Goal: Task Accomplishment & Management: Use online tool/utility

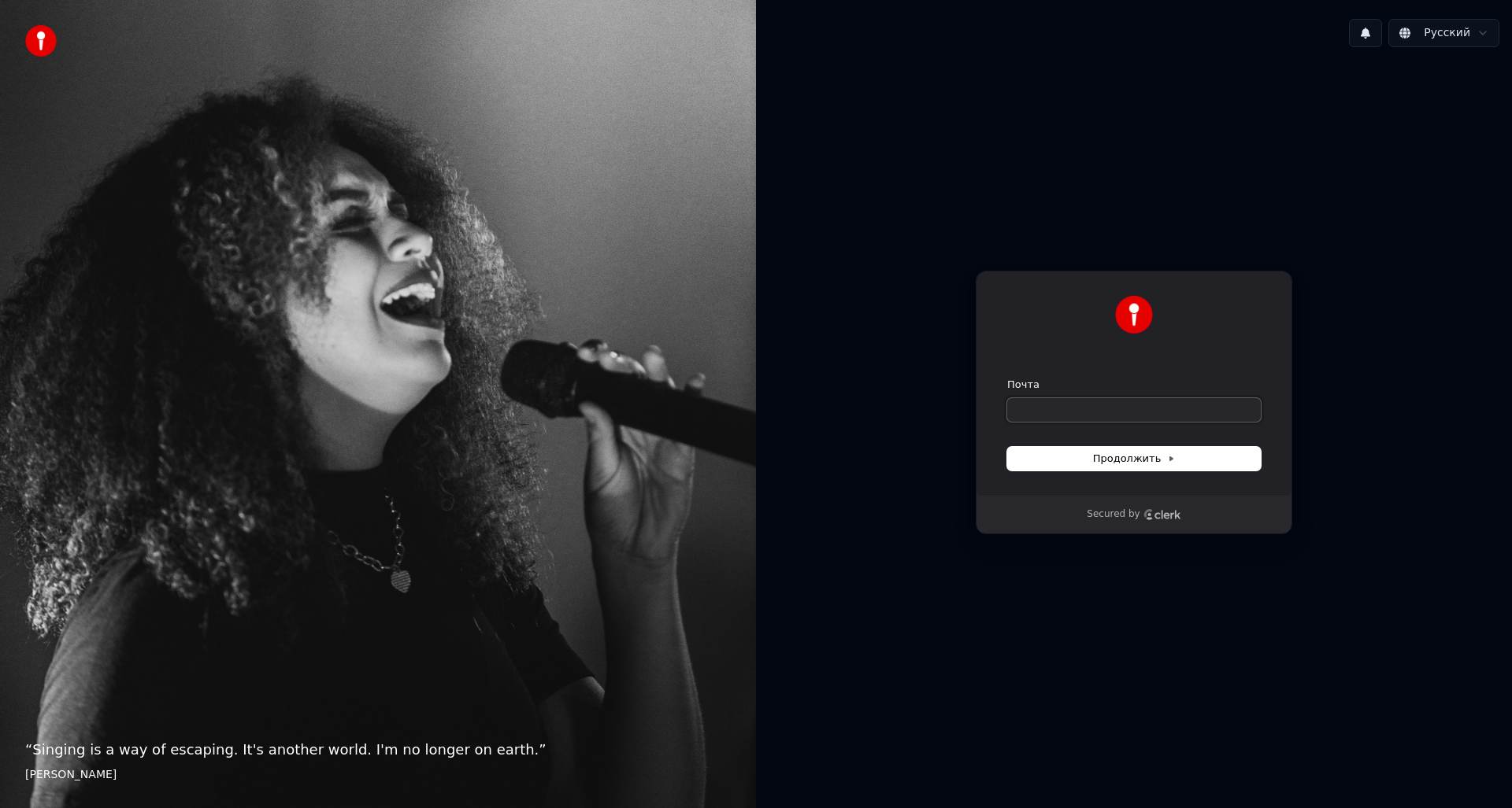
click at [1095, 413] on input "Почта" at bounding box center [1134, 410] width 253 height 24
type input "*"
click at [1007, 377] on button "submit" at bounding box center [1007, 377] width 0 height 0
type input "**********"
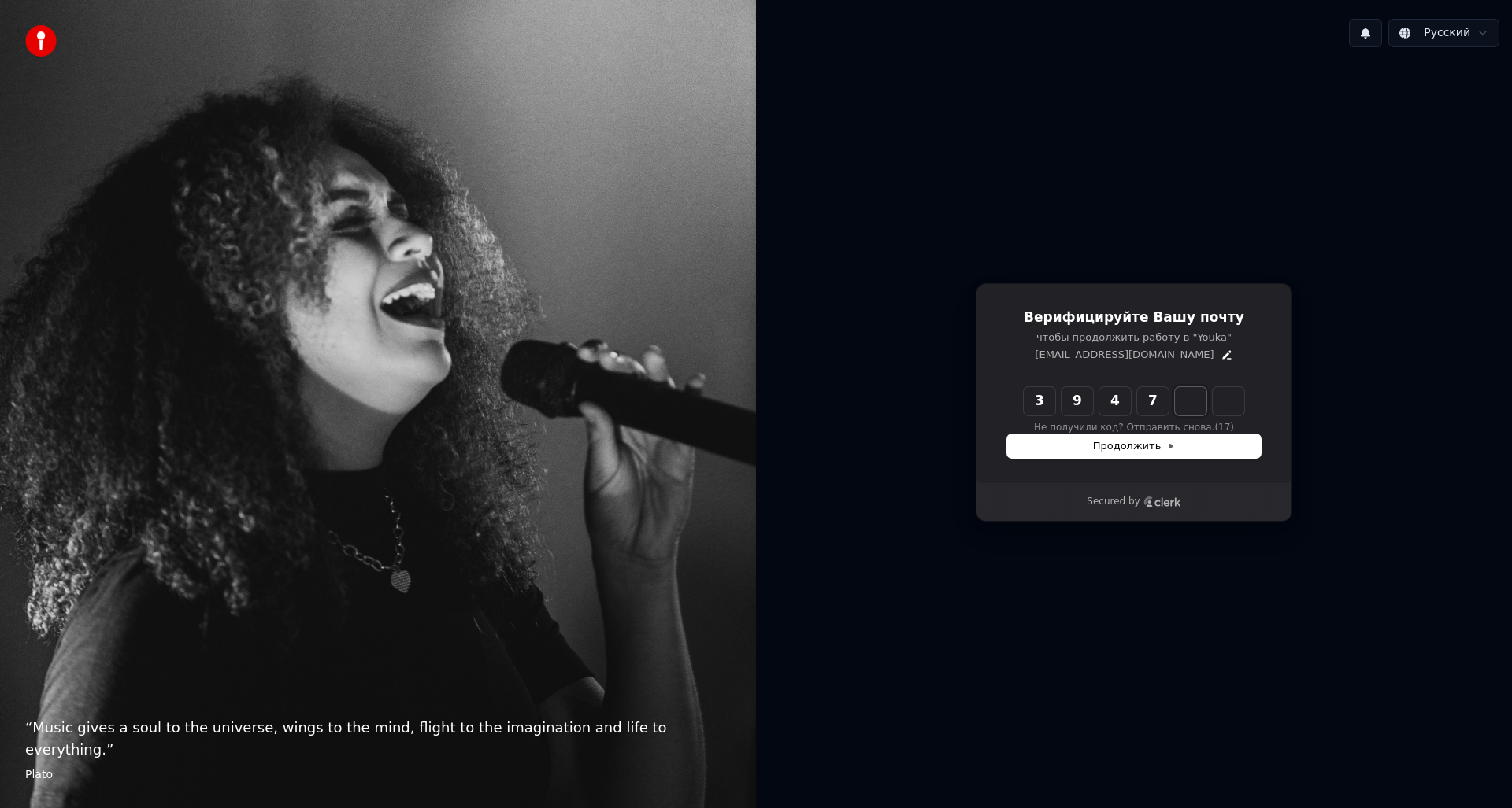
type input "******"
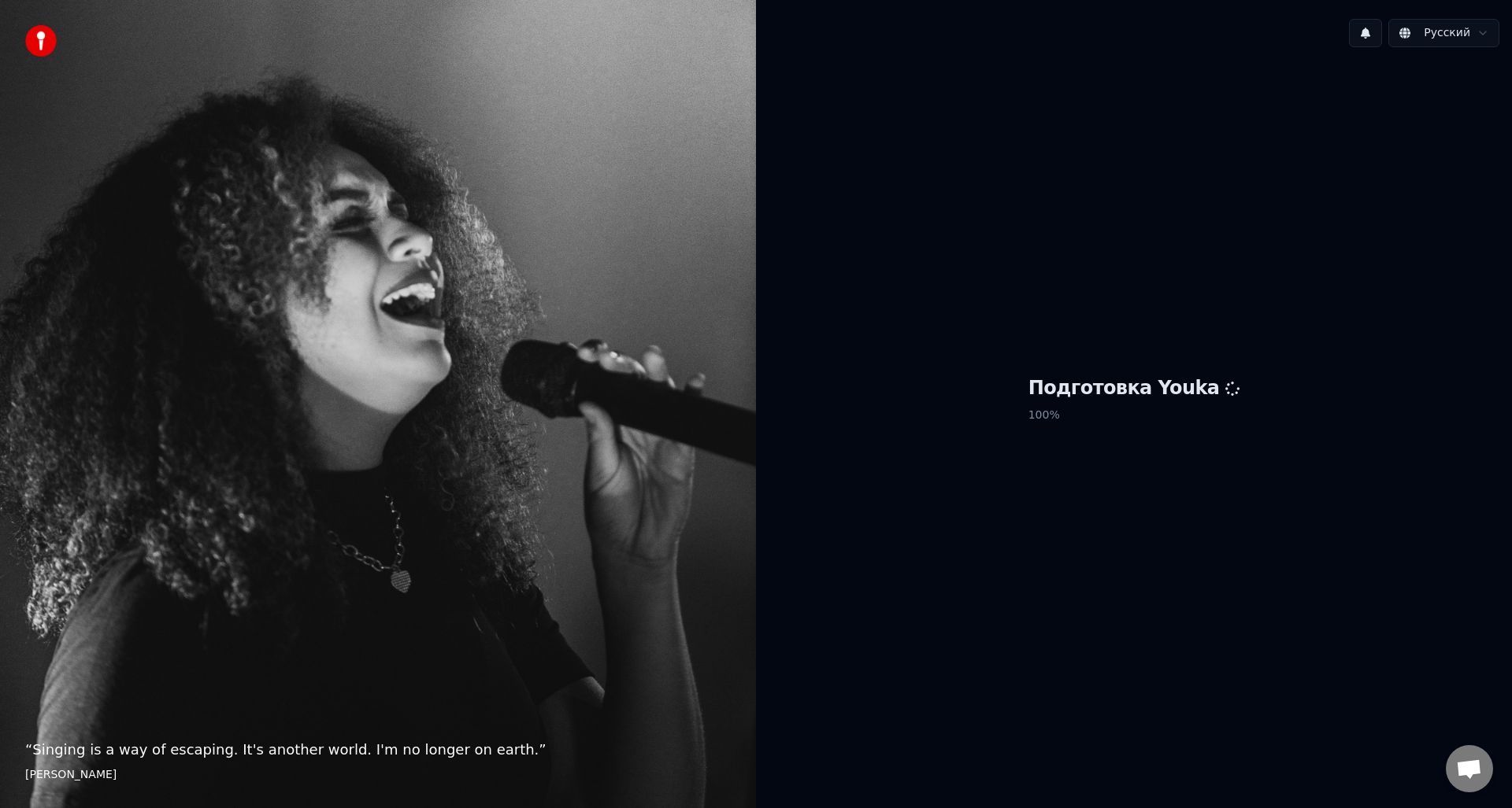
click at [1211, 355] on div "Подготовка Youka 100 %" at bounding box center [1134, 403] width 756 height 685
click at [1117, 396] on h1 "Подготовка Youka" at bounding box center [1134, 389] width 212 height 25
drag, startPoint x: 1077, startPoint y: 349, endPoint x: 1072, endPoint y: 373, distance: 24.5
click at [1077, 350] on div "Подготовка Youka 100 %" at bounding box center [1134, 403] width 756 height 685
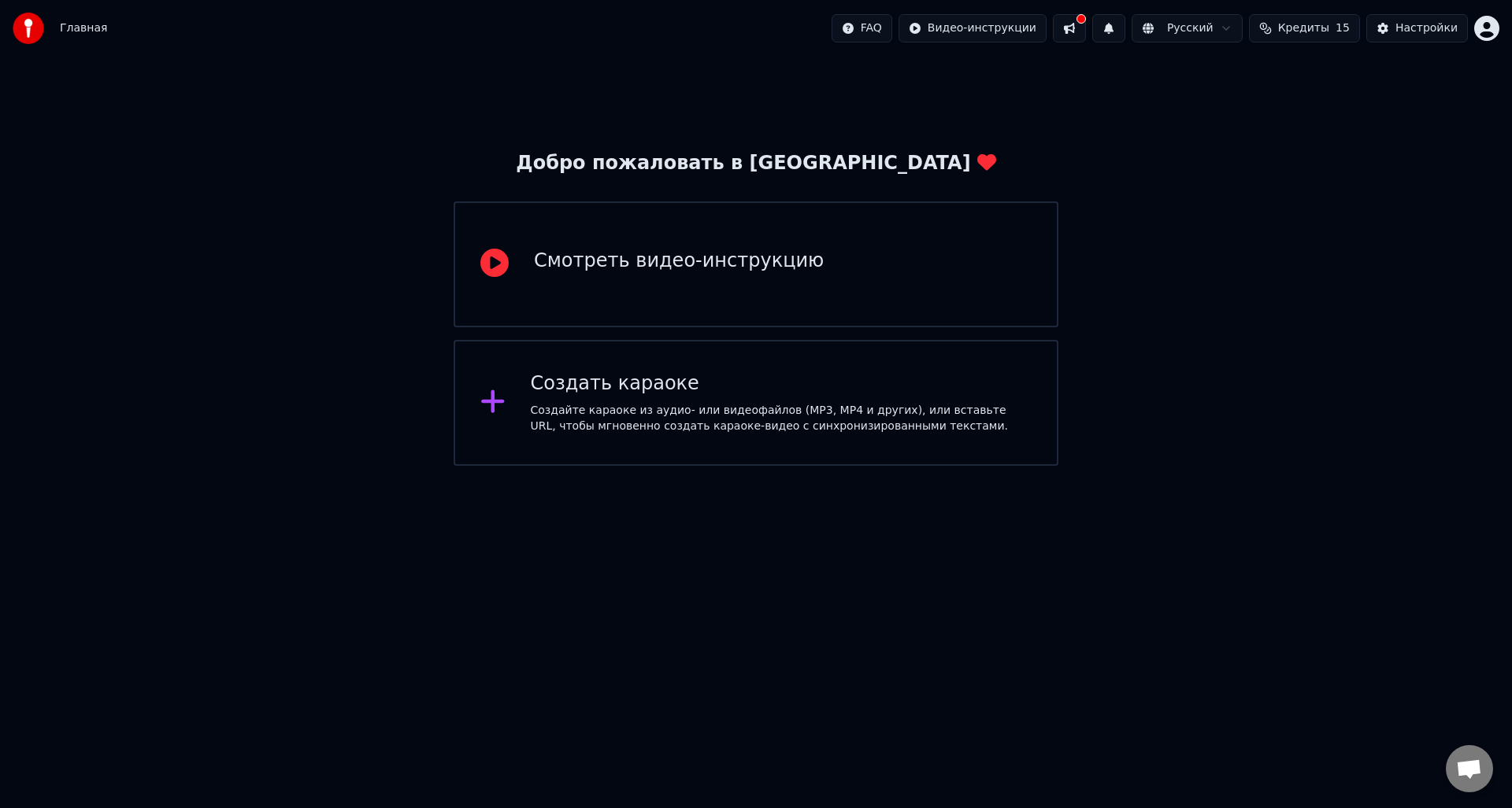
click at [860, 431] on div "Создайте караоке из аудио- или видеофайлов (MP3, MP4 и других), или вставьте UR…" at bounding box center [781, 419] width 502 height 32
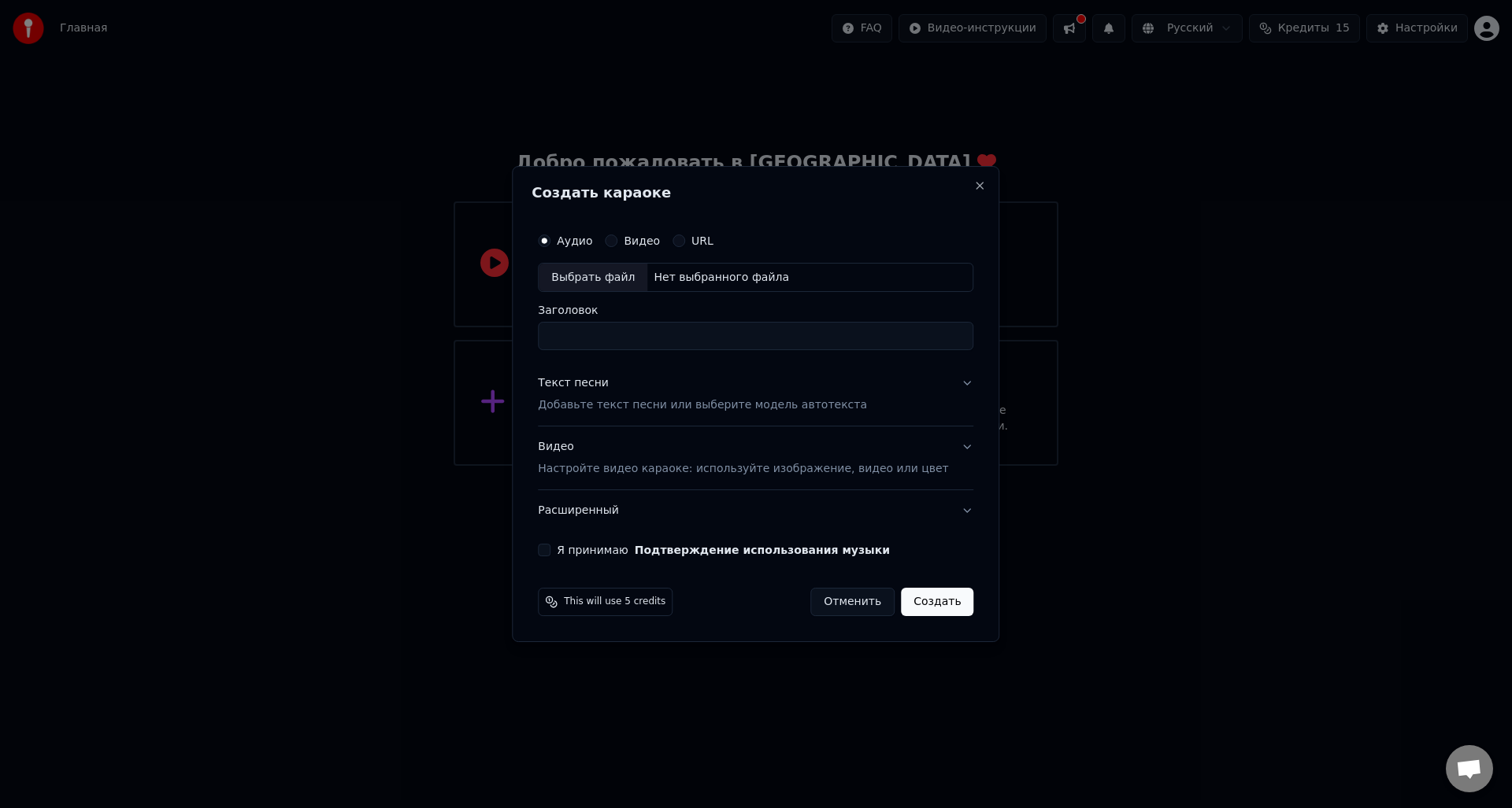
click at [629, 270] on div "Выбрать файл" at bounding box center [592, 278] width 108 height 28
type input "**********"
click at [617, 240] on button "Видео" at bounding box center [611, 241] width 13 height 13
click at [550, 238] on button "Аудио" at bounding box center [544, 241] width 13 height 13
click at [638, 271] on div "Выбрать файл" at bounding box center [592, 278] width 108 height 28
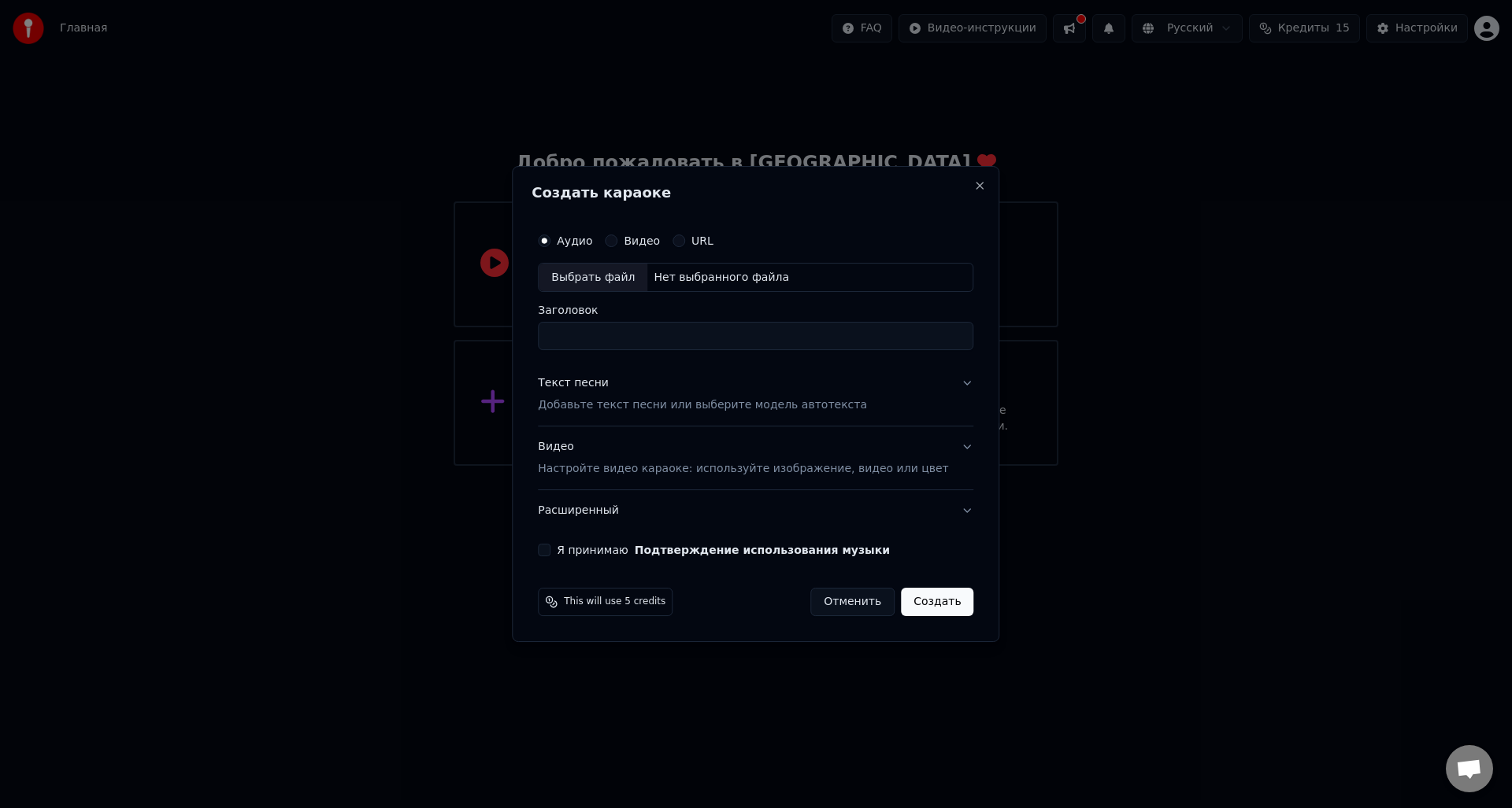
type input "**********"
click at [643, 400] on p "Добавьте текст песни или выберите модель автотекста" at bounding box center [702, 406] width 329 height 16
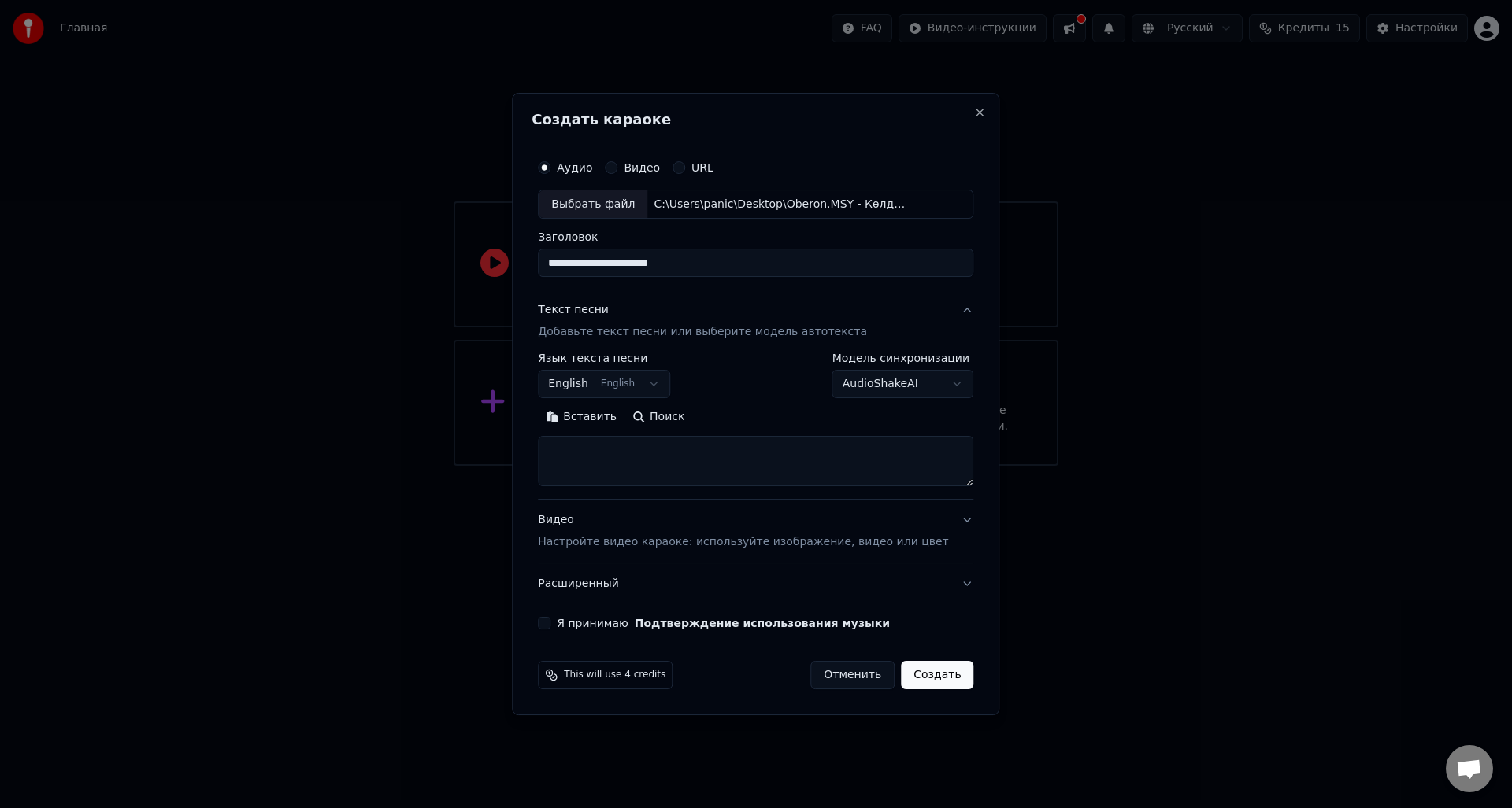
click at [656, 377] on body "**********" at bounding box center [756, 233] width 1512 height 466
drag, startPoint x: 737, startPoint y: 644, endPoint x: 728, endPoint y: 555, distance: 89.5
click at [754, 555] on div at bounding box center [756, 557] width 6 height 36
select select "**"
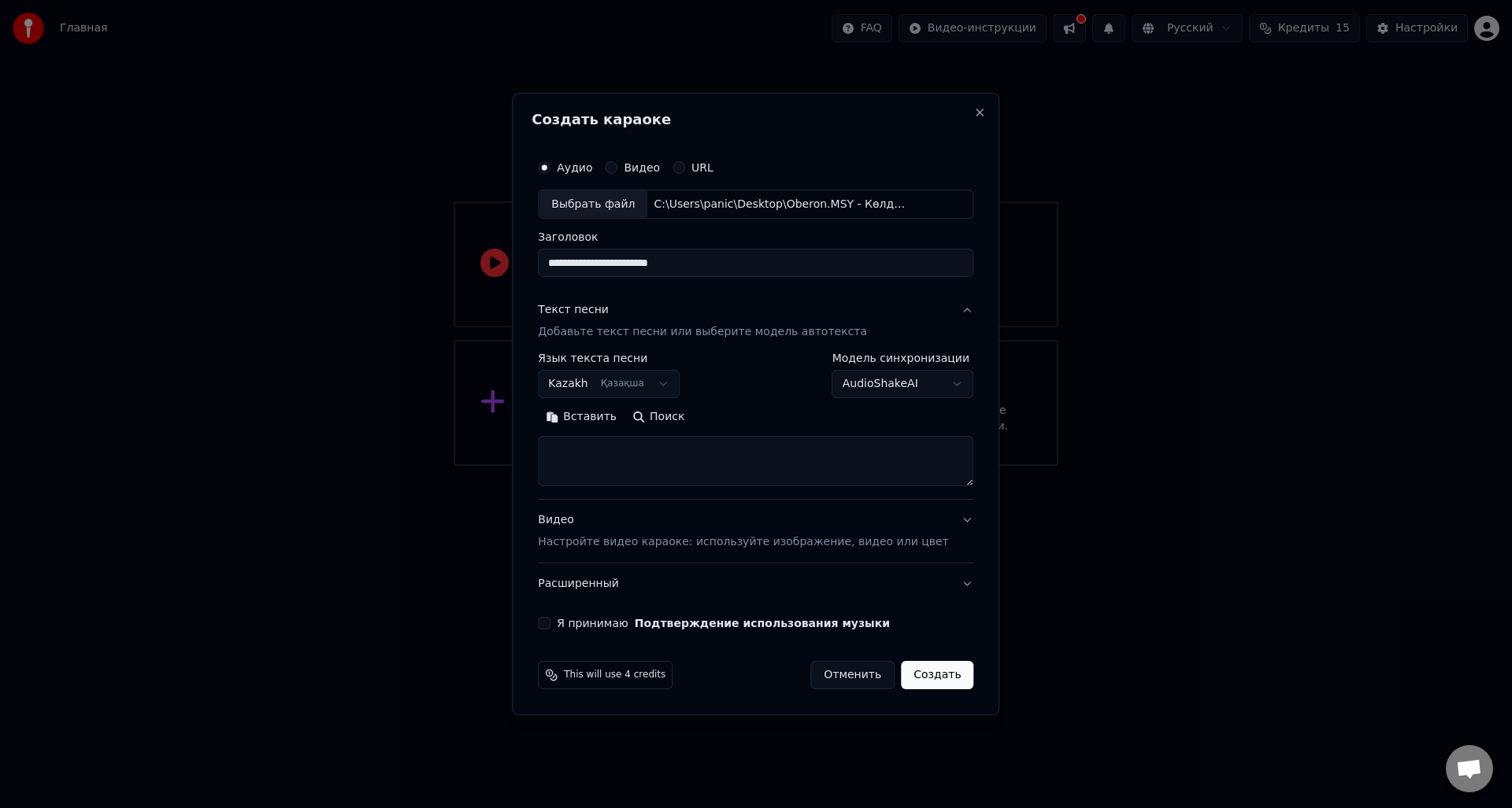
click at [640, 451] on textarea at bounding box center [755, 462] width 435 height 51
click at [581, 415] on button "Вставить" at bounding box center [580, 418] width 86 height 25
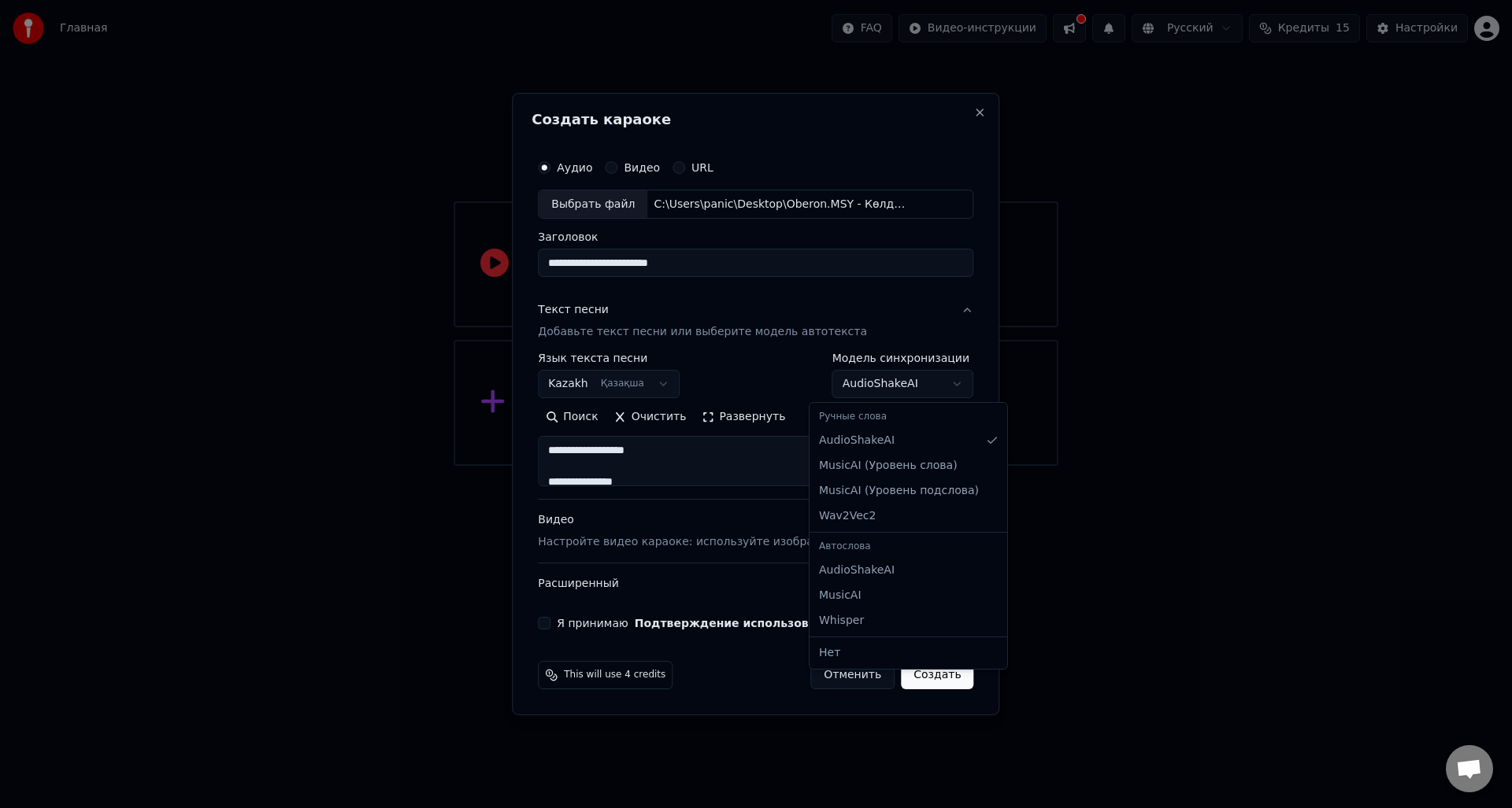
click at [849, 379] on body "**********" at bounding box center [756, 233] width 1512 height 466
click at [701, 560] on button "Видео Настройте видео караоке: используйте изображение, видео или цвет" at bounding box center [755, 533] width 435 height 63
type textarea "**********"
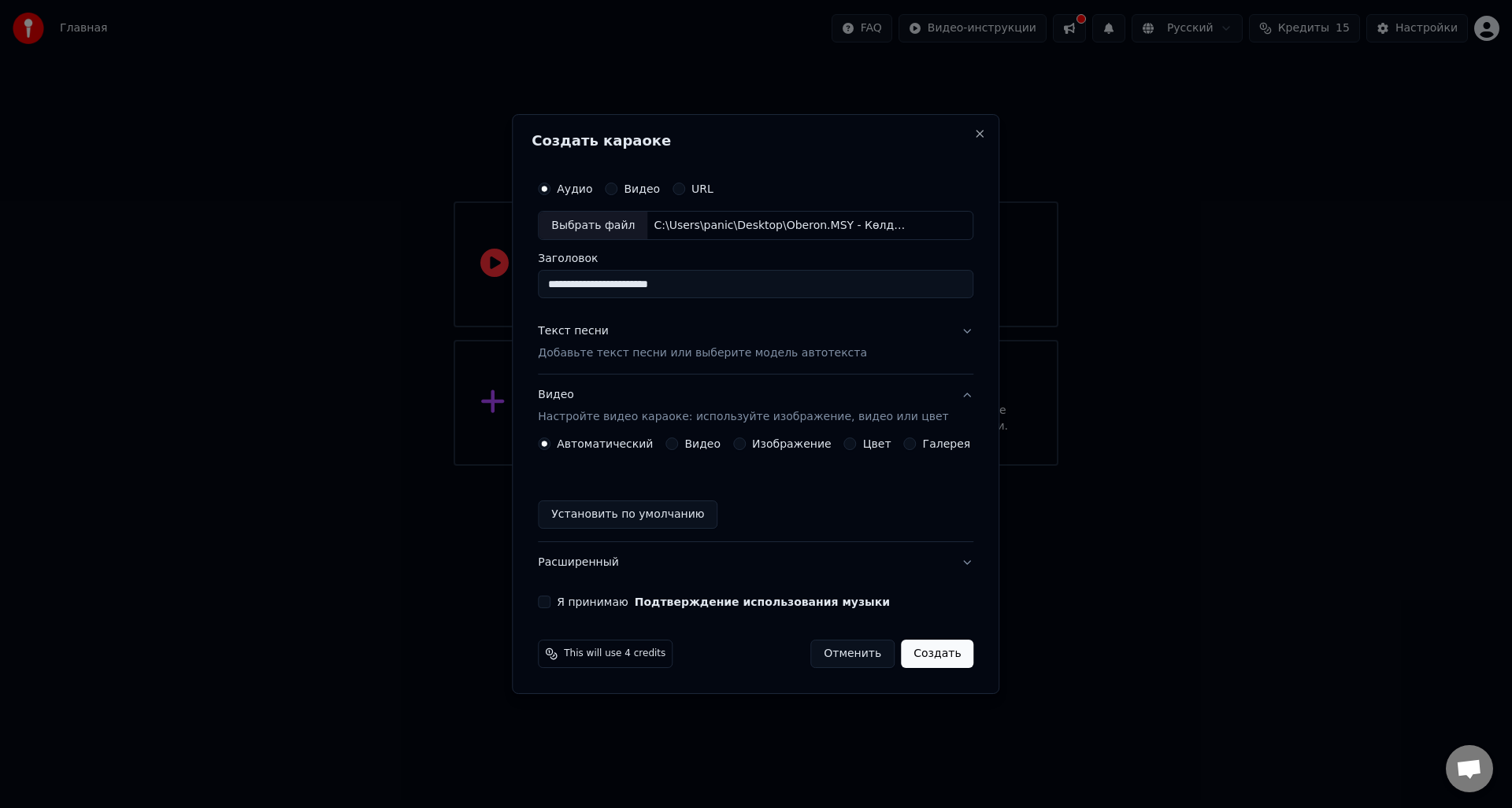
click at [855, 444] on div "Цвет" at bounding box center [868, 444] width 47 height 13
click at [847, 444] on button "Цвет" at bounding box center [850, 444] width 13 height 13
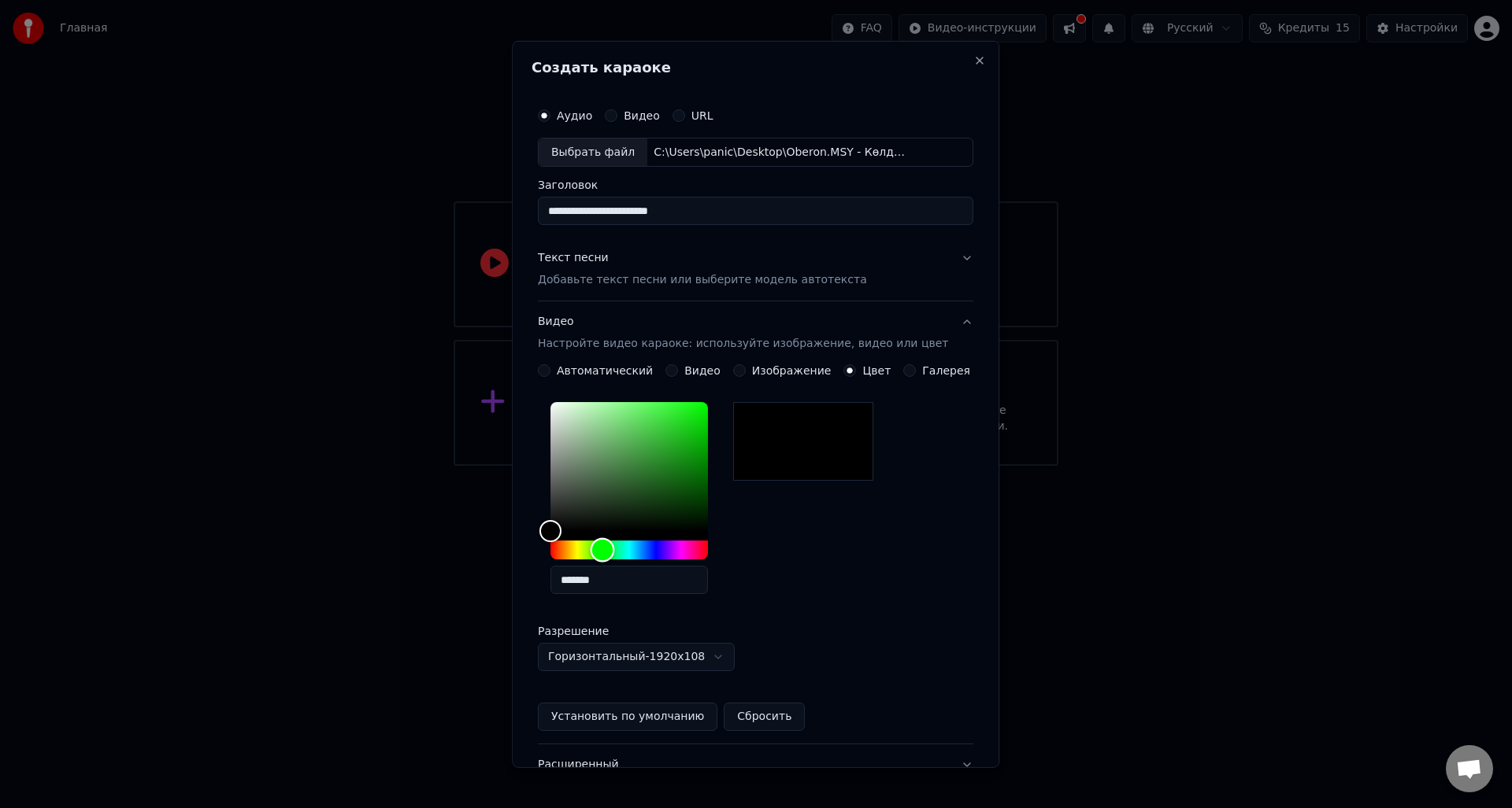
drag, startPoint x: 606, startPoint y: 545, endPoint x: 614, endPoint y: 548, distance: 8.5
click at [614, 548] on div "Hue" at bounding box center [629, 550] width 158 height 19
type input "*******"
drag, startPoint x: 743, startPoint y: 403, endPoint x: 826, endPoint y: 350, distance: 98.5
click at [826, 350] on div "**********" at bounding box center [755, 523] width 435 height 443
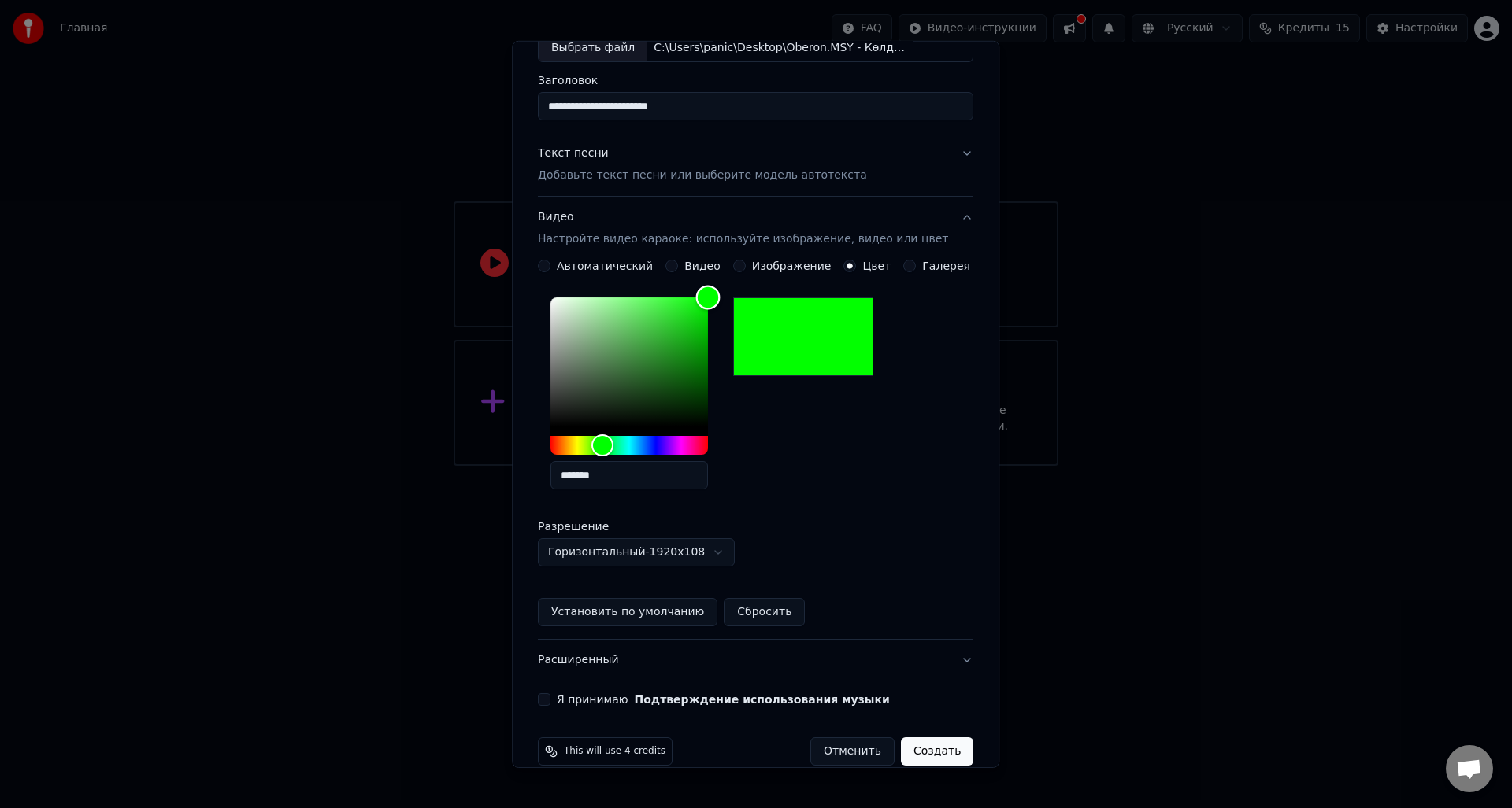
scroll to position [128, 0]
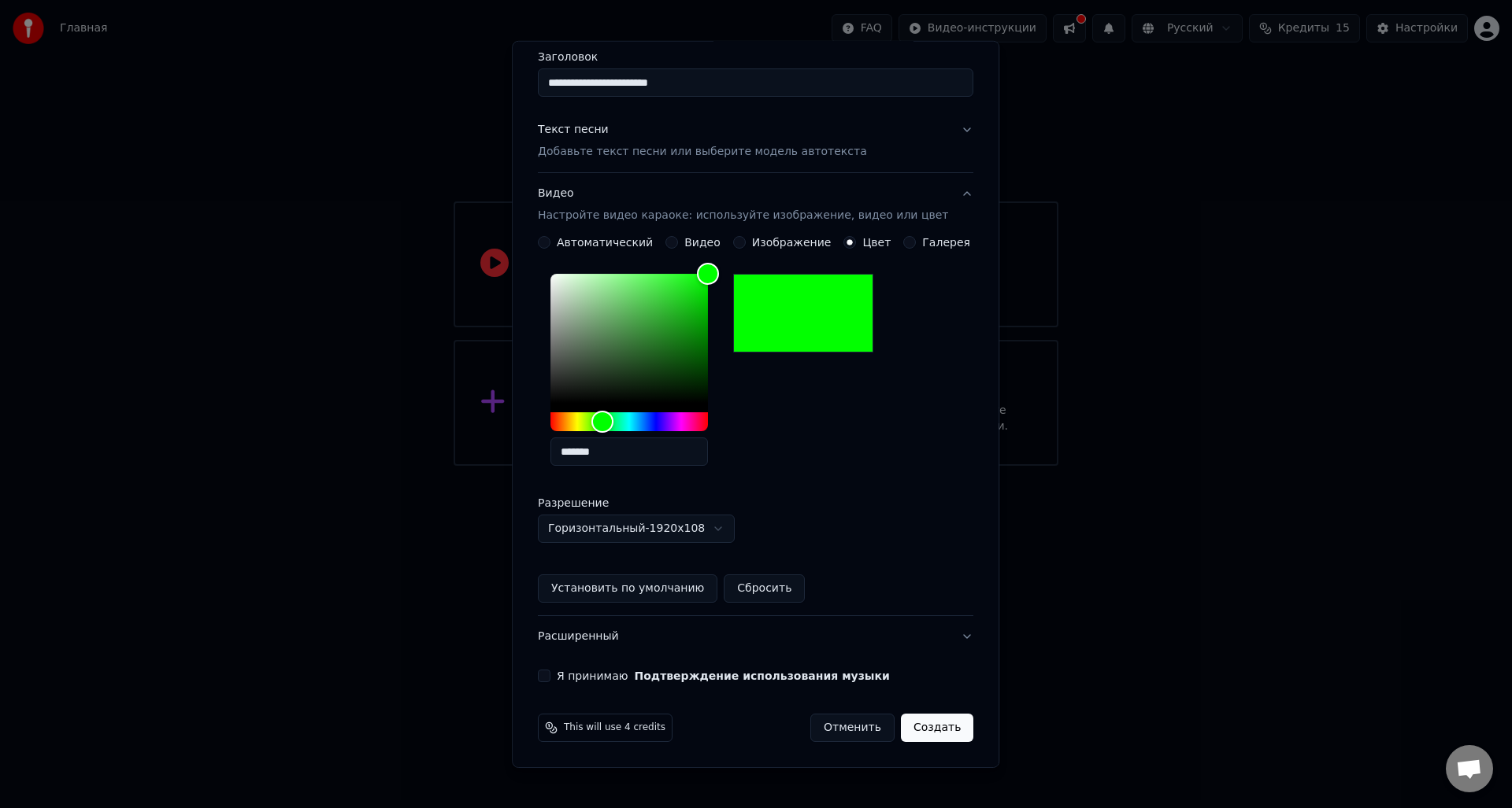
click at [586, 675] on label "Я принимаю Подтверждение использования музыки" at bounding box center [723, 676] width 333 height 11
click at [550, 675] on button "Я принимаю Подтверждение использования музыки" at bounding box center [544, 676] width 13 height 13
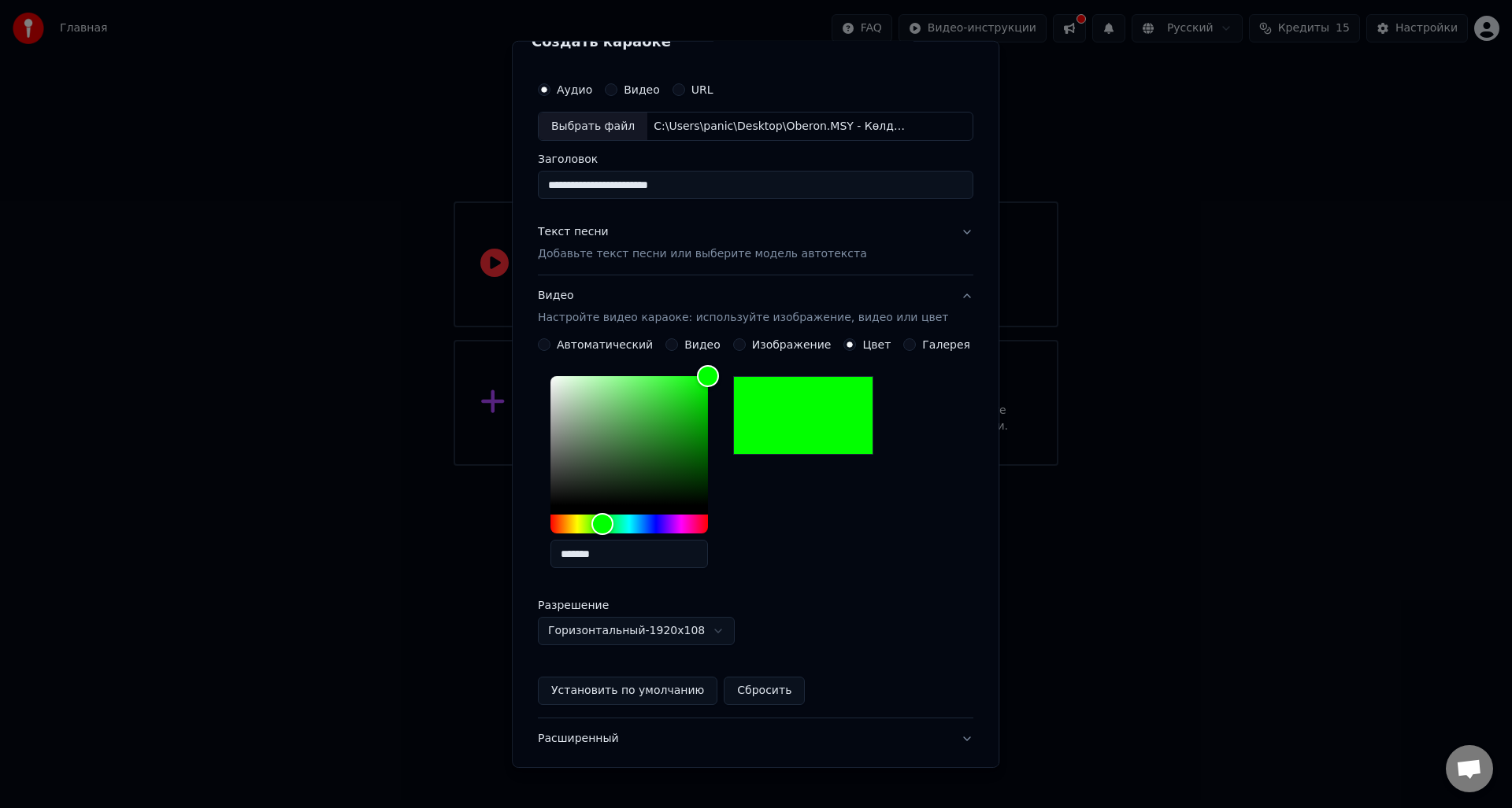
scroll to position [0, 0]
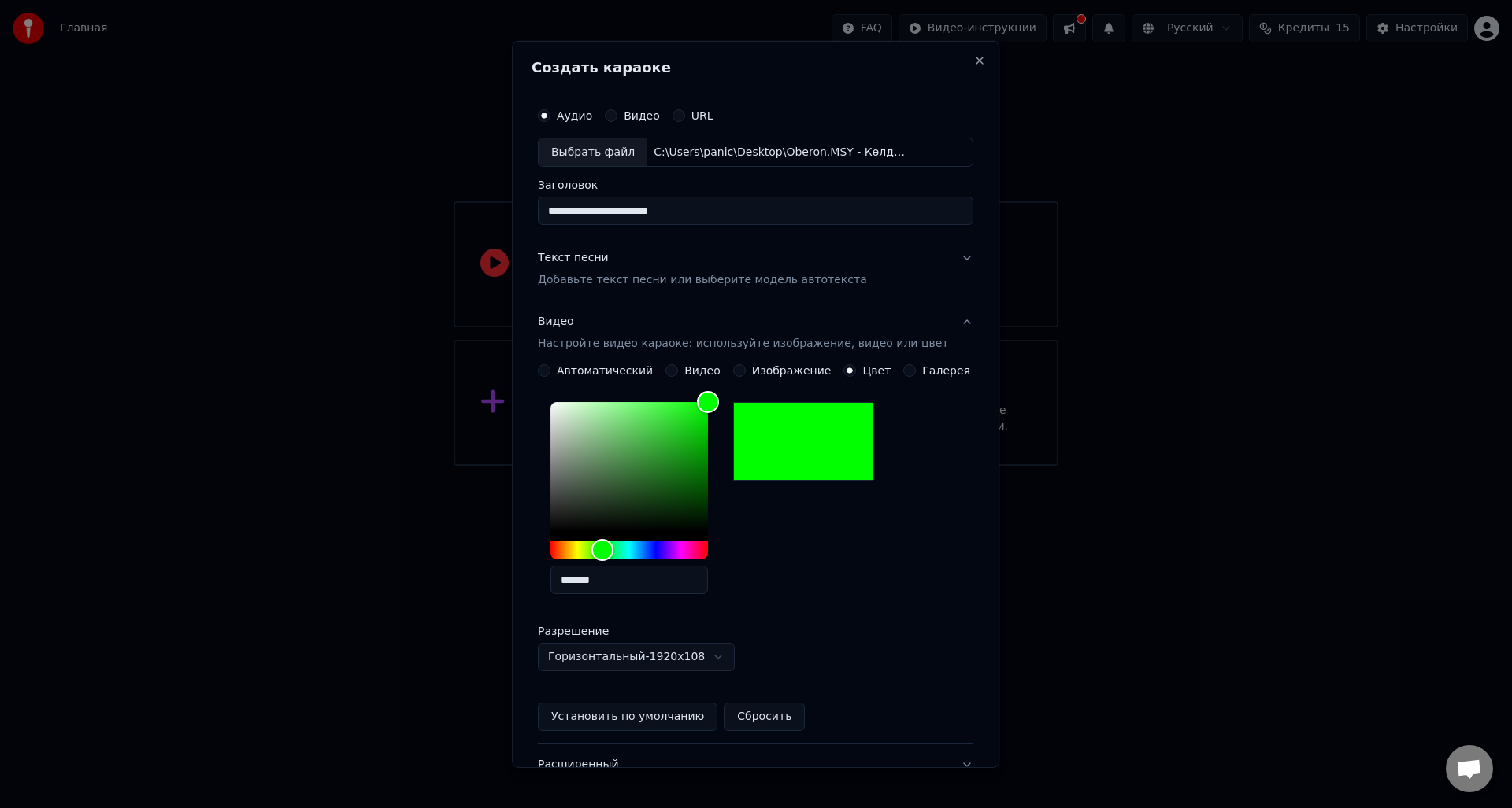
click at [755, 285] on p "Добавьте текст песни или выберите модель автотекста" at bounding box center [702, 280] width 329 height 16
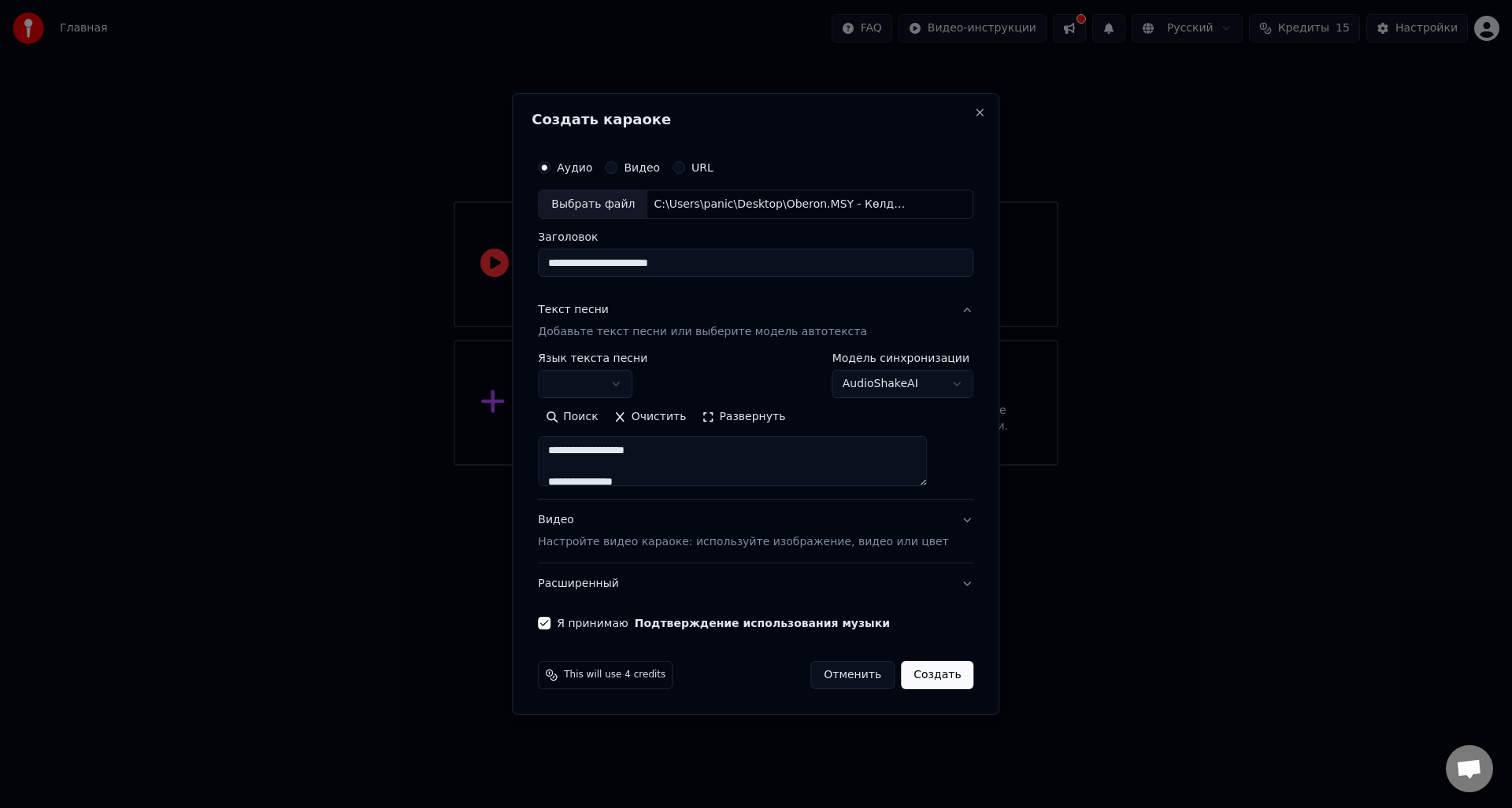
click at [654, 541] on p "Настройте видео караоке: используйте изображение, видео или цвет" at bounding box center [743, 542] width 410 height 16
type textarea "**********"
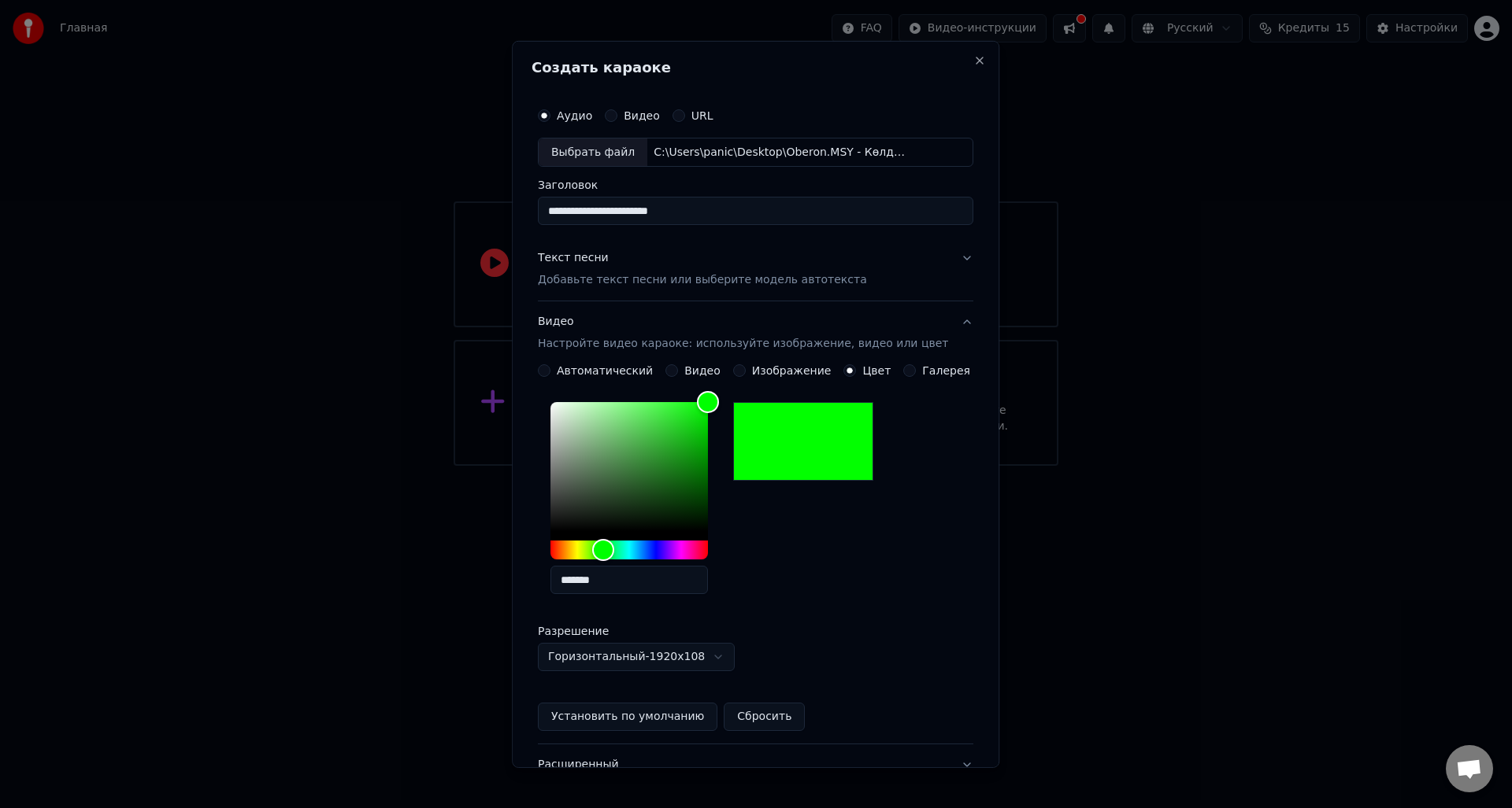
click at [944, 317] on button "Видео Настройте видео караоке: используйте изображение, видео или цвет" at bounding box center [755, 333] width 435 height 63
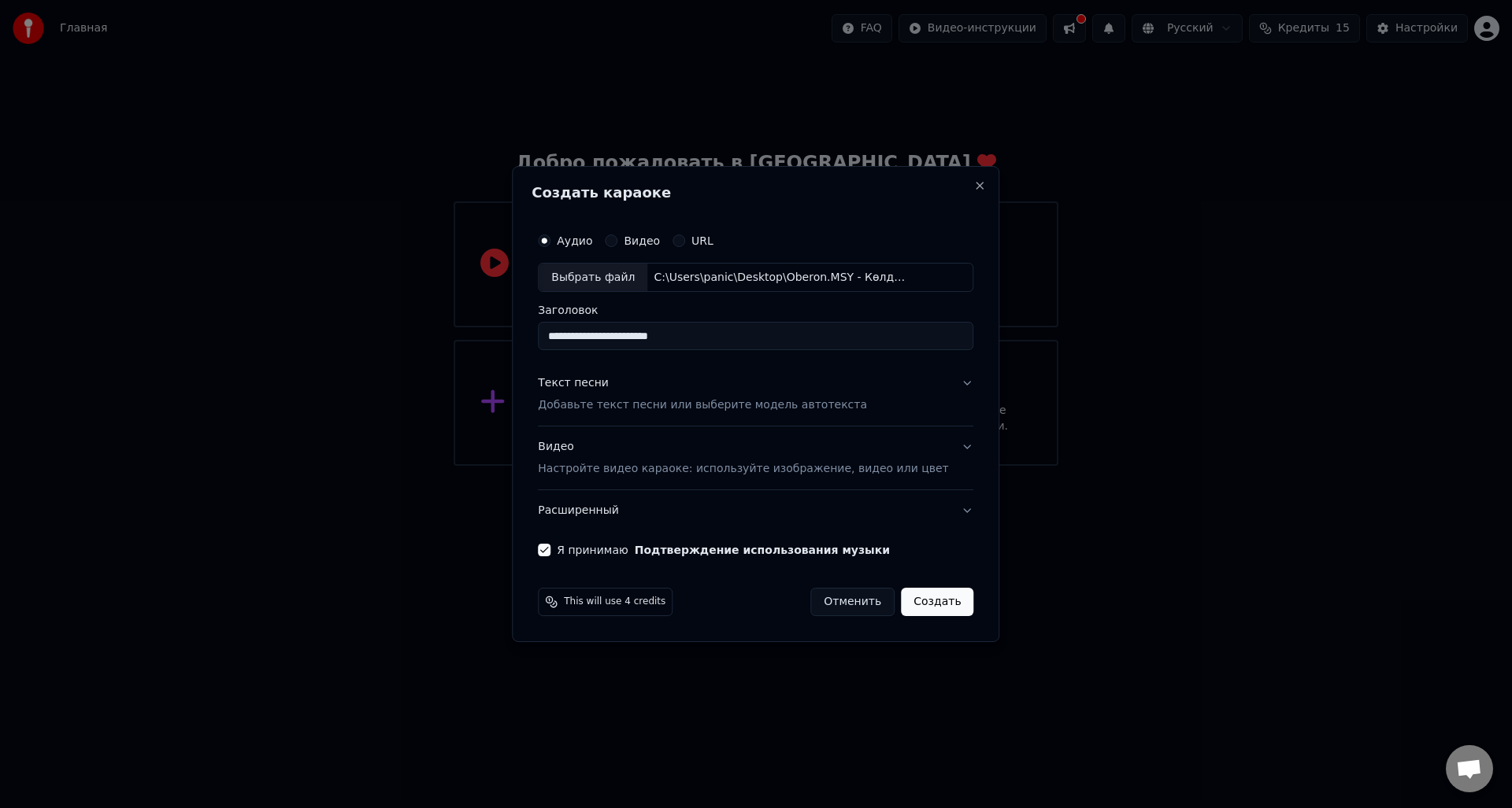
click at [940, 513] on button "Расширенный" at bounding box center [755, 511] width 435 height 41
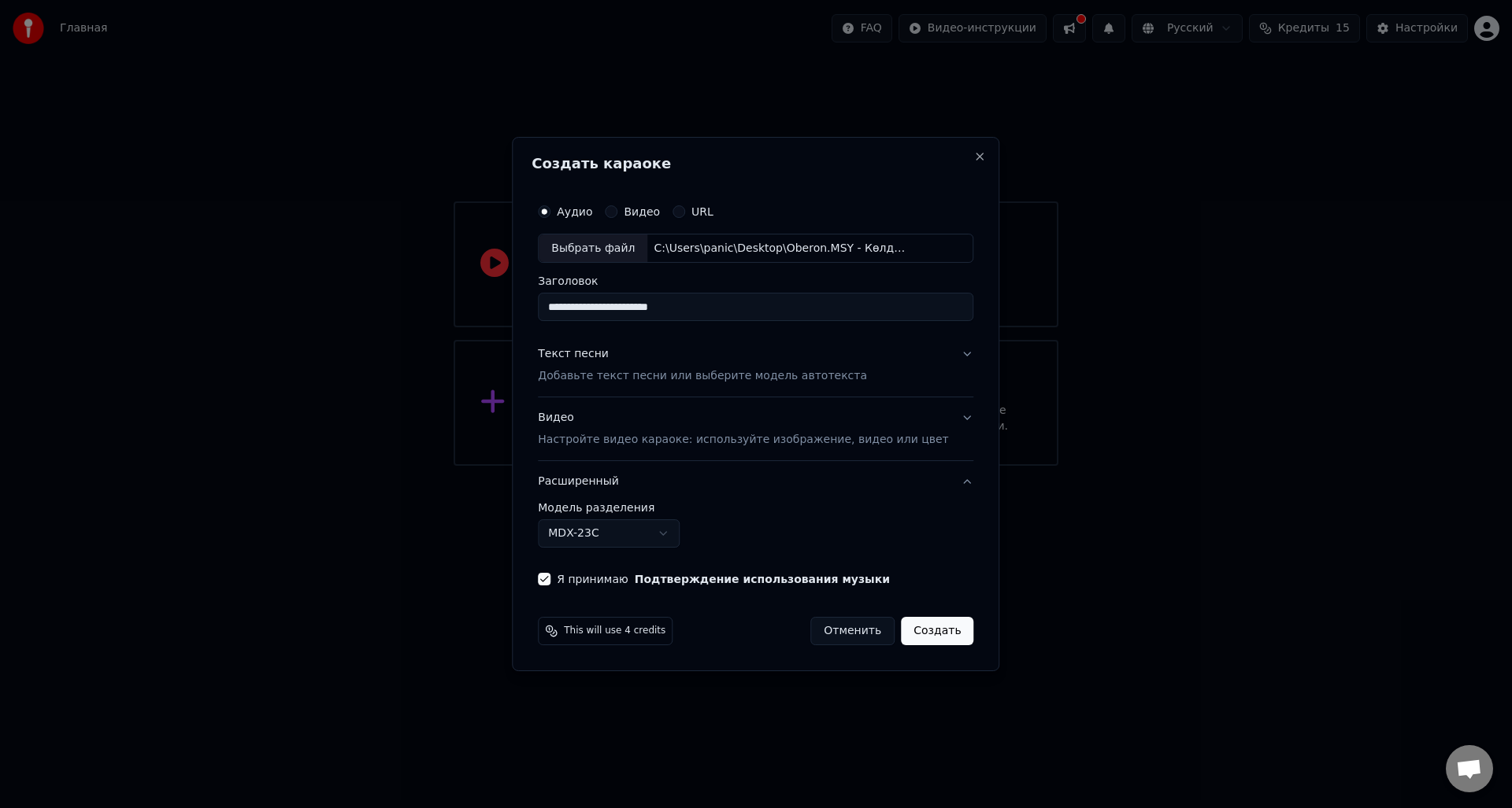
click at [678, 466] on body "**********" at bounding box center [756, 233] width 1512 height 466
click at [929, 635] on button "Создать" at bounding box center [937, 632] width 73 height 28
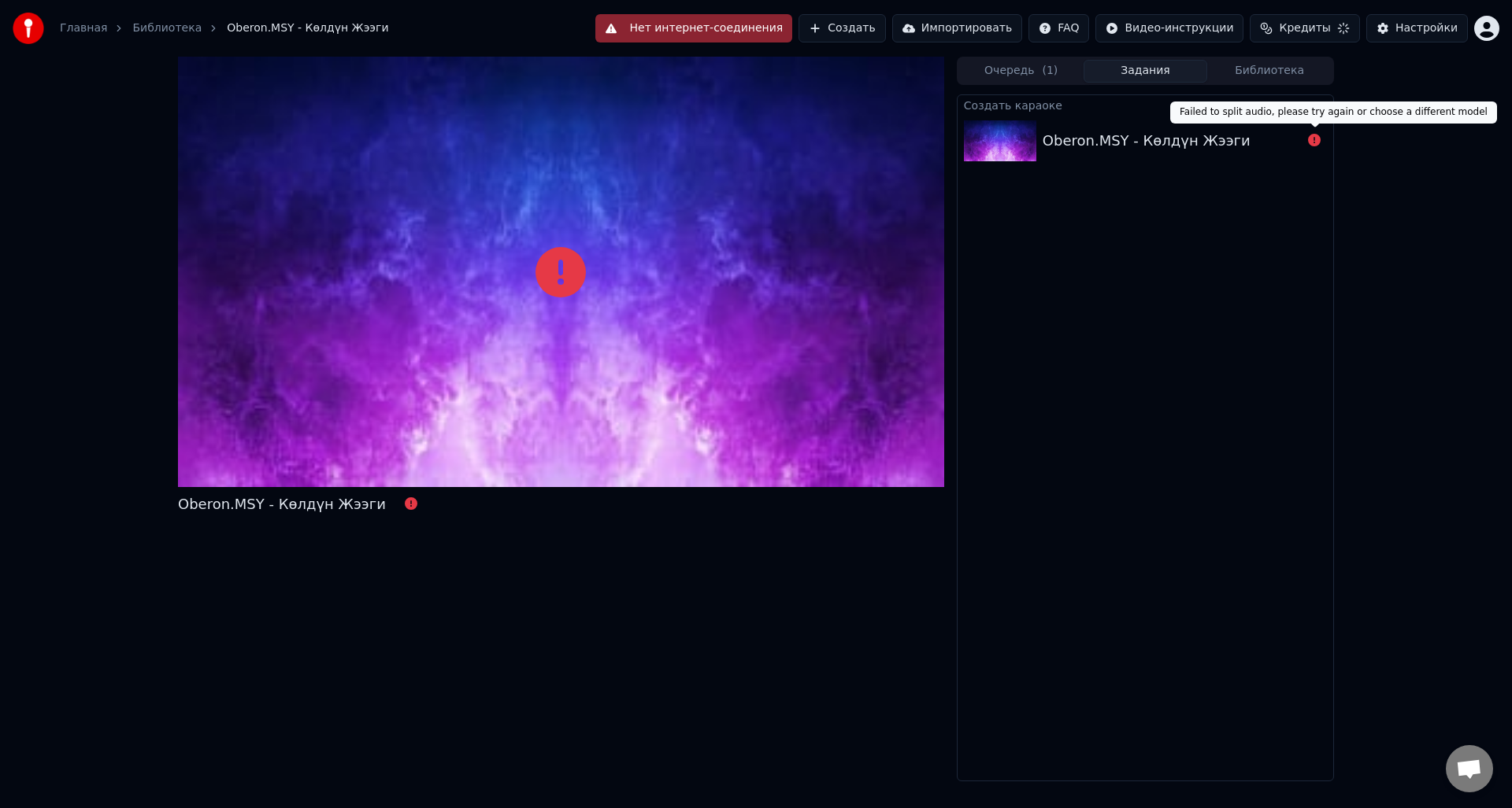
click at [1310, 142] on icon at bounding box center [1314, 140] width 13 height 13
click at [1248, 143] on div "Oberon.MSY - Көлдүн Жээги" at bounding box center [1172, 141] width 259 height 22
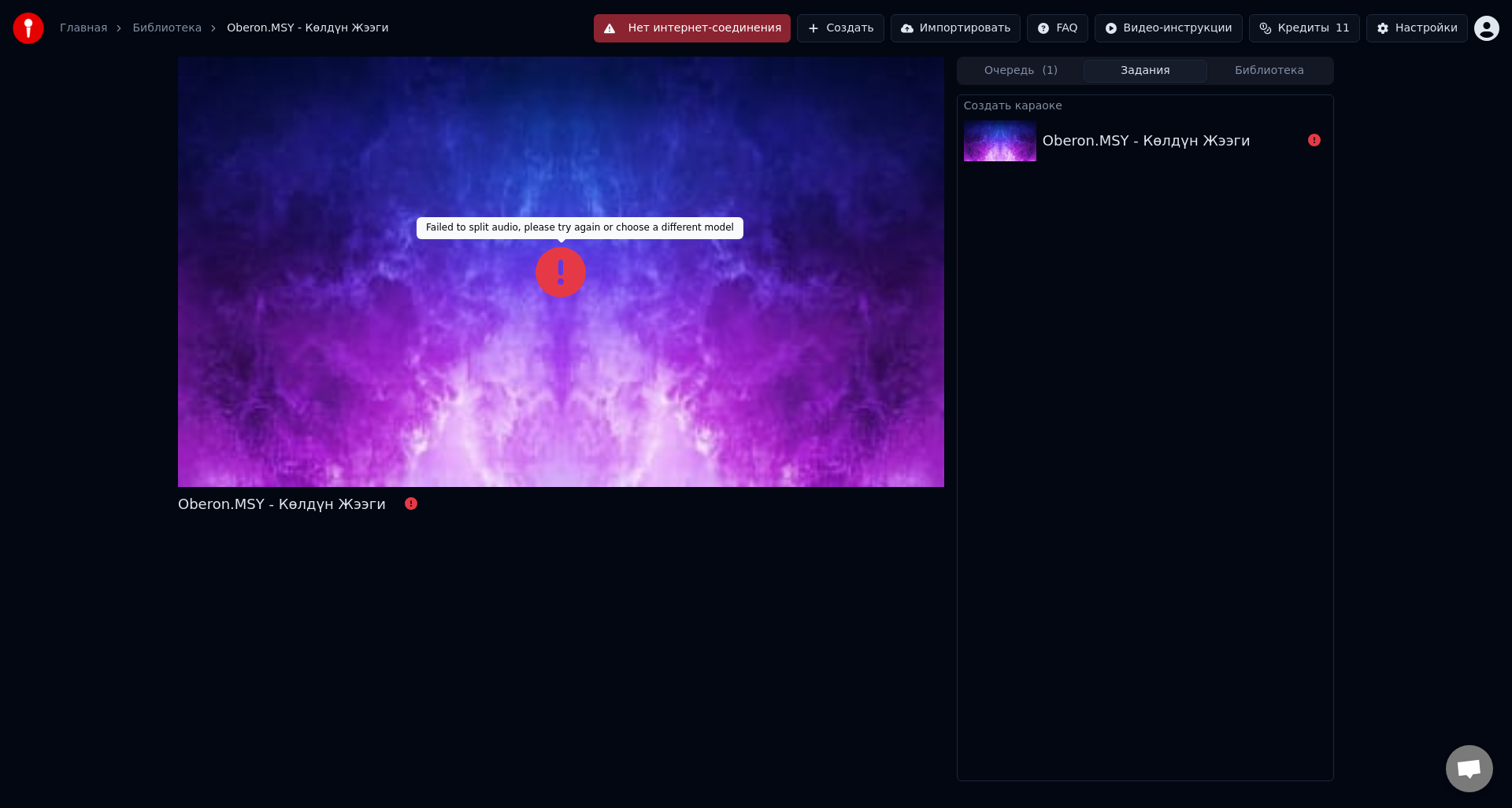
click at [564, 271] on icon at bounding box center [560, 272] width 51 height 51
click at [1427, 299] on div "Oberon.MSY - Көлдүн Жээги Очередь ( 1 ) Задания Библиотека Создать караоке Ober…" at bounding box center [756, 419] width 1512 height 725
click at [737, 229] on div at bounding box center [561, 272] width 766 height 431
click at [526, 267] on div at bounding box center [561, 272] width 766 height 431
click at [578, 270] on icon at bounding box center [560, 272] width 51 height 51
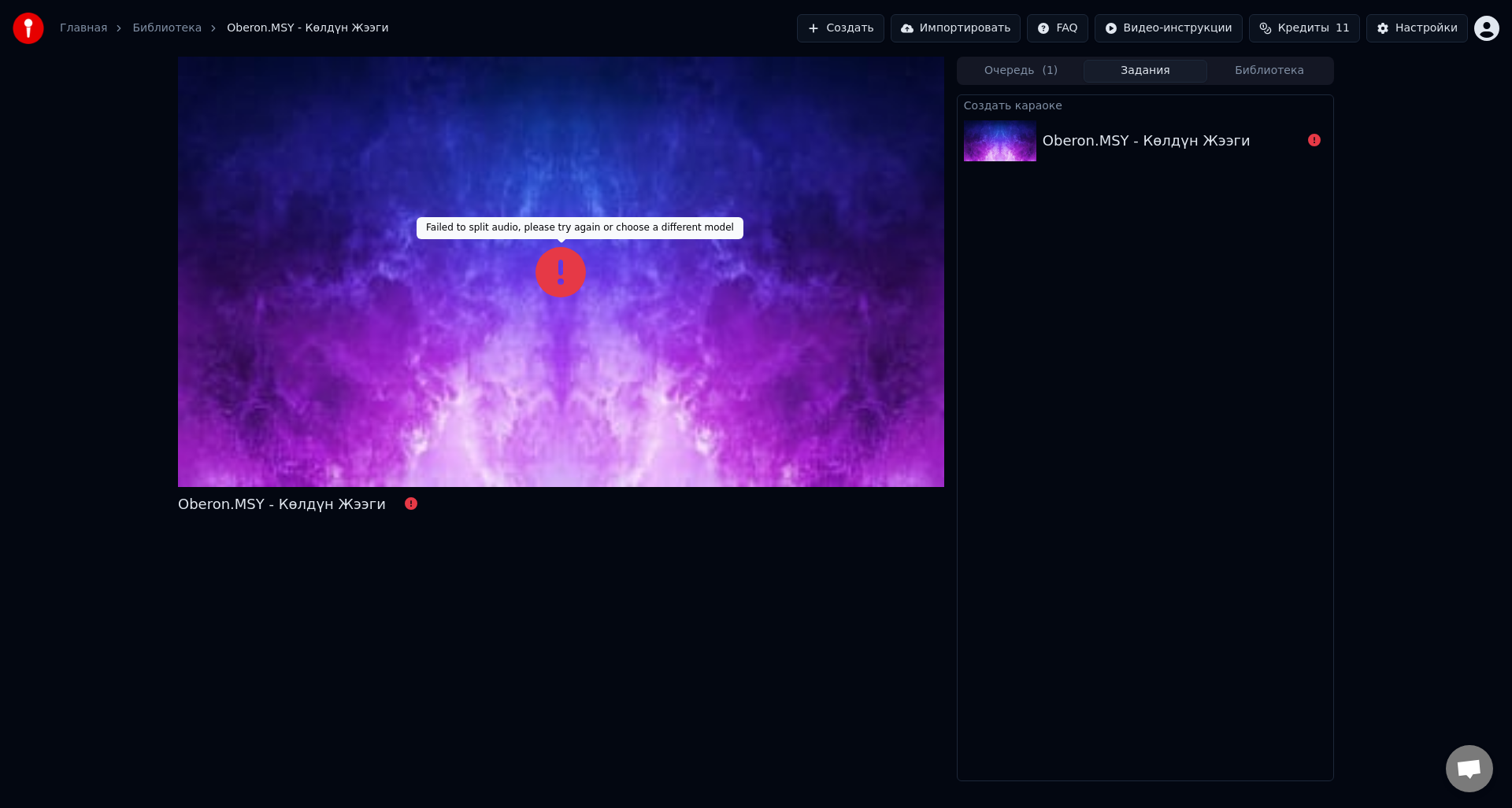
drag, startPoint x: 1496, startPoint y: 170, endPoint x: 1408, endPoint y: 173, distance: 88.1
click at [1496, 170] on div "Oberon.MSY - Көлдүн Жээги Очередь ( 1 ) Задания Библиотека Создать караоке Ober…" at bounding box center [756, 419] width 1512 height 725
click at [1180, 135] on div "Oberon.MSY - Көлдүн Жээги" at bounding box center [1146, 141] width 208 height 22
click at [569, 242] on div at bounding box center [561, 272] width 766 height 431
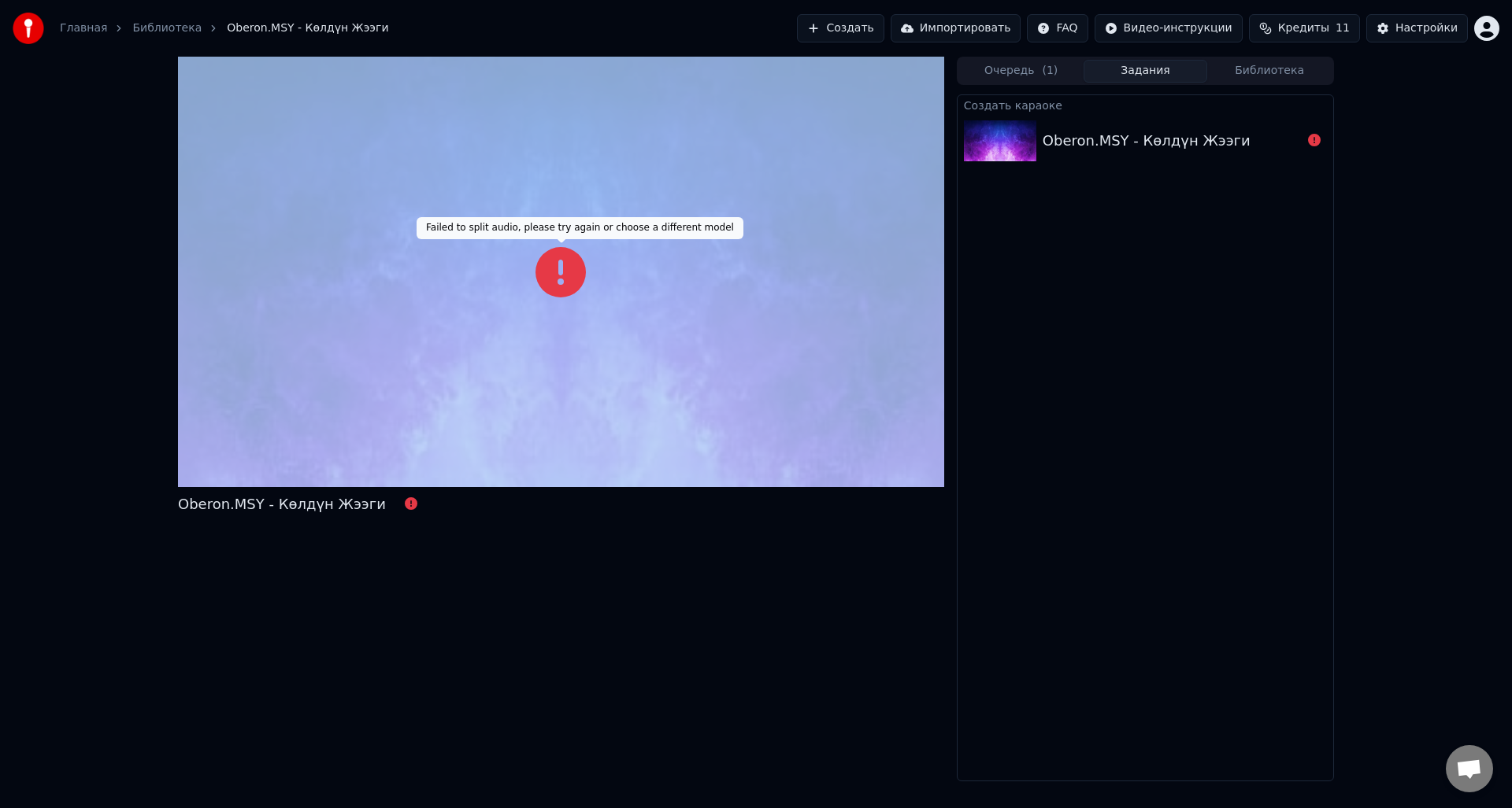
click at [569, 242] on div at bounding box center [561, 272] width 766 height 431
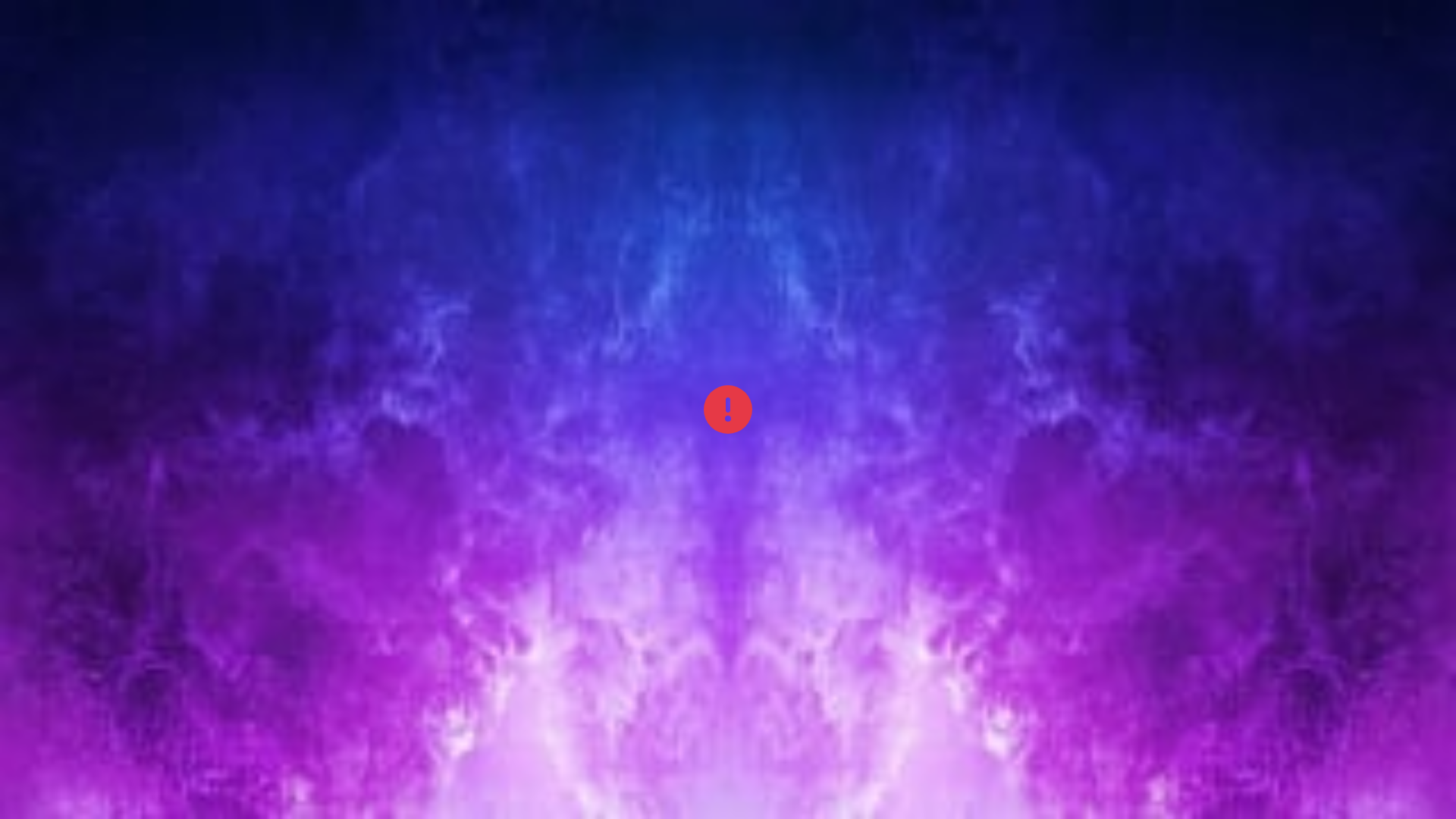
click at [755, 412] on div at bounding box center [728, 410] width 1456 height 819
click at [756, 412] on div at bounding box center [728, 410] width 1456 height 819
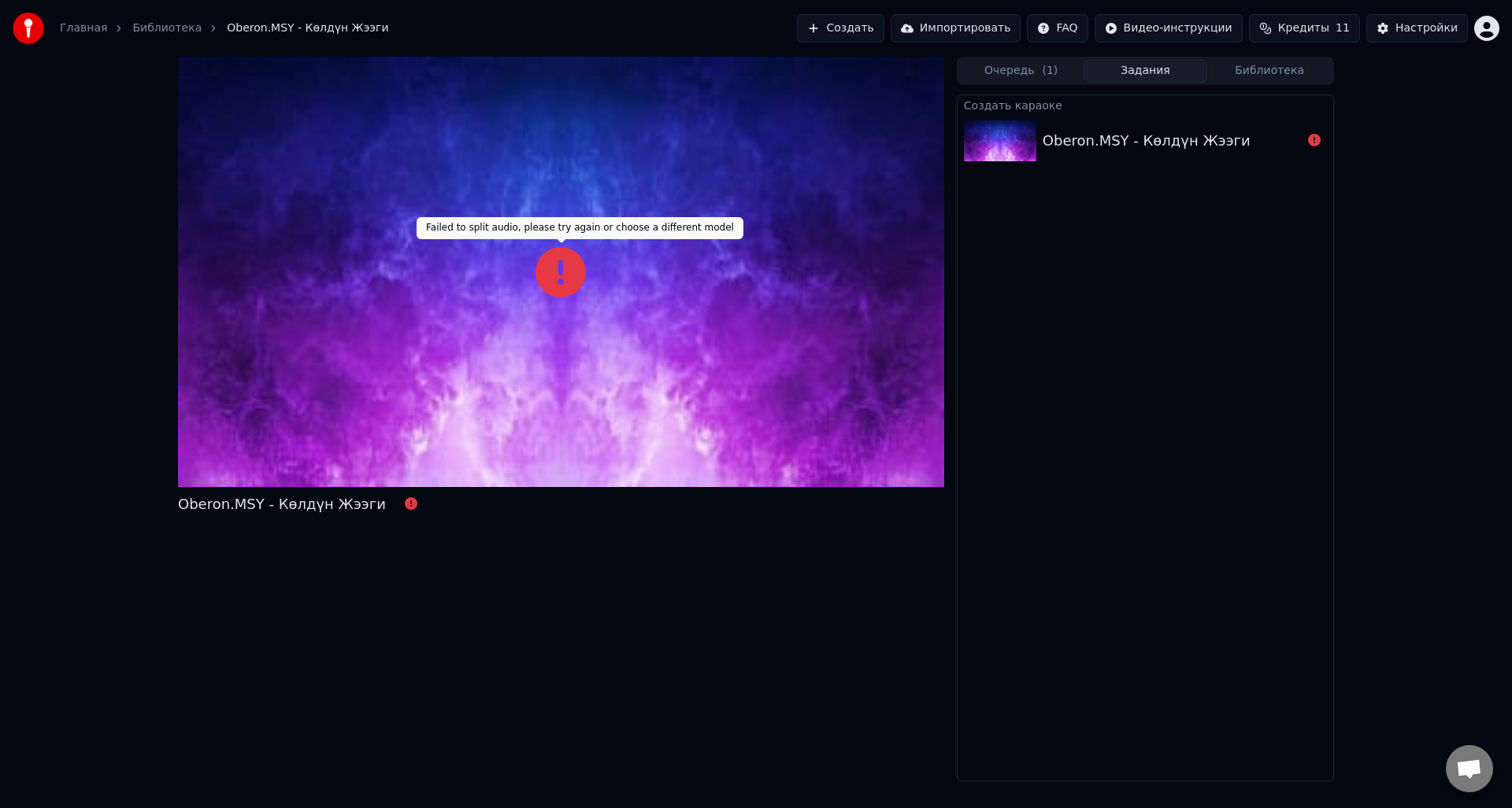
click at [575, 271] on icon at bounding box center [560, 272] width 51 height 51
click at [621, 386] on div at bounding box center [561, 272] width 766 height 431
drag, startPoint x: 706, startPoint y: 635, endPoint x: 726, endPoint y: 563, distance: 74.7
click at [707, 635] on div "Oberon.MSY - Көлдүн Жээги" at bounding box center [561, 419] width 766 height 725
click at [1009, 68] on button "Очередь ( 1 )" at bounding box center [1020, 71] width 124 height 23
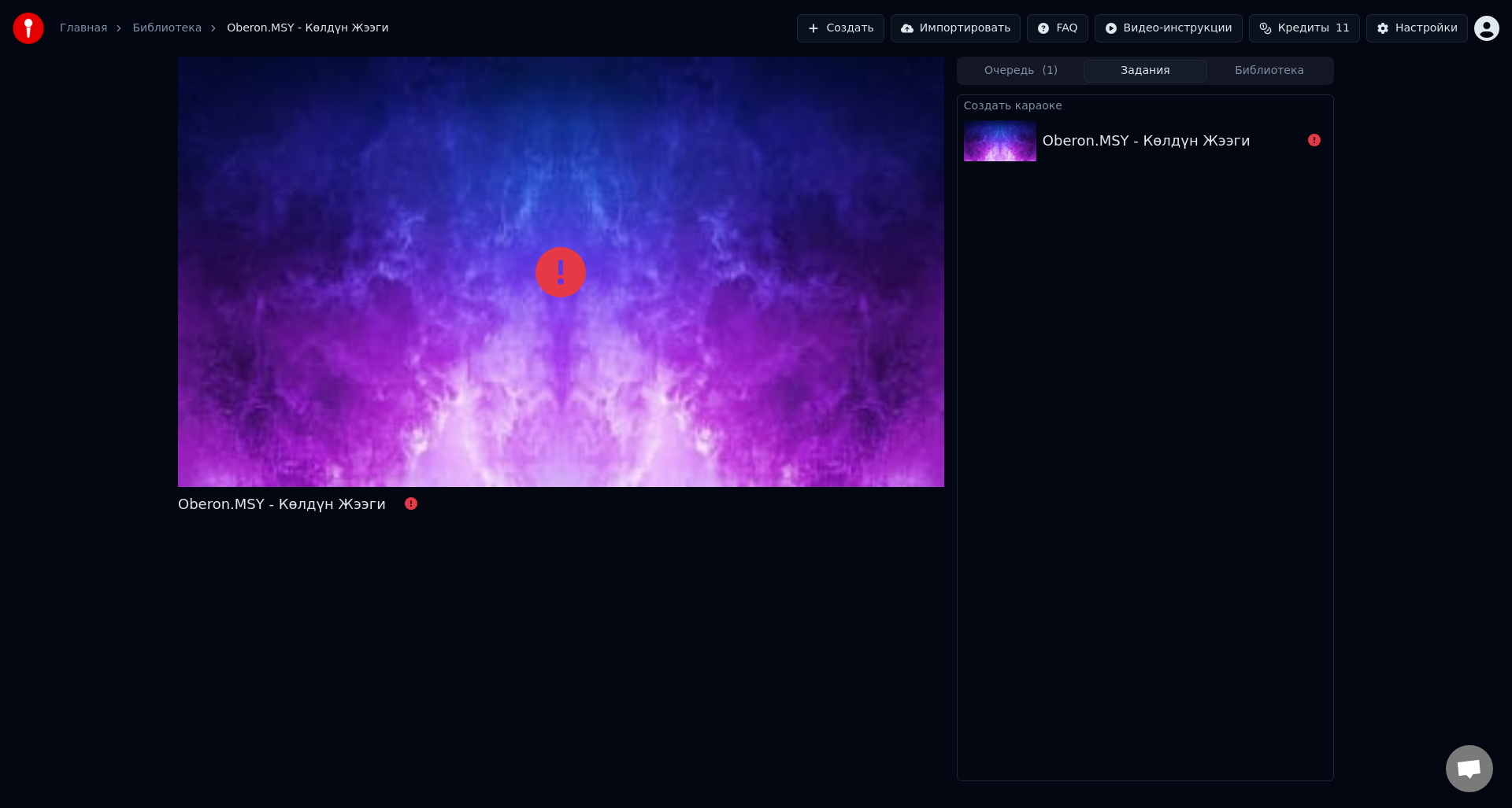
click at [1141, 78] on button "Задания" at bounding box center [1145, 71] width 124 height 23
click at [1142, 148] on div "Oberon.MSY - Көлдүн Жээги" at bounding box center [1146, 141] width 208 height 22
click at [1161, 150] on div "Oberon.MSY - Көлдүн Жээги" at bounding box center [1146, 141] width 208 height 22
click at [549, 36] on div "Главная Библиотека Oberon.MSY - Көлдүн Жээги Создать Импортировать FAQ Видео-ин…" at bounding box center [756, 28] width 1512 height 57
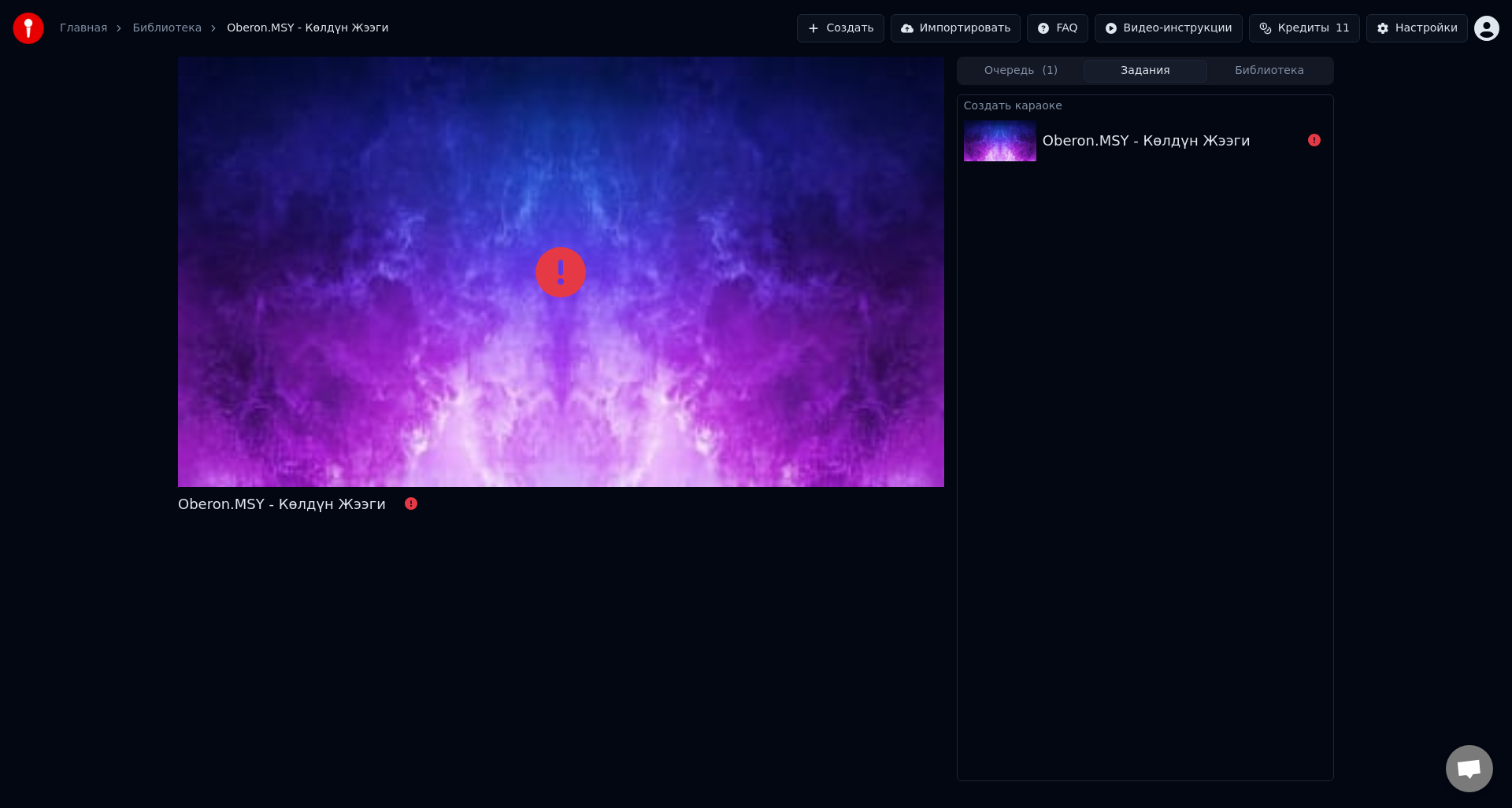
click at [146, 23] on link "Библиотека" at bounding box center [167, 28] width 70 height 16
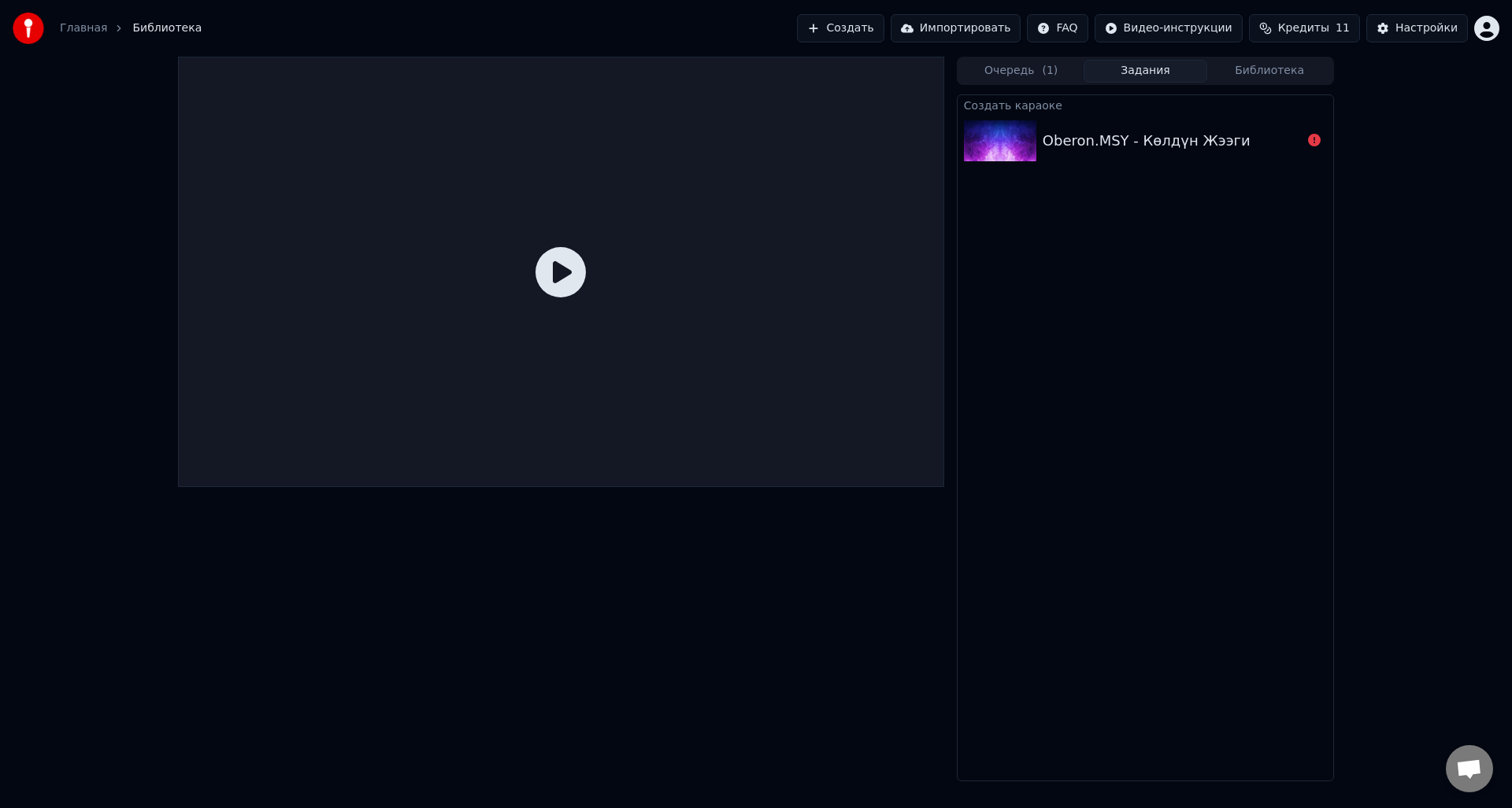
click at [1069, 154] on div "Oberon.MSY - Көлдүн Жээги" at bounding box center [1145, 141] width 375 height 54
click at [960, 129] on div "Oberon.MSY - Көлдүн Жээги" at bounding box center [1145, 141] width 375 height 54
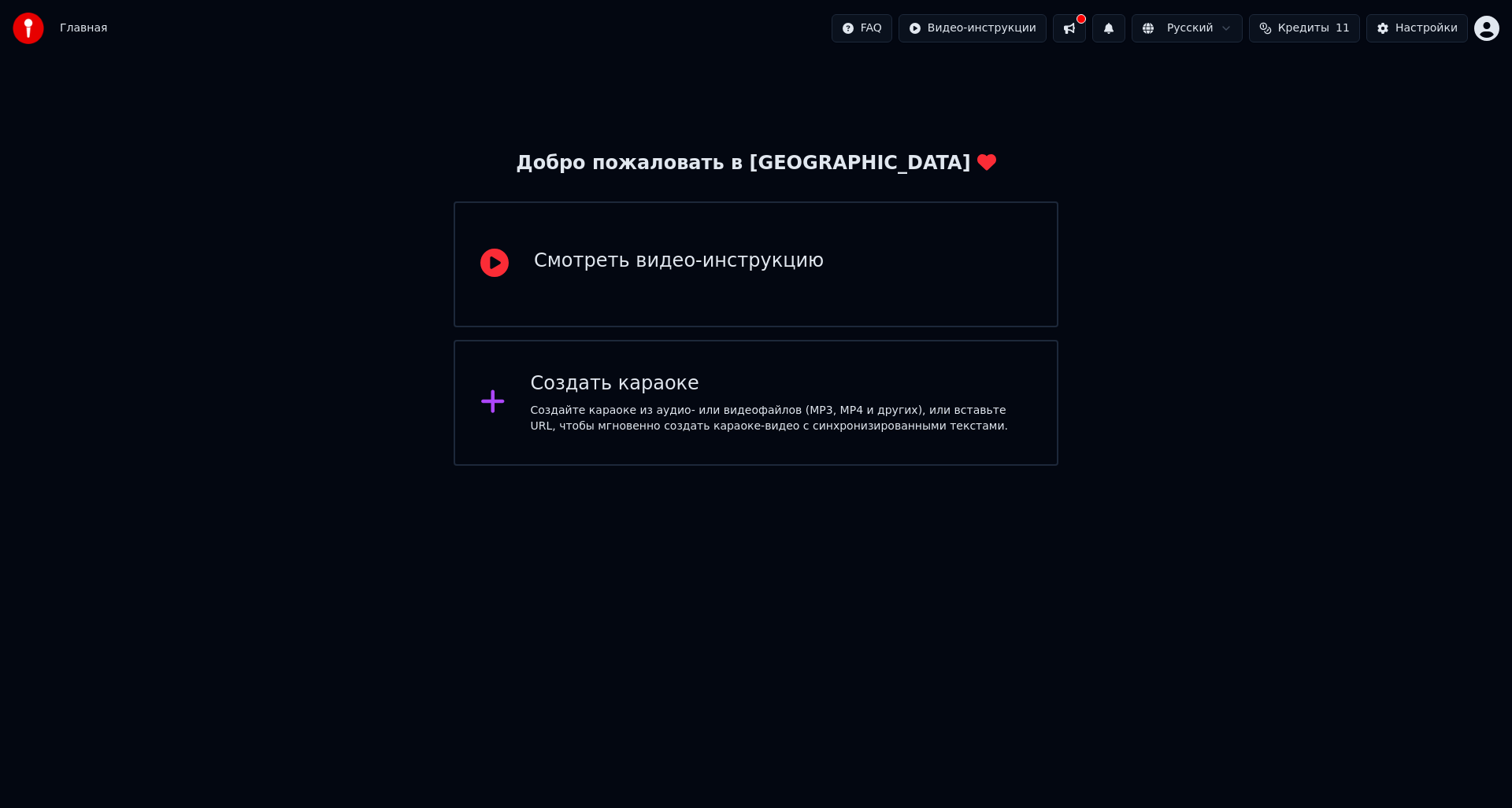
click at [983, 265] on div "Смотреть видео-инструкцию" at bounding box center [756, 264] width 605 height 126
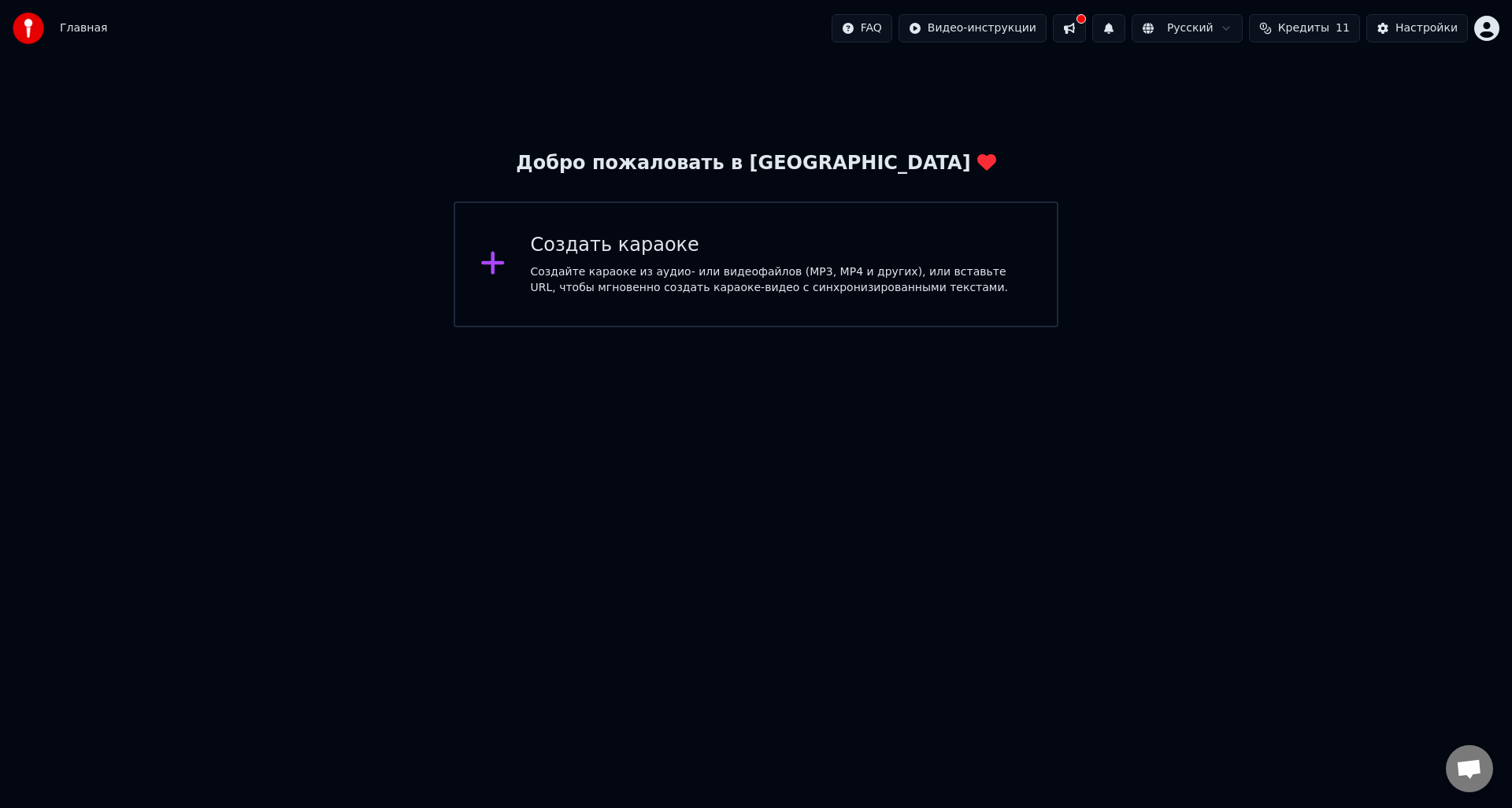
click at [776, 269] on div "Создайте караоке из аудио- или видеофайлов (MP3, MP4 и других), или вставьте UR…" at bounding box center [781, 280] width 502 height 32
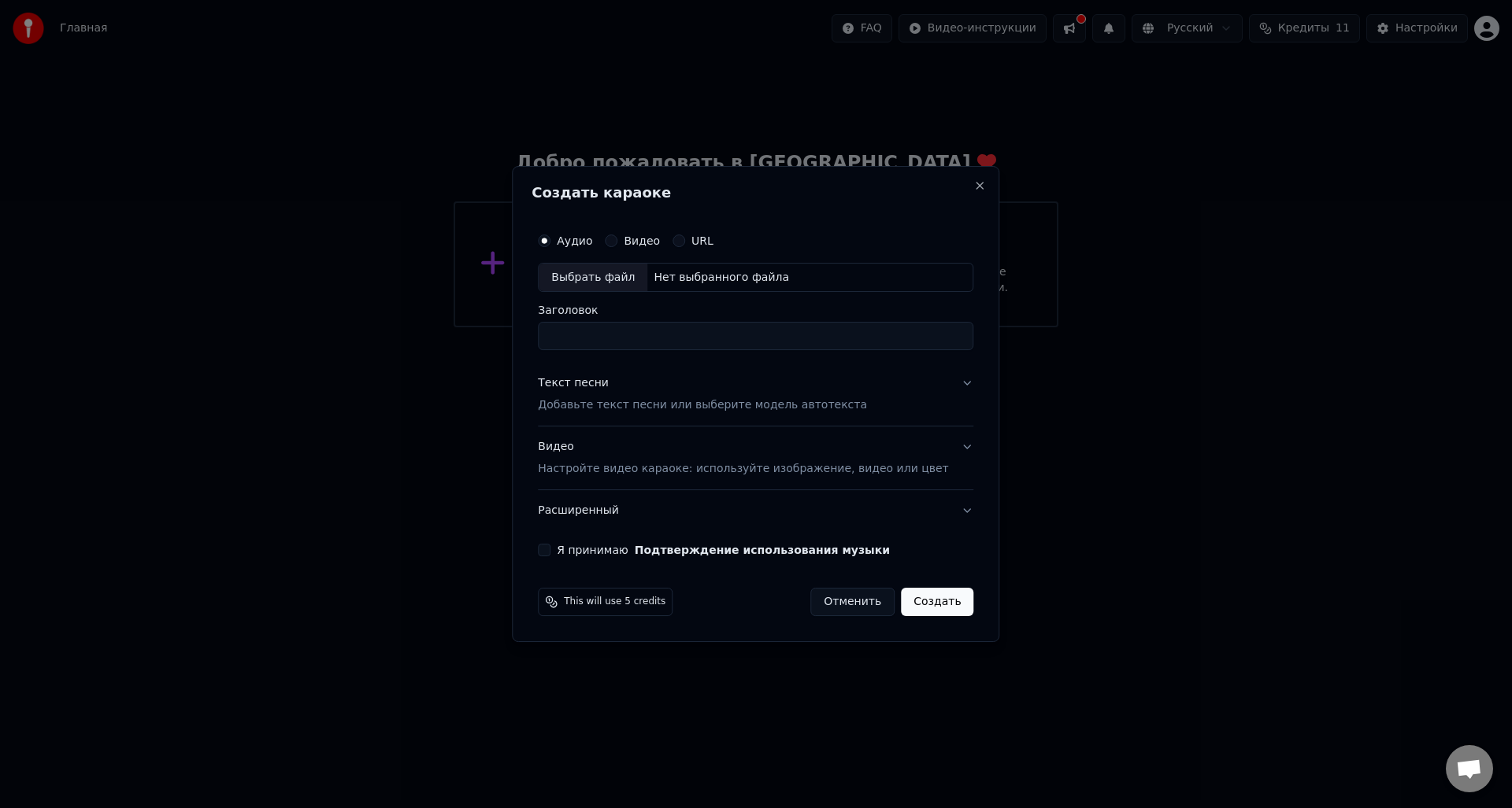
click at [656, 332] on input "Заголовок" at bounding box center [755, 337] width 435 height 28
click at [716, 274] on div "Нет выбранного файла" at bounding box center [721, 278] width 148 height 16
click at [625, 235] on div "Видео" at bounding box center [633, 241] width 55 height 13
click at [617, 237] on button "Видео" at bounding box center [611, 241] width 13 height 13
click at [550, 240] on button "Аудио" at bounding box center [544, 241] width 13 height 13
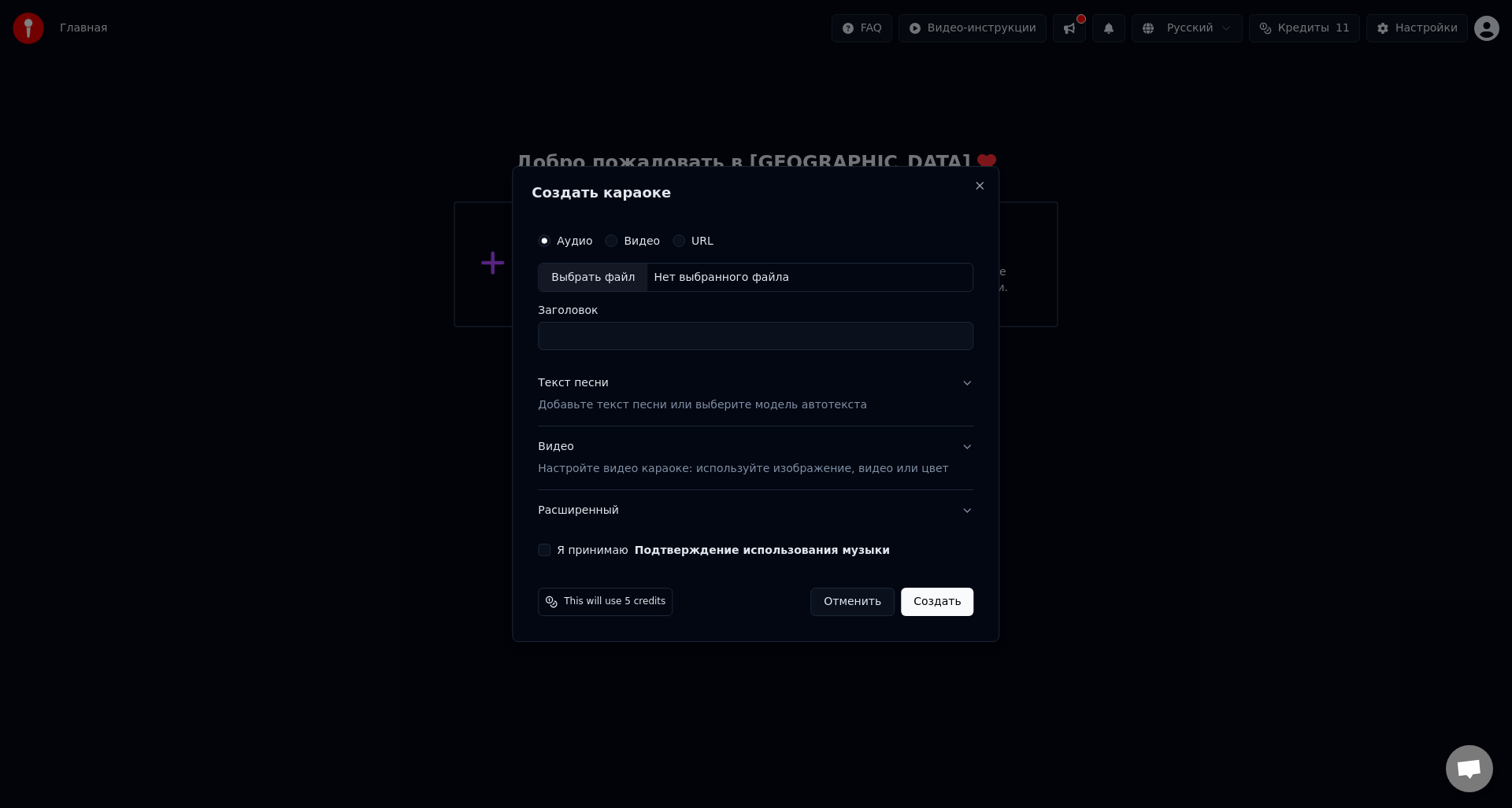
click at [614, 282] on div "Выбрать файл" at bounding box center [592, 278] width 108 height 28
type input "**********"
click at [671, 396] on div "Текст песни Добавьте текст песни или выберите модель автотекста" at bounding box center [702, 395] width 329 height 38
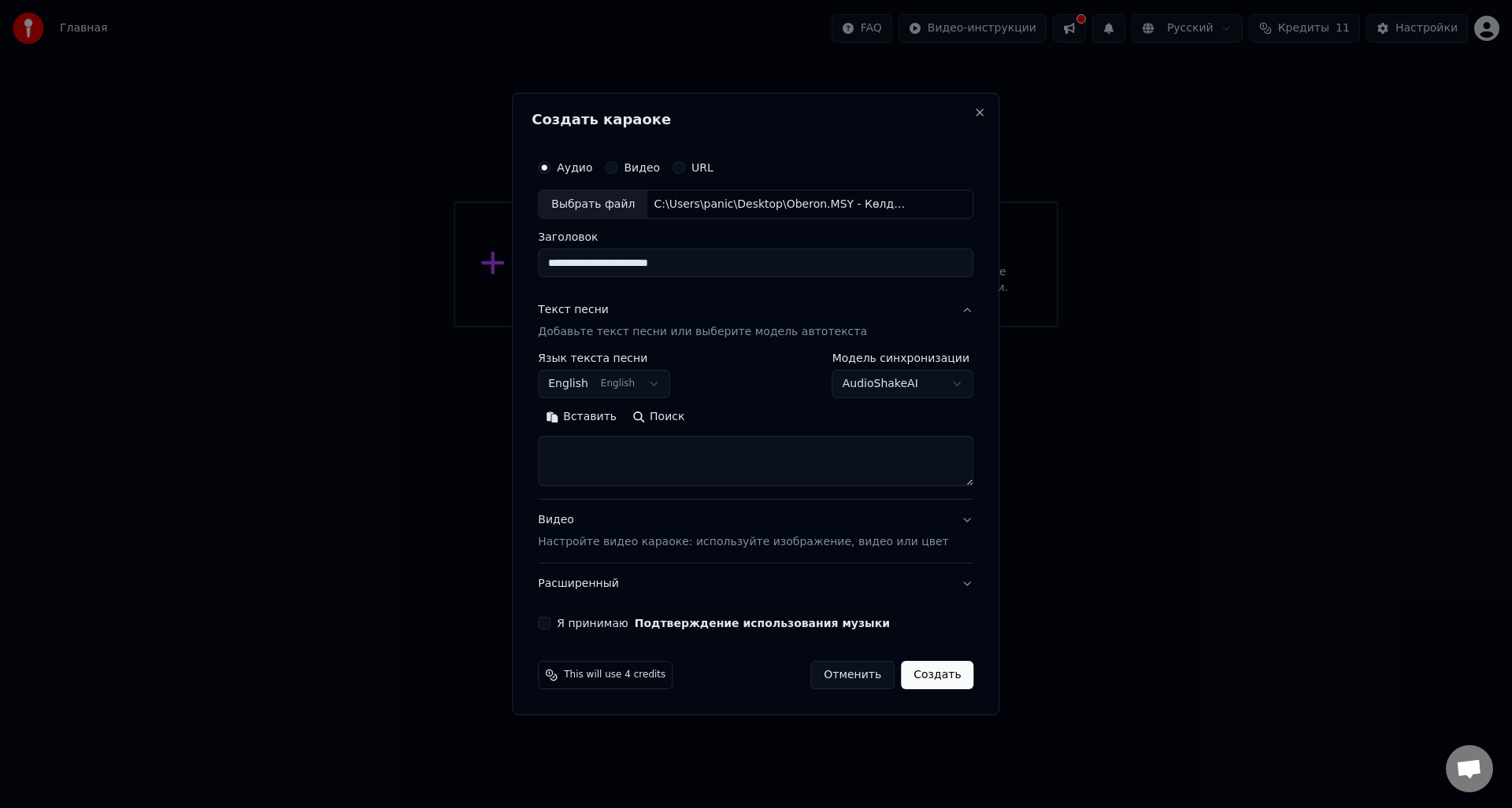
click at [645, 328] on body "**********" at bounding box center [756, 164] width 1512 height 328
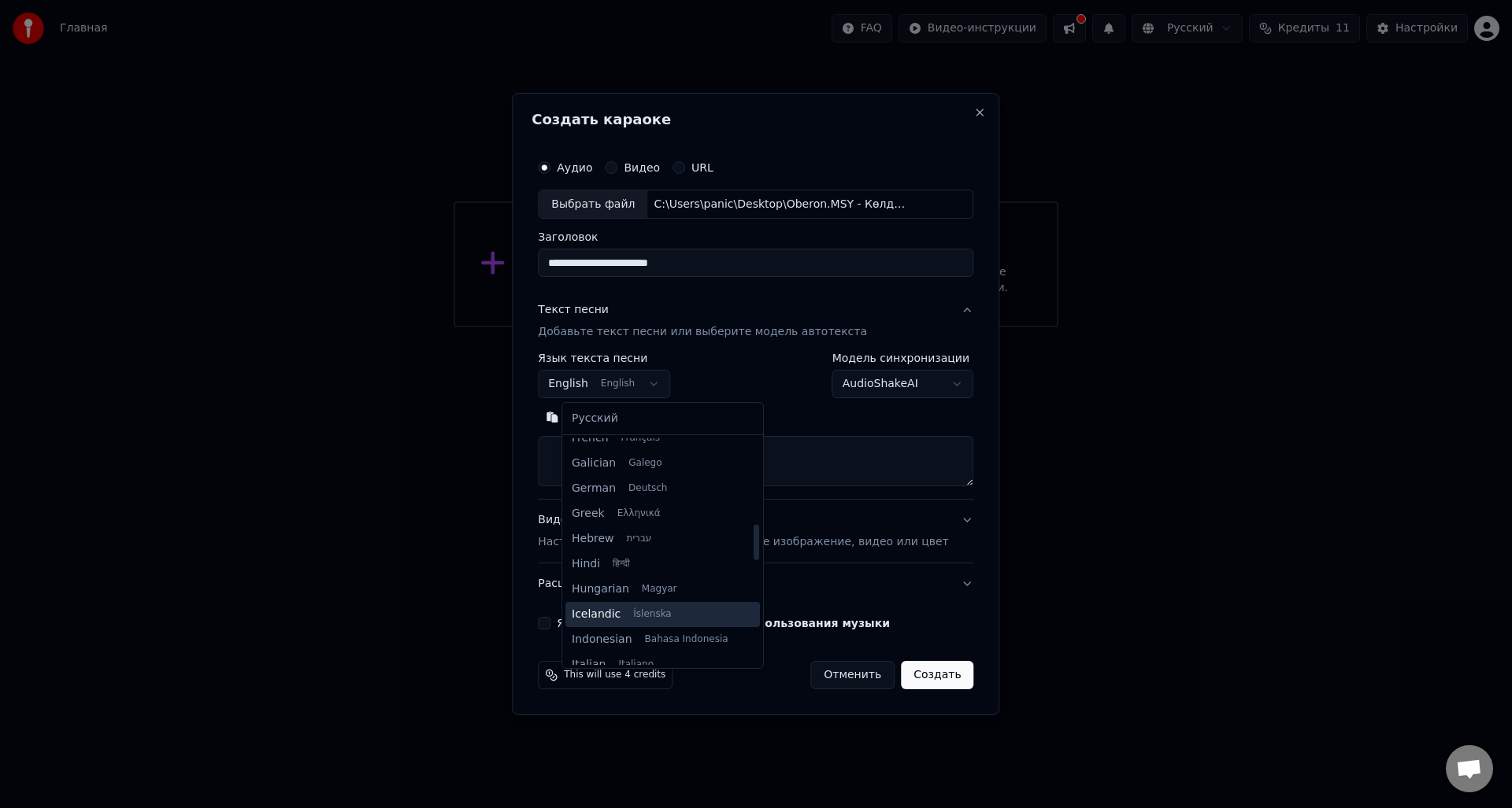
scroll to position [598, 0]
select select "**"
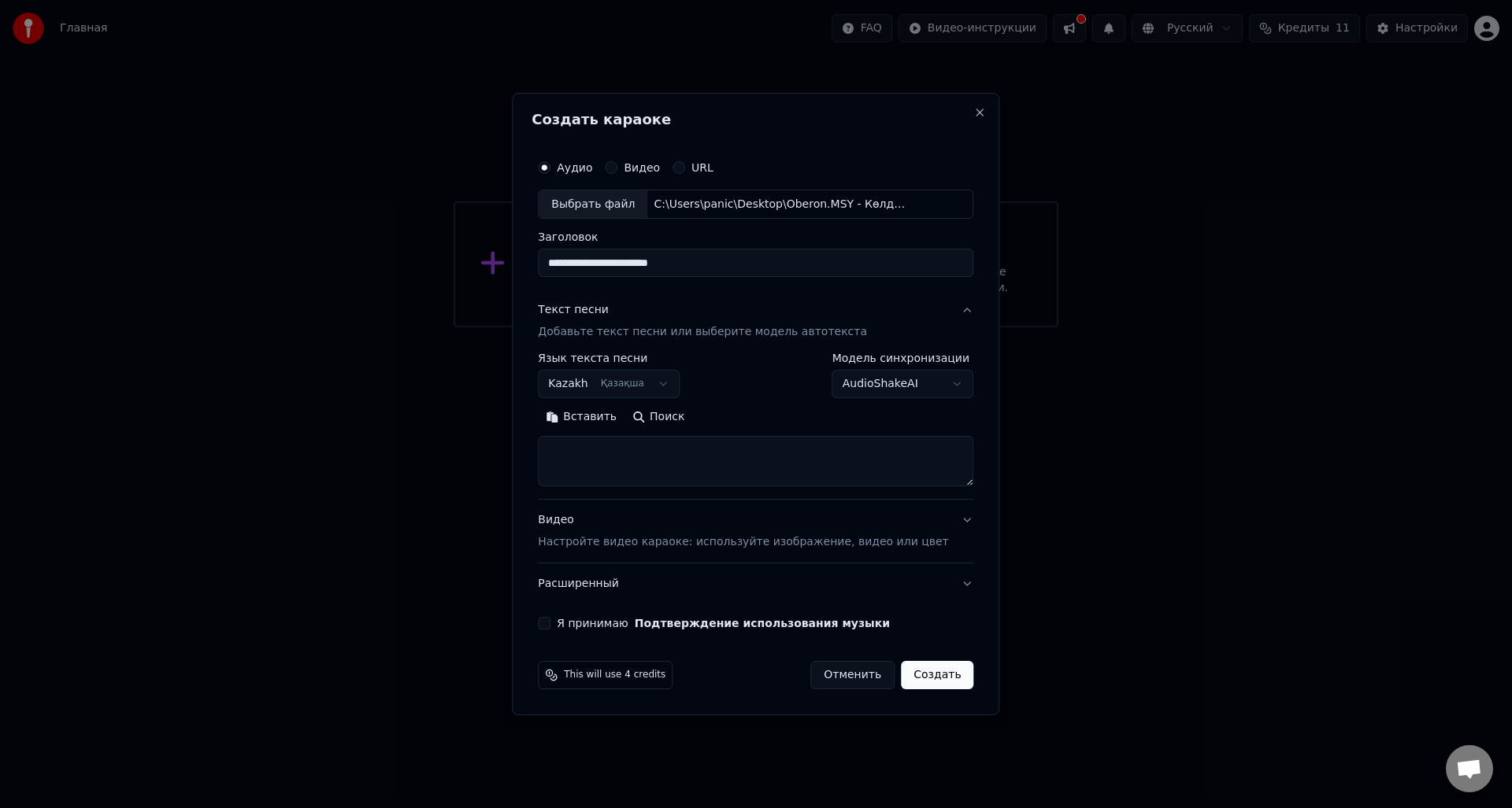
click at [642, 466] on textarea at bounding box center [755, 462] width 435 height 51
paste textarea "**********"
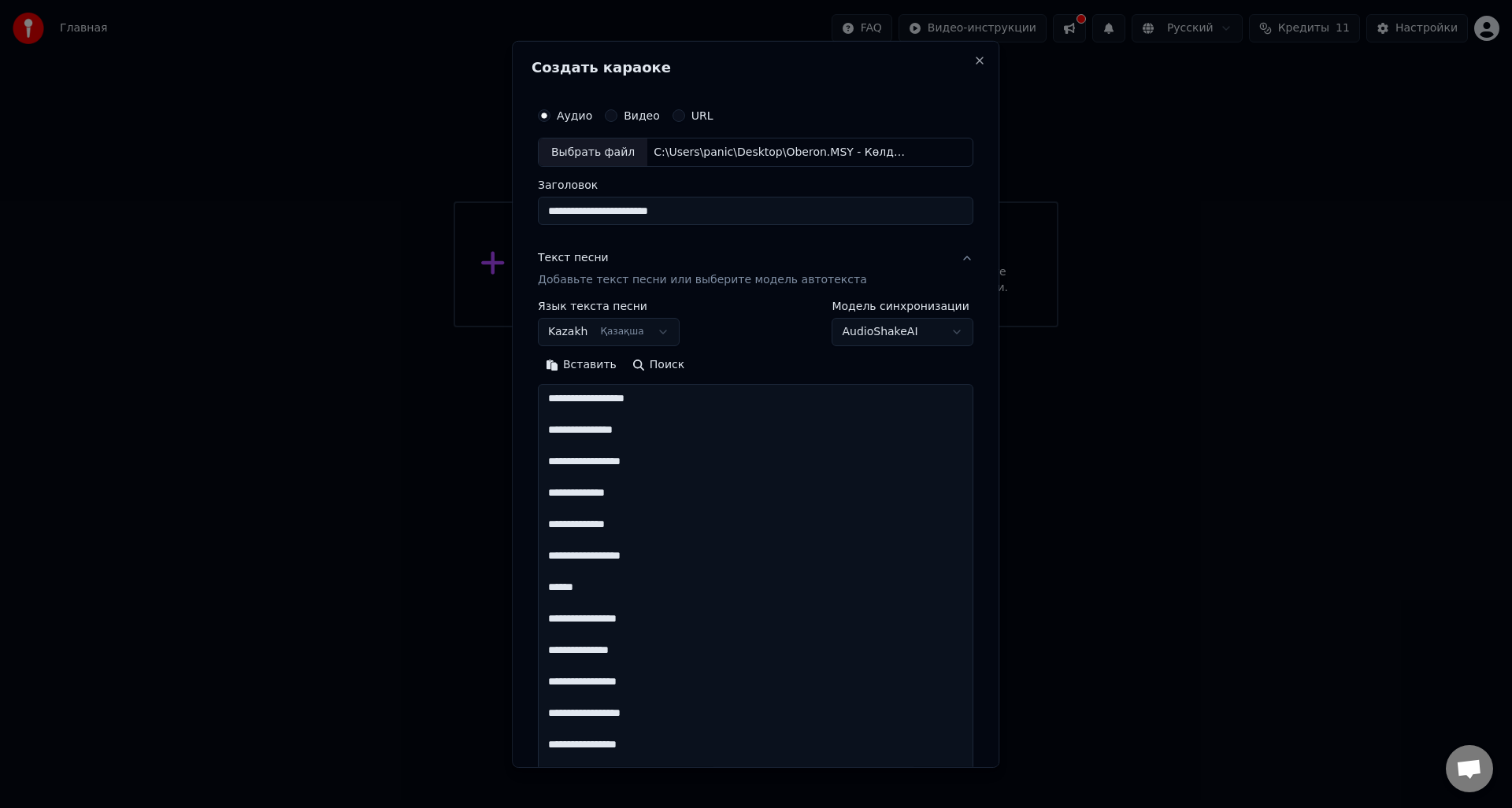
scroll to position [2018, 0]
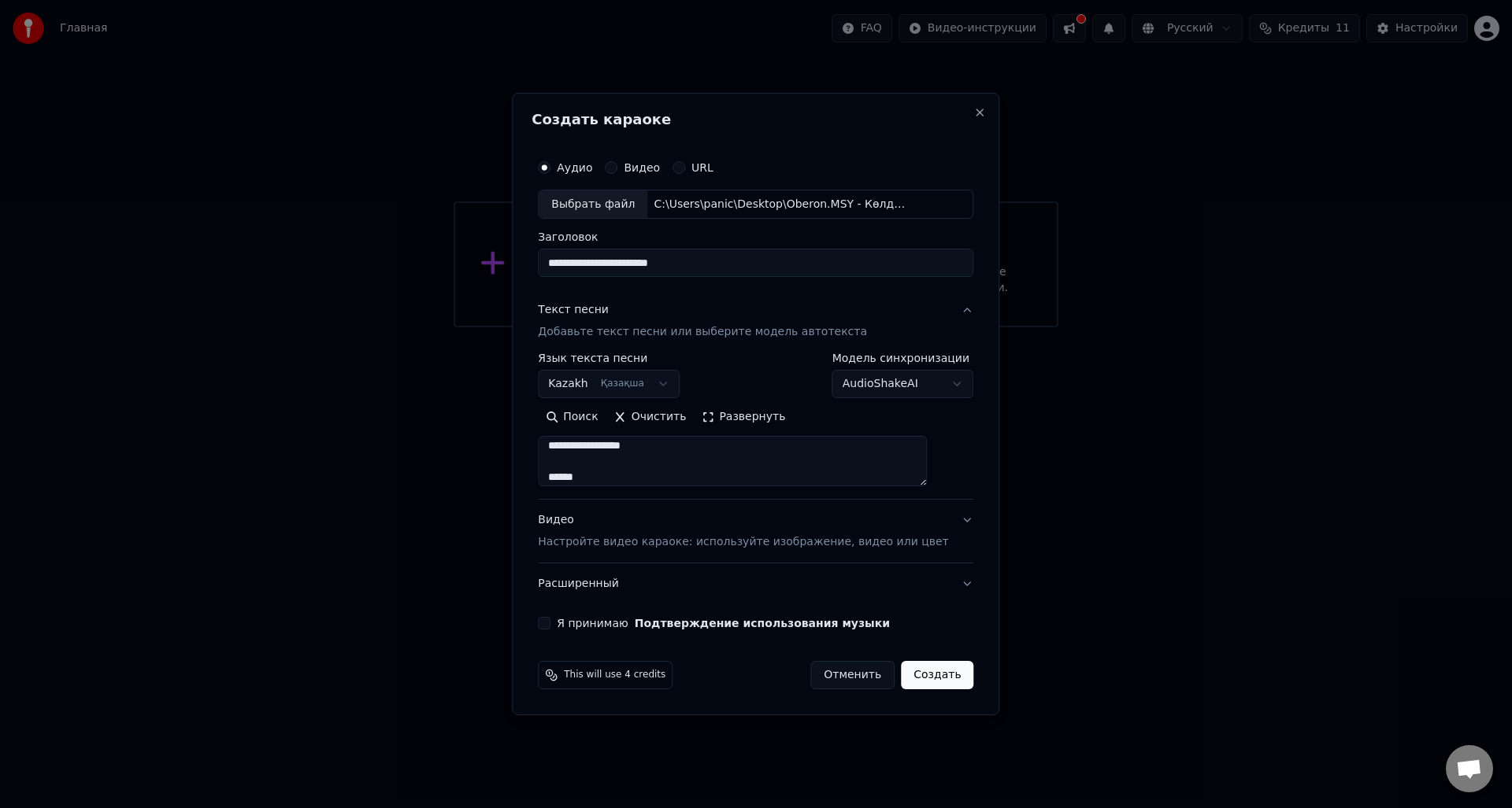
type textarea "**********"
click at [686, 531] on div "Видео Настройте видео караоке: используйте изображение, видео или цвет" at bounding box center [743, 532] width 410 height 38
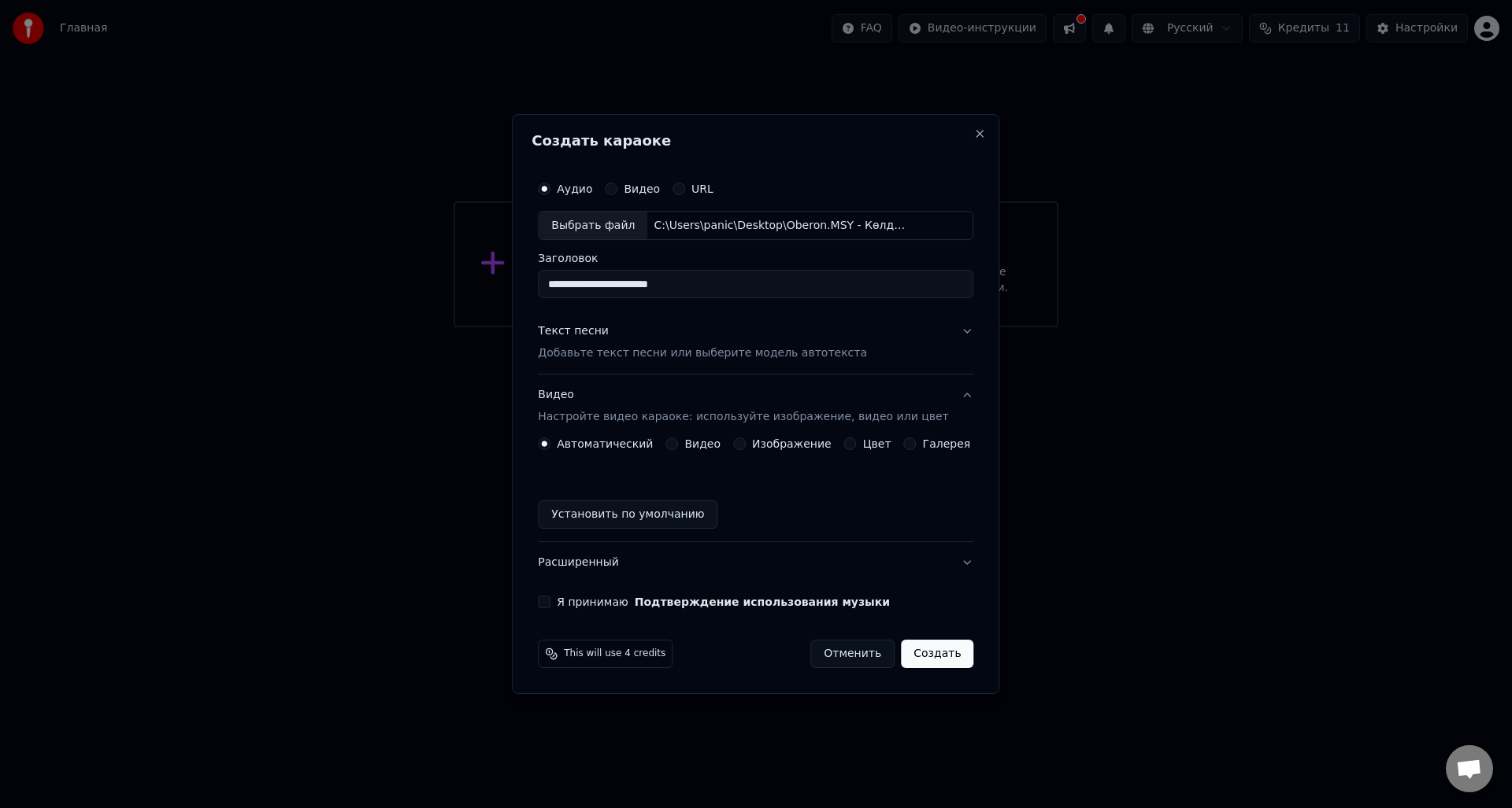
click at [849, 444] on button "Цвет" at bounding box center [850, 444] width 13 height 13
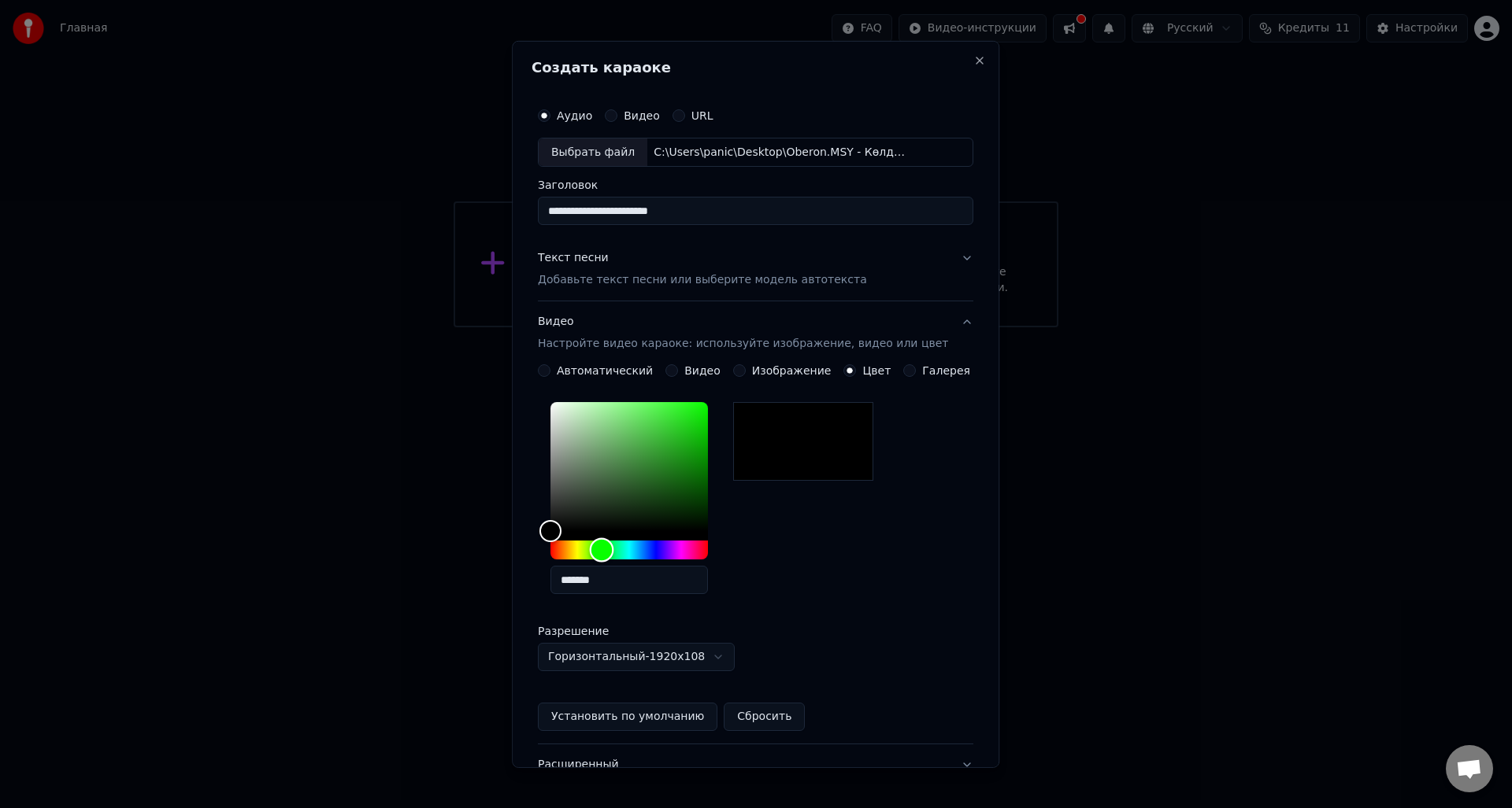
click at [613, 552] on div "Hue" at bounding box center [629, 550] width 158 height 19
drag, startPoint x: 686, startPoint y: 439, endPoint x: 746, endPoint y: 387, distance: 79.4
click at [746, 387] on div "**********" at bounding box center [755, 547] width 435 height 366
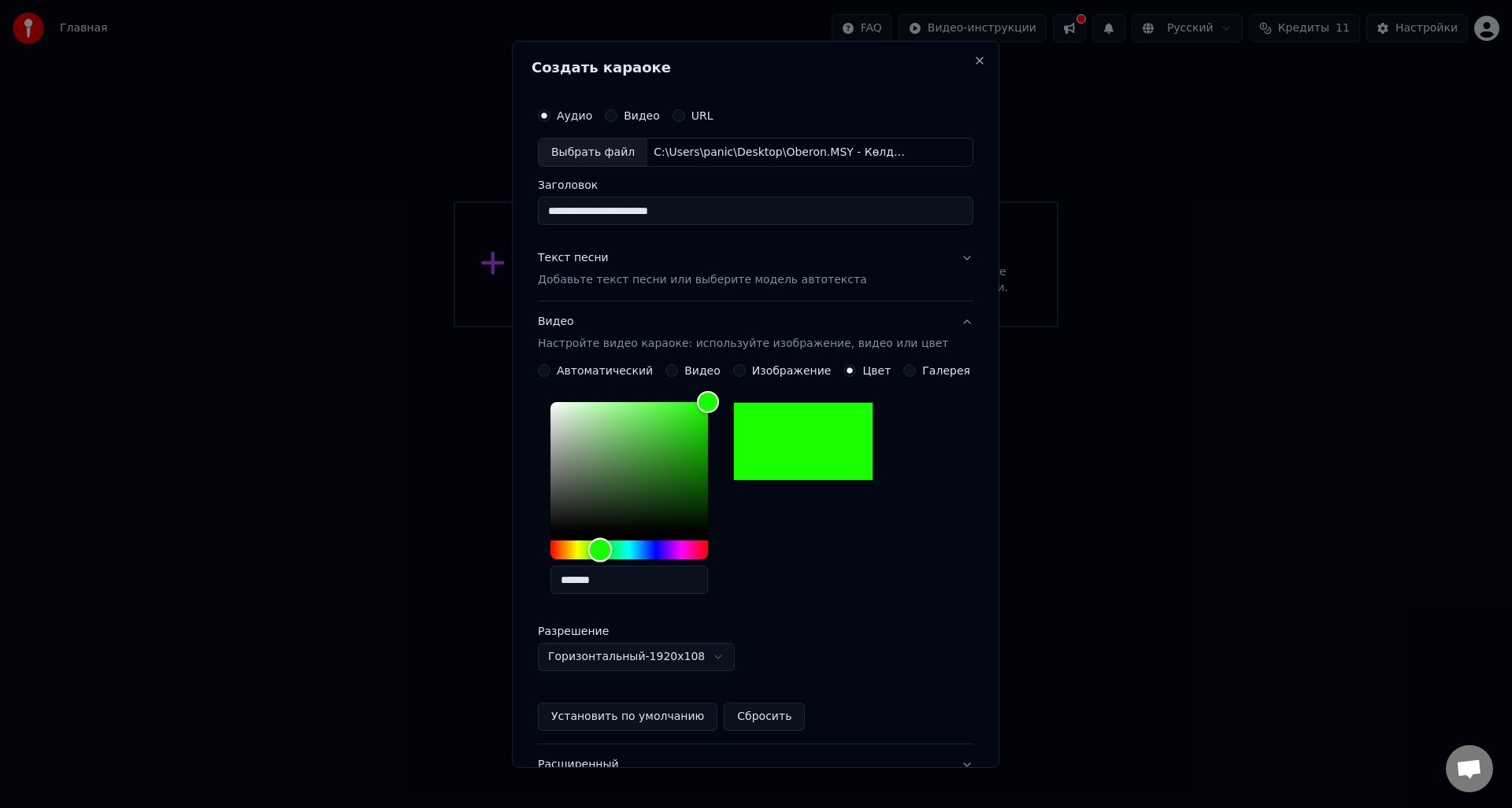
type input "*******"
click at [610, 563] on div "*******" at bounding box center [629, 501] width 158 height 199
click at [826, 564] on div "*******" at bounding box center [755, 501] width 435 height 211
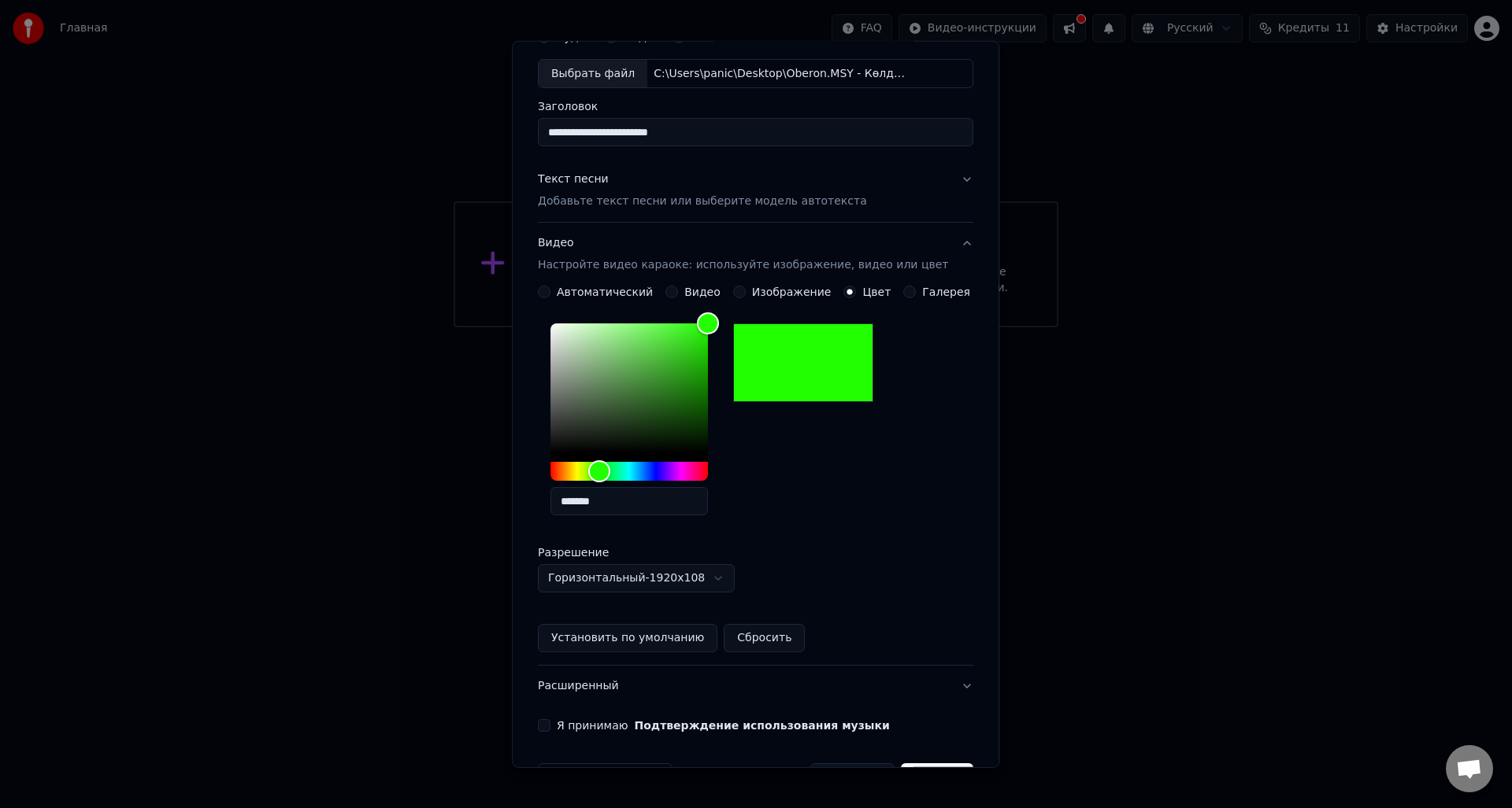
scroll to position [128, 0]
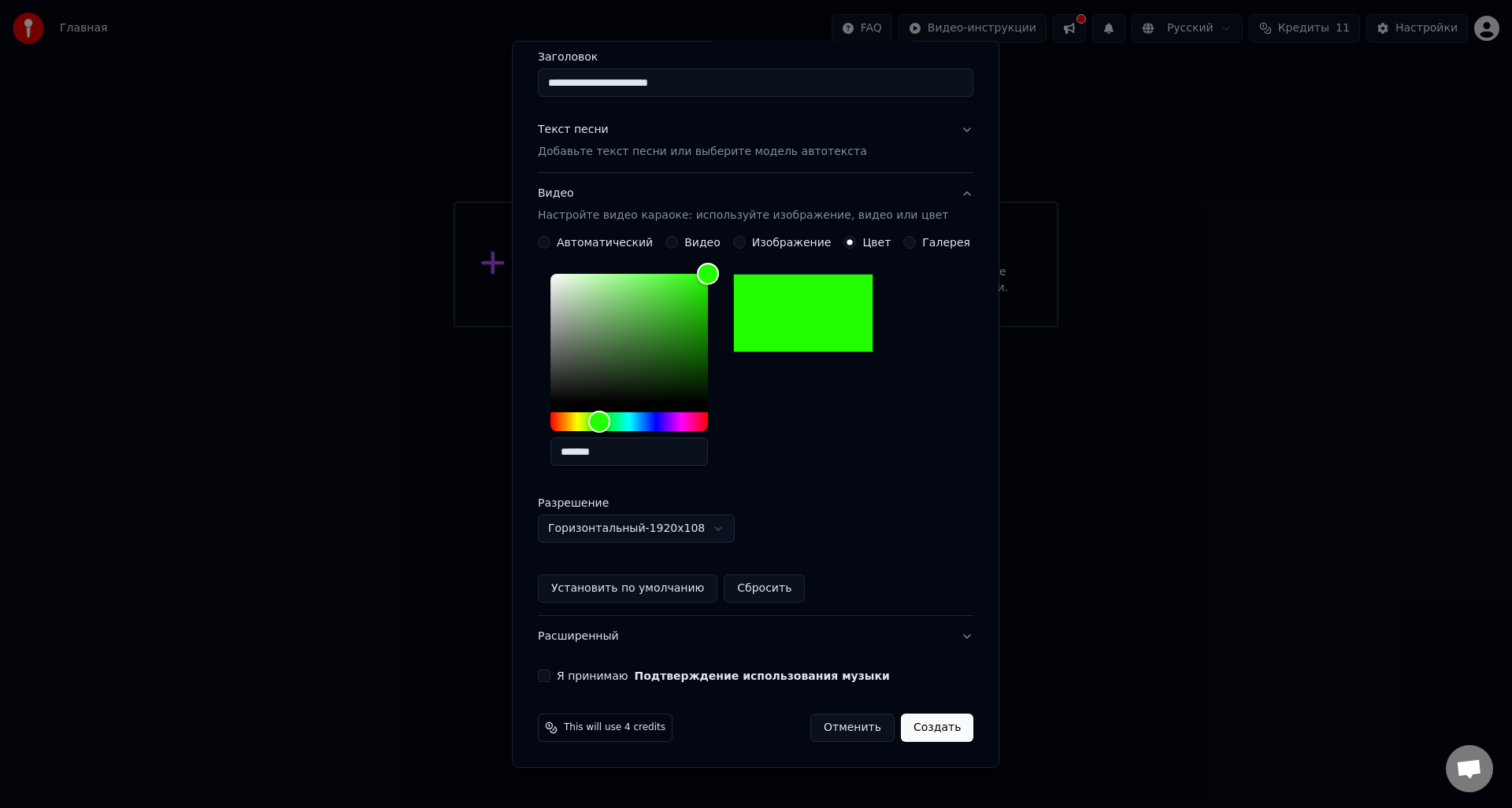
click at [550, 677] on button "Я принимаю Подтверждение использования музыки" at bounding box center [544, 676] width 13 height 13
click at [644, 597] on button "Установить по умолчанию" at bounding box center [627, 589] width 180 height 28
click at [916, 732] on button "Создать" at bounding box center [937, 728] width 73 height 28
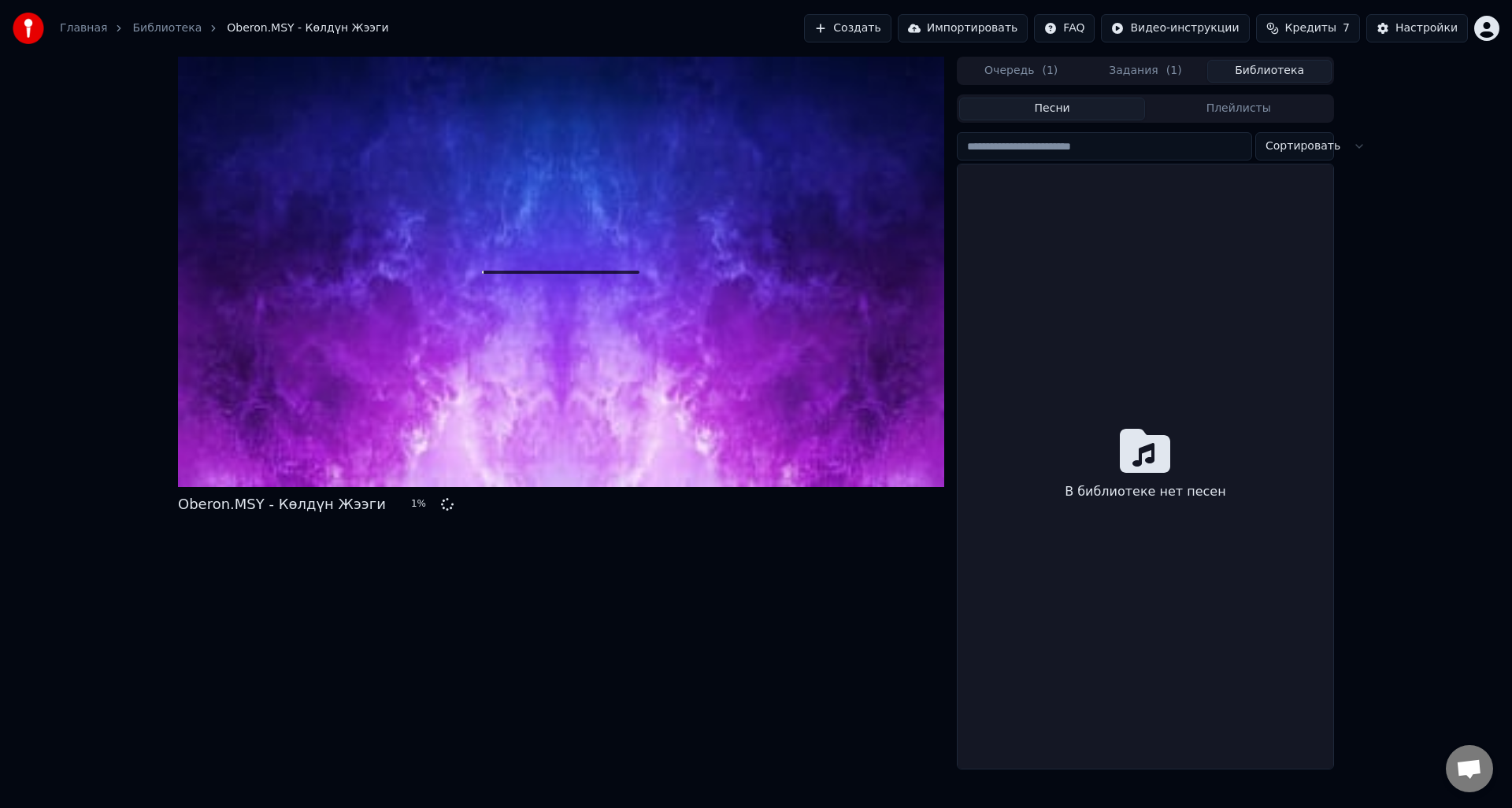
click at [1263, 74] on button "Библиотека" at bounding box center [1269, 71] width 124 height 23
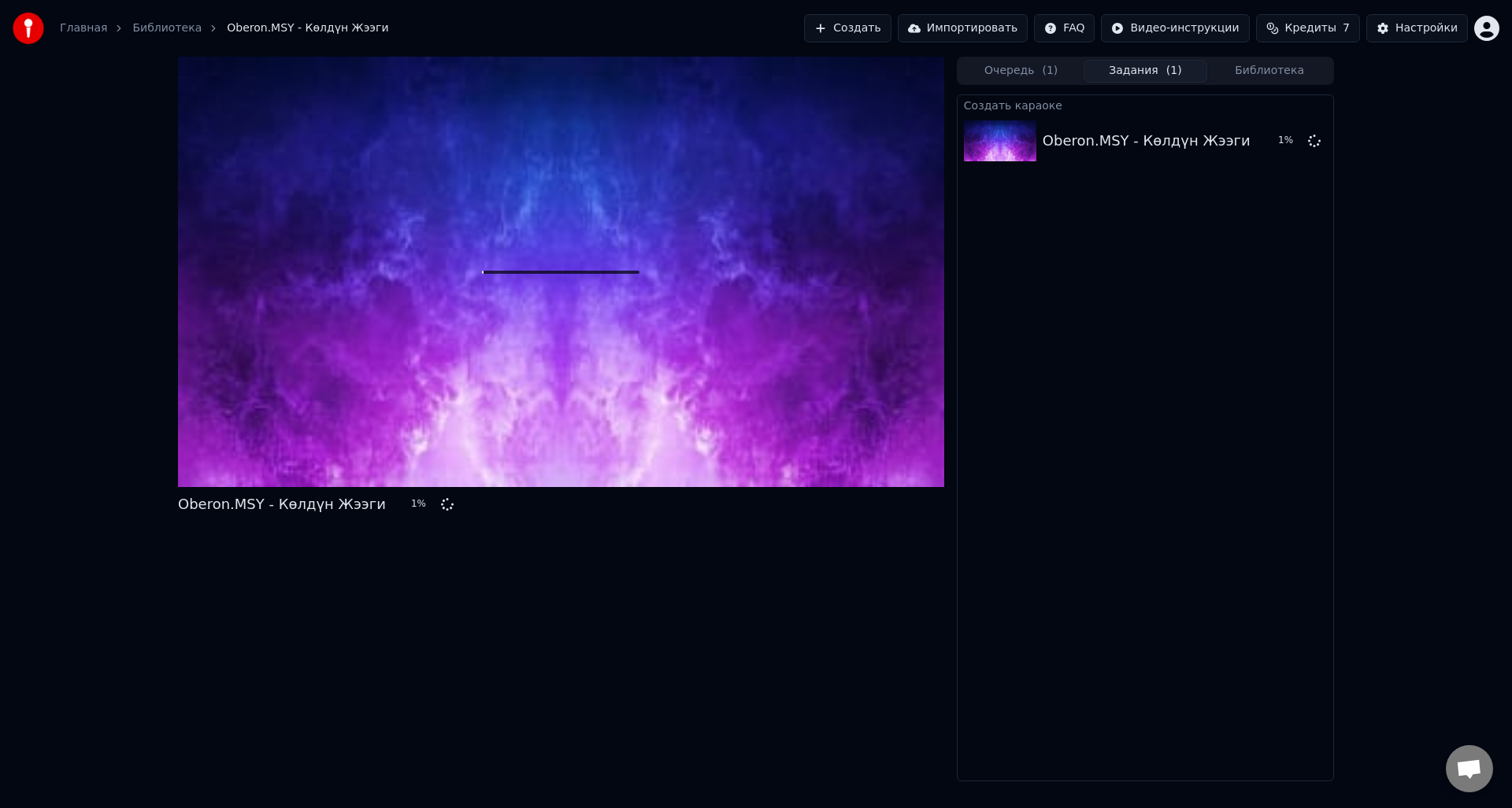
click at [1163, 71] on button "Задания ( 1 )" at bounding box center [1145, 71] width 124 height 23
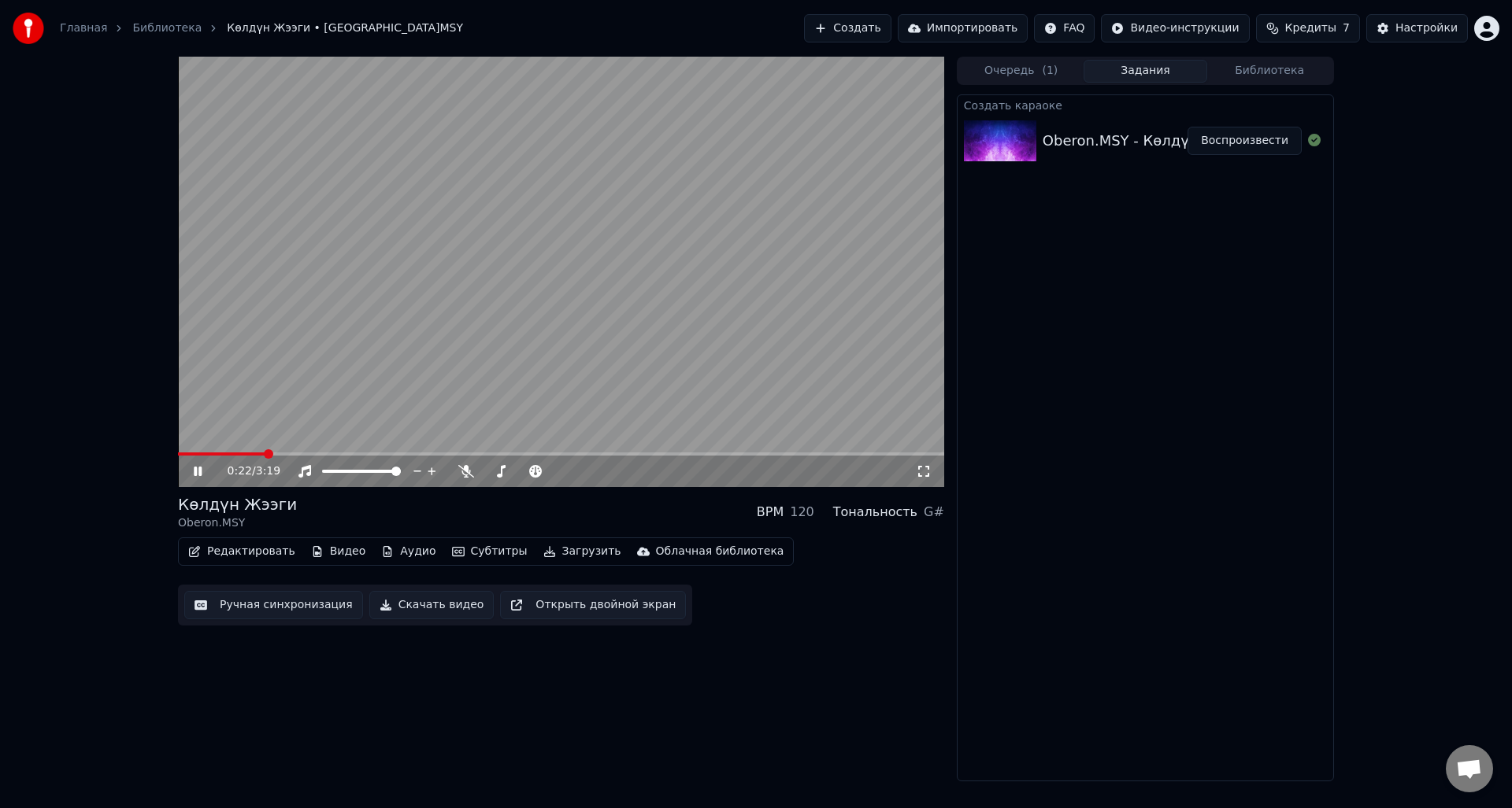
click at [291, 453] on span at bounding box center [561, 454] width 766 height 3
click at [325, 454] on span at bounding box center [561, 454] width 766 height 3
click at [292, 457] on span at bounding box center [297, 454] width 9 height 9
click at [494, 470] on span at bounding box center [497, 472] width 9 height 9
click at [621, 473] on span at bounding box center [616, 472] width 9 height 9
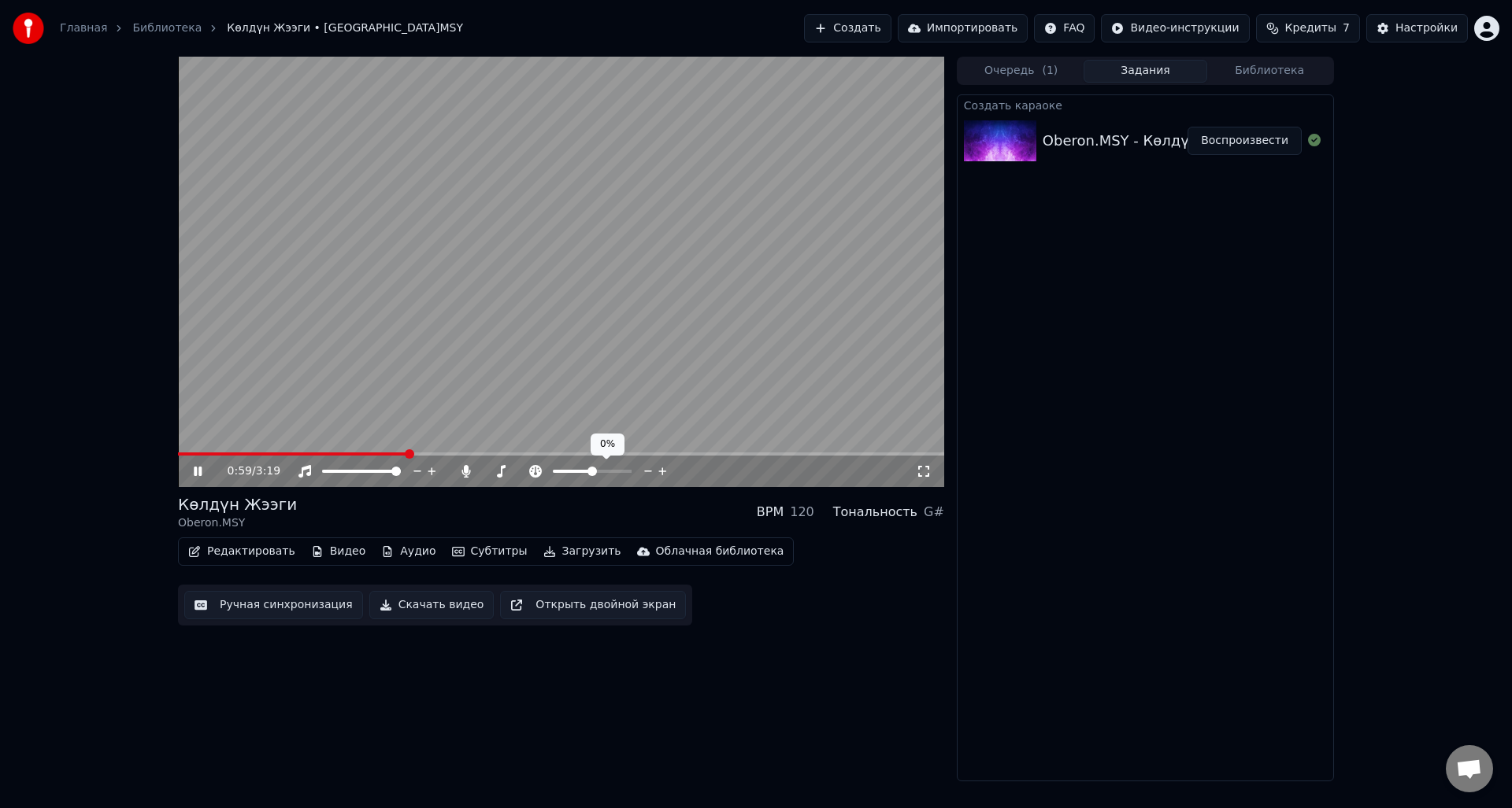
click at [592, 473] on span at bounding box center [592, 472] width 9 height 9
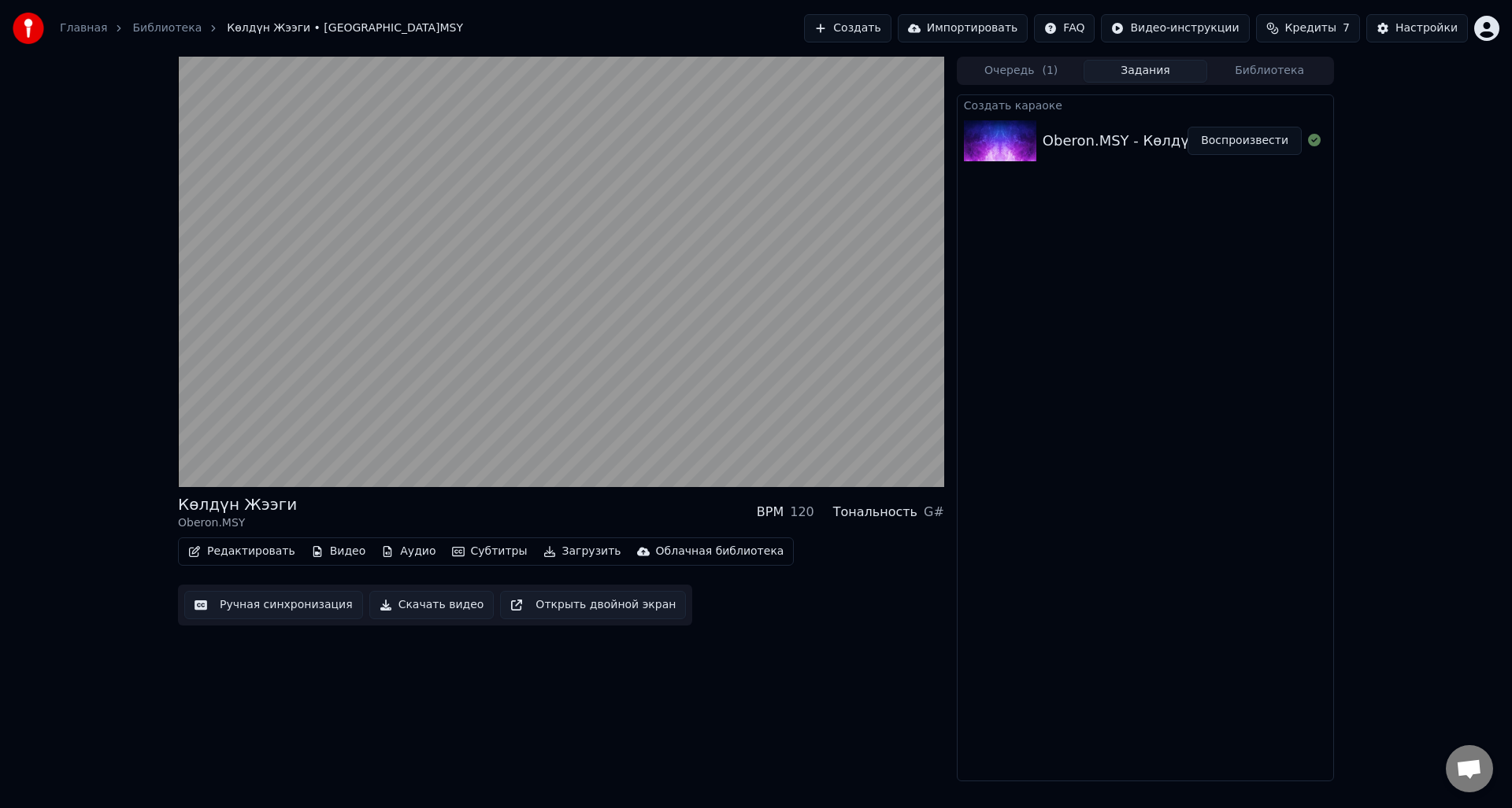
click at [549, 552] on button "Загрузить" at bounding box center [582, 552] width 90 height 22
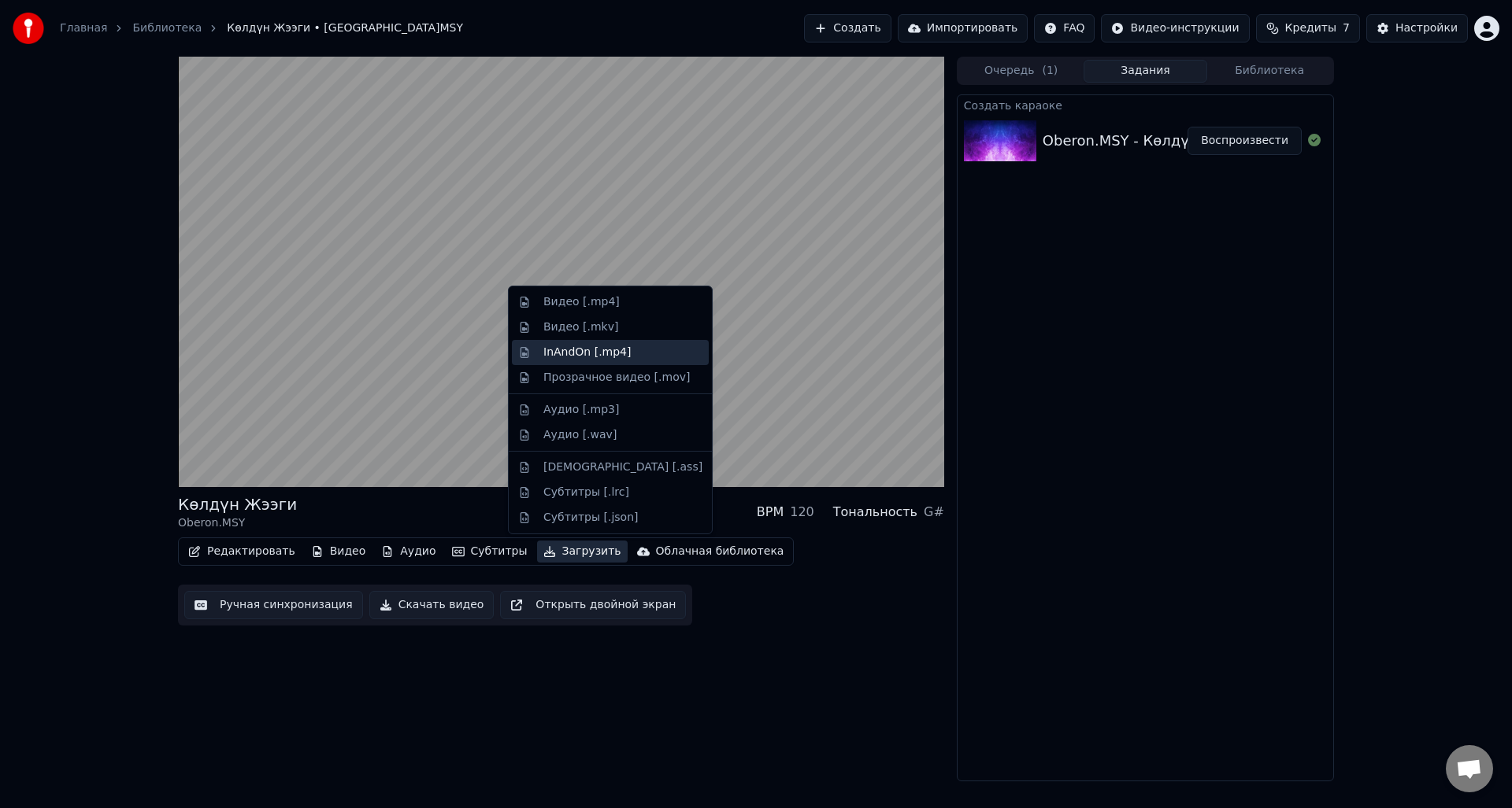
click at [586, 357] on div "InAndOn [.mp4]" at bounding box center [587, 353] width 88 height 16
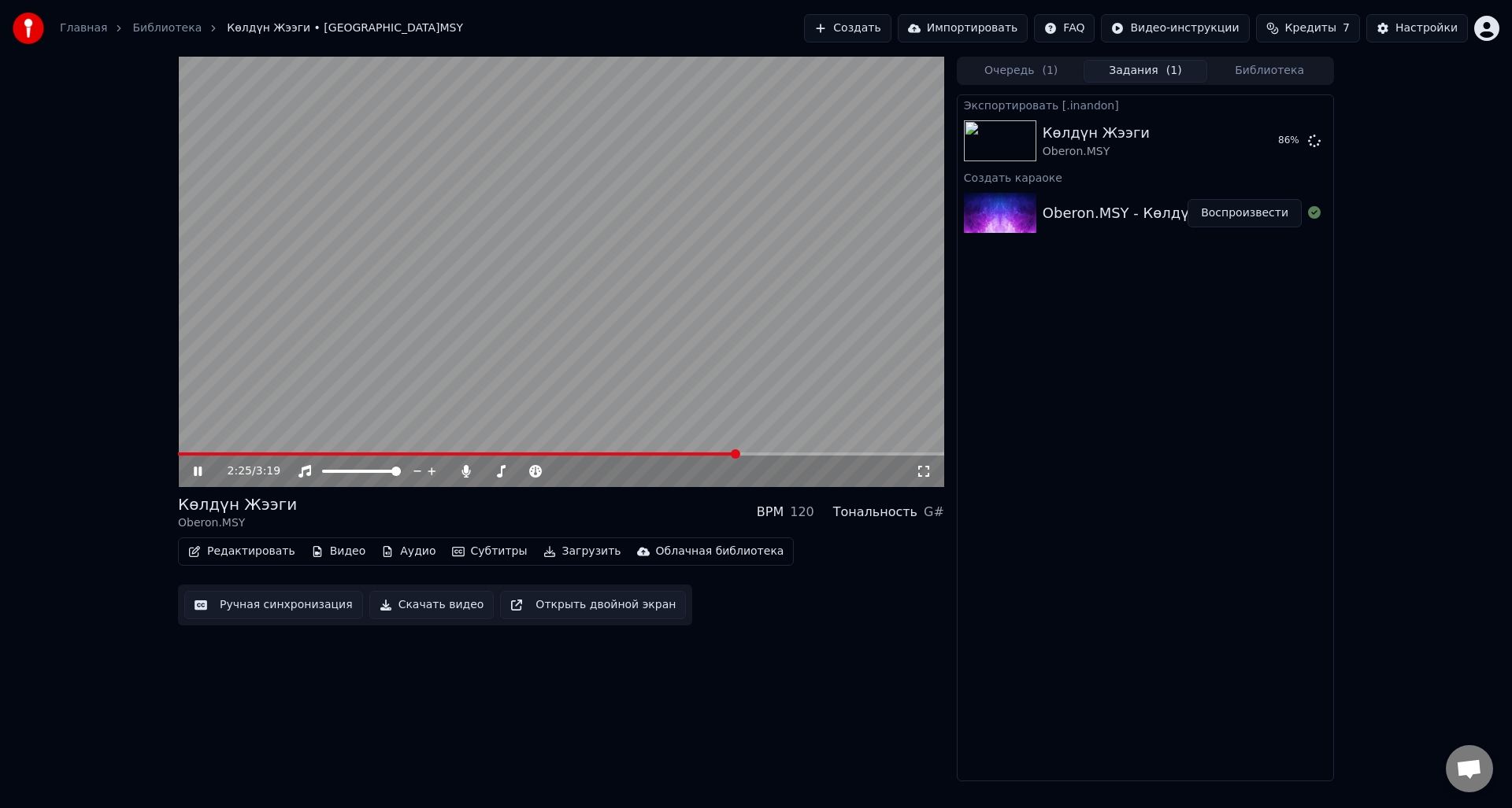
click at [198, 466] on icon at bounding box center [209, 472] width 37 height 13
click at [1328, 29] on span "Кредиты" at bounding box center [1310, 28] width 51 height 16
drag, startPoint x: 1284, startPoint y: 102, endPoint x: 1295, endPoint y: 104, distance: 11.2
click at [1295, 104] on td "15" at bounding box center [1285, 104] width 61 height 28
click at [1372, 252] on div "2:25 / 3:19 Көлдүн Жээги Oberon.MSY BPM 120 Тональность G# Редактировать Видео …" at bounding box center [756, 419] width 1512 height 725
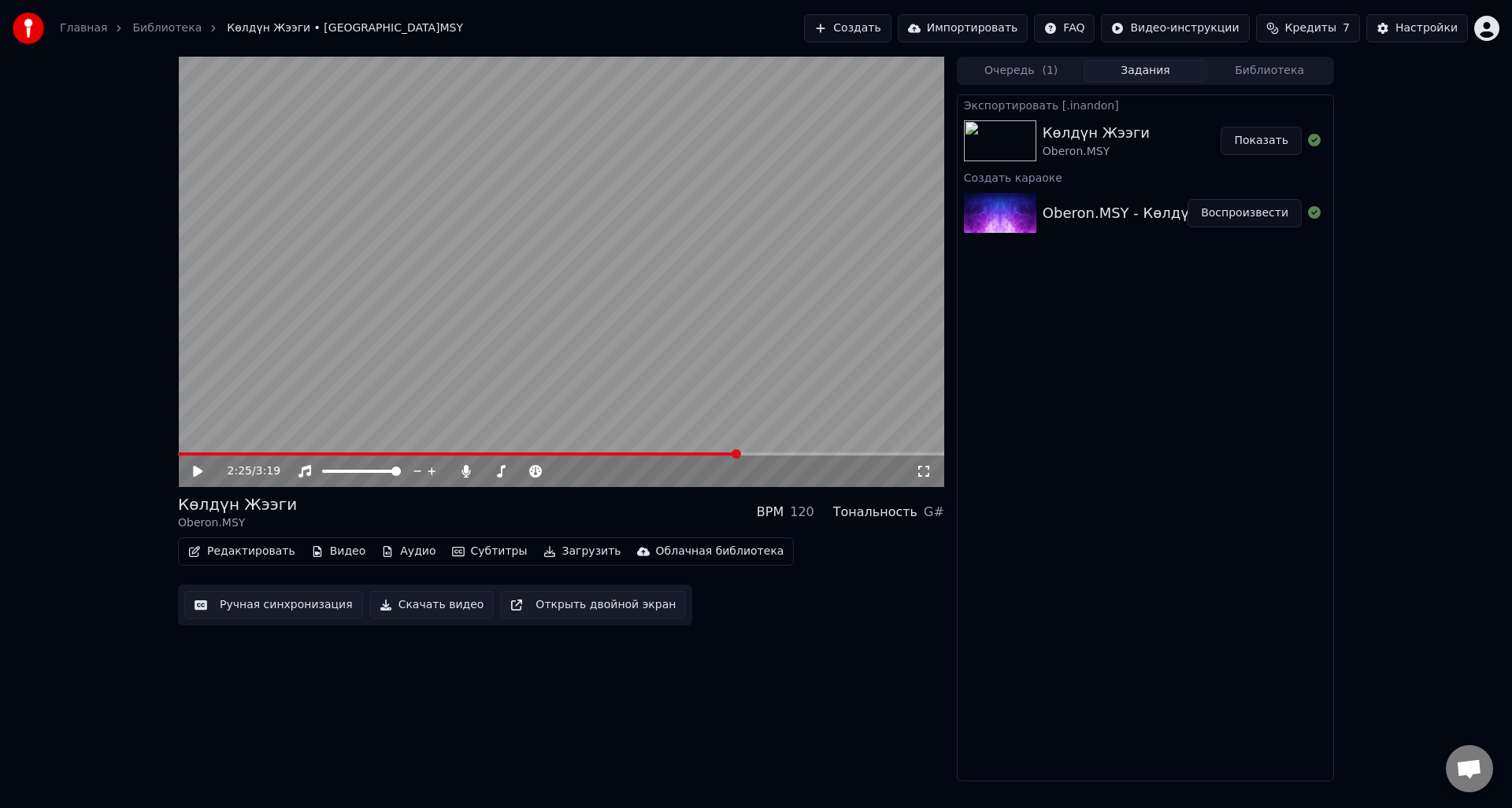
click at [1335, 32] on span "Кредиты" at bounding box center [1310, 28] width 51 height 16
click at [1330, 142] on button "Обновить" at bounding box center [1316, 146] width 95 height 28
click at [1389, 270] on div "2:25 / 3:19 Көлдүн Жээги Oberon.MSY BPM 120 Тональность G# Редактировать Видео …" at bounding box center [756, 419] width 1512 height 725
click at [1272, 145] on button "Показать" at bounding box center [1261, 141] width 81 height 28
click at [142, 28] on link "Библиотека" at bounding box center [167, 28] width 70 height 16
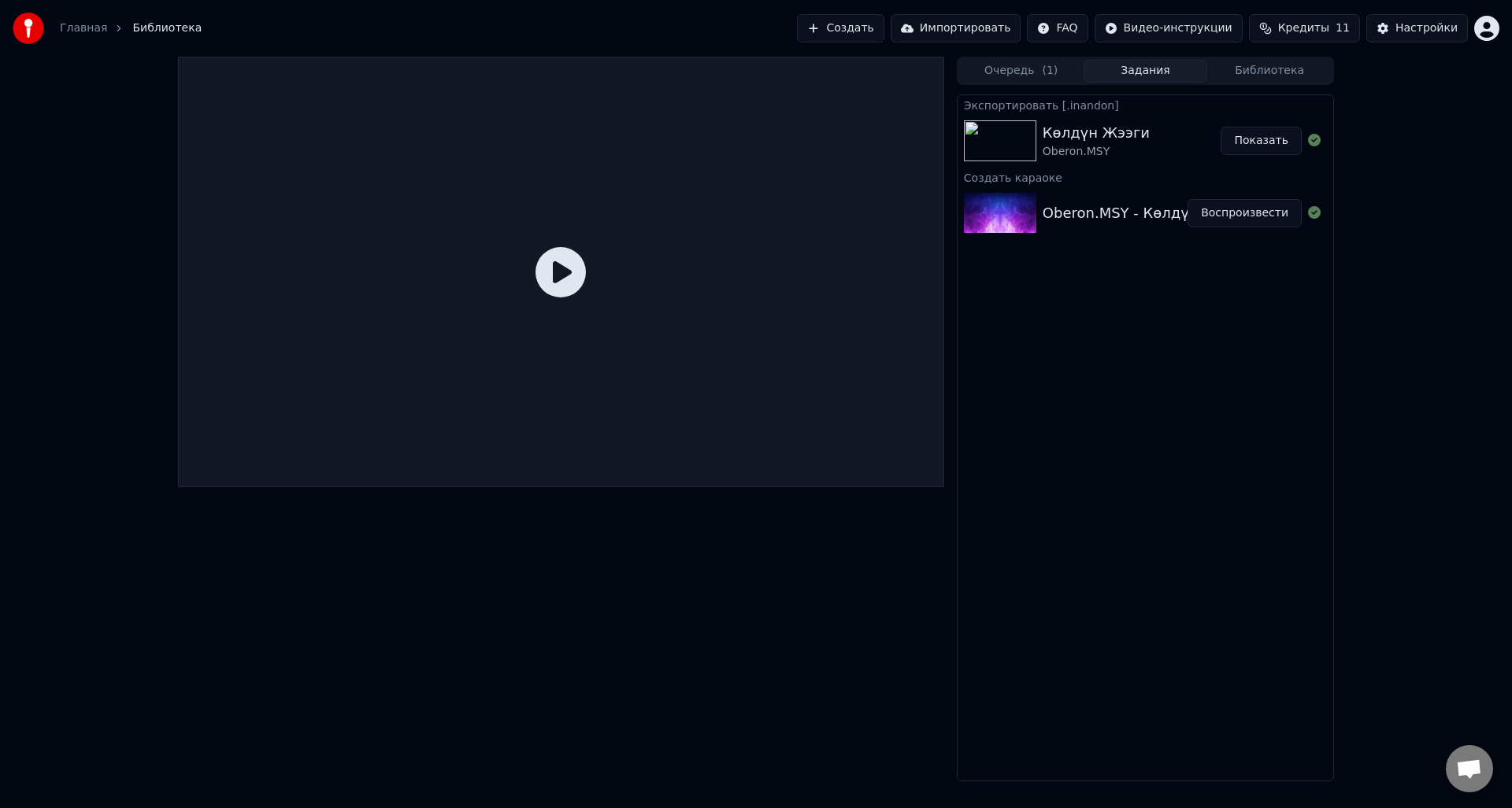
click at [73, 32] on link "Главная" at bounding box center [84, 28] width 47 height 16
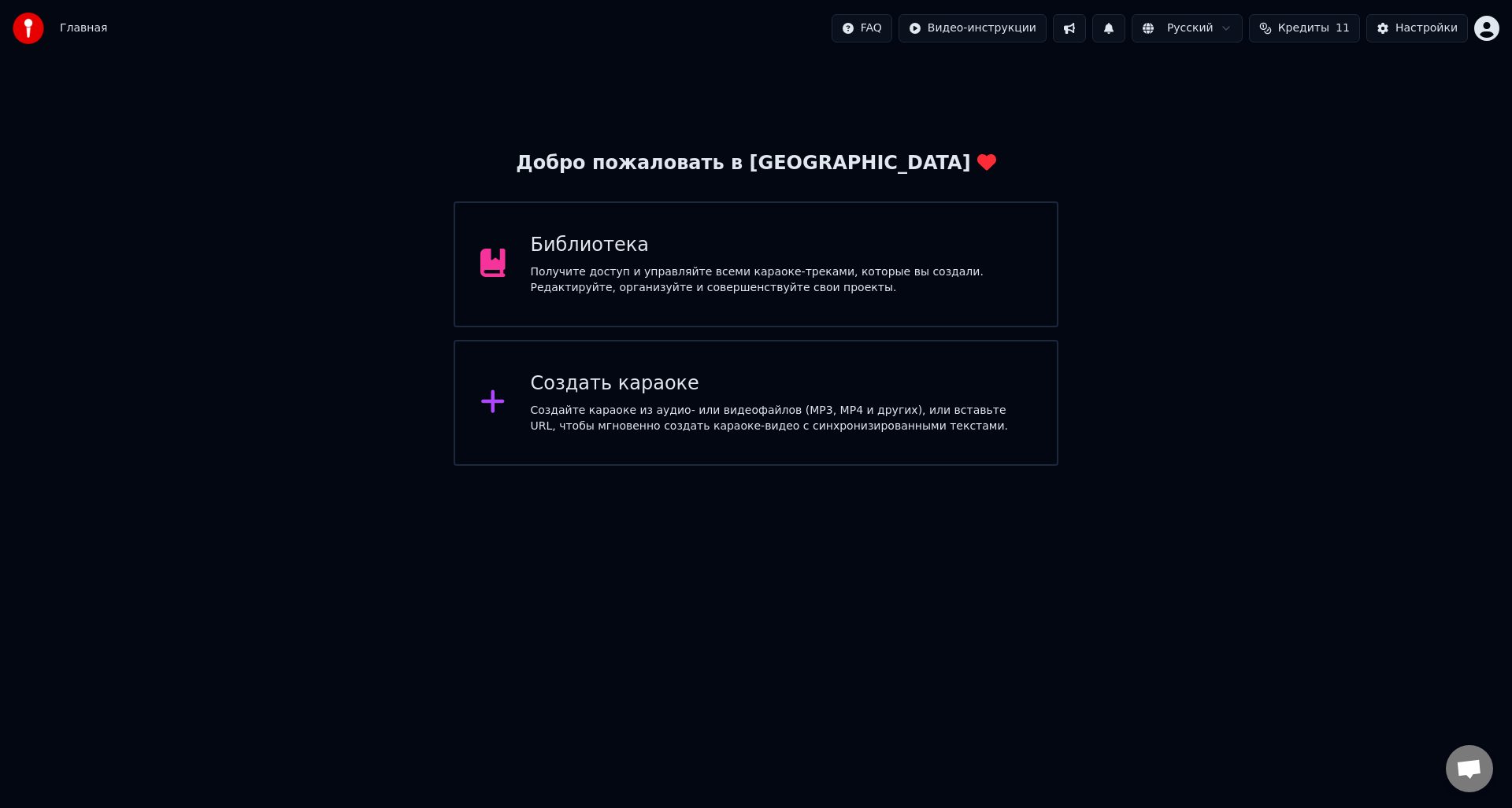
click at [623, 388] on div "Создать караоке" at bounding box center [781, 384] width 502 height 25
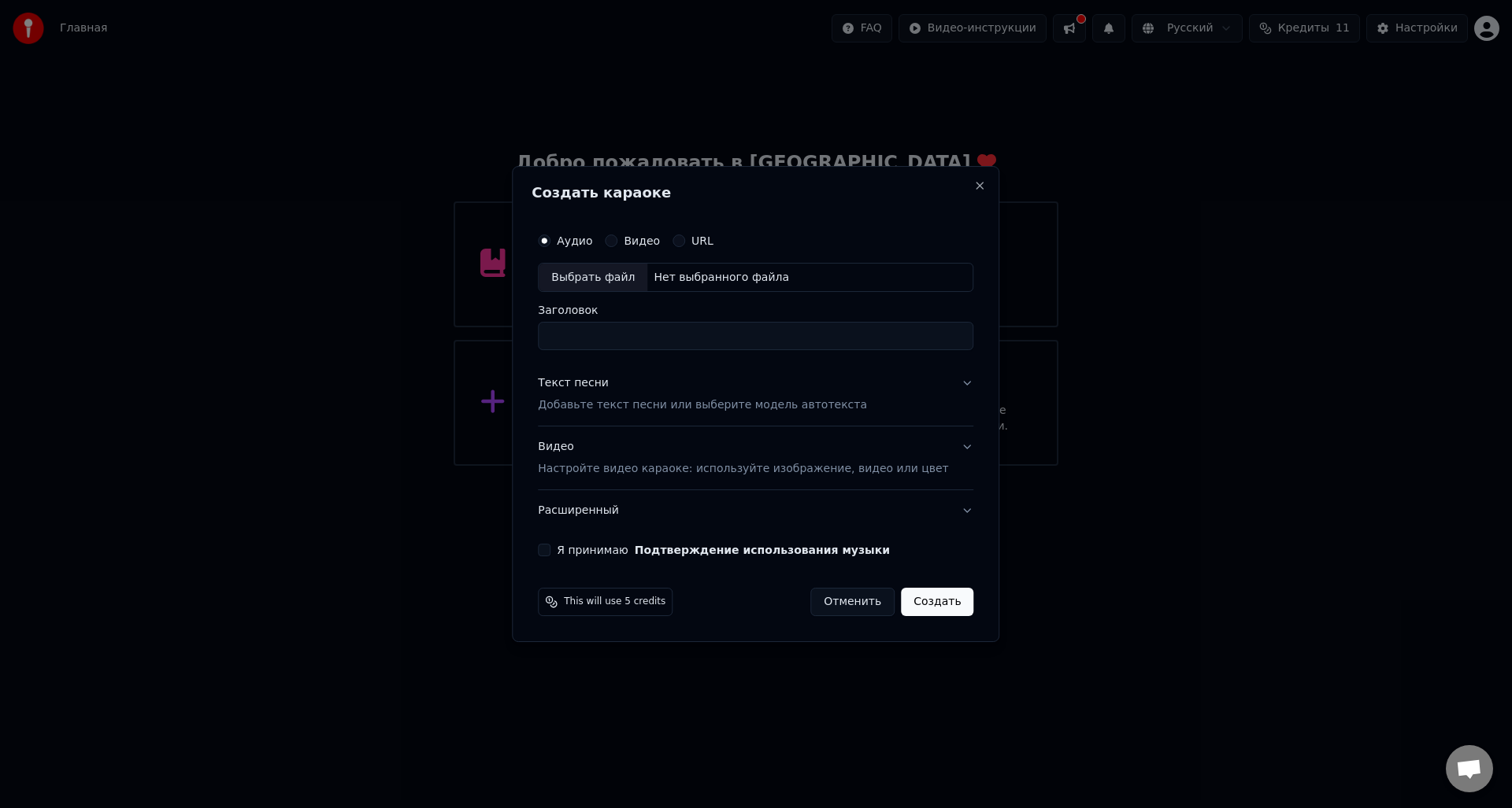
click at [682, 275] on div "Нет выбранного файла" at bounding box center [721, 278] width 148 height 16
type input "**********"
click at [627, 408] on p "Добавьте текст песни или выберите модель автотекста" at bounding box center [702, 406] width 329 height 16
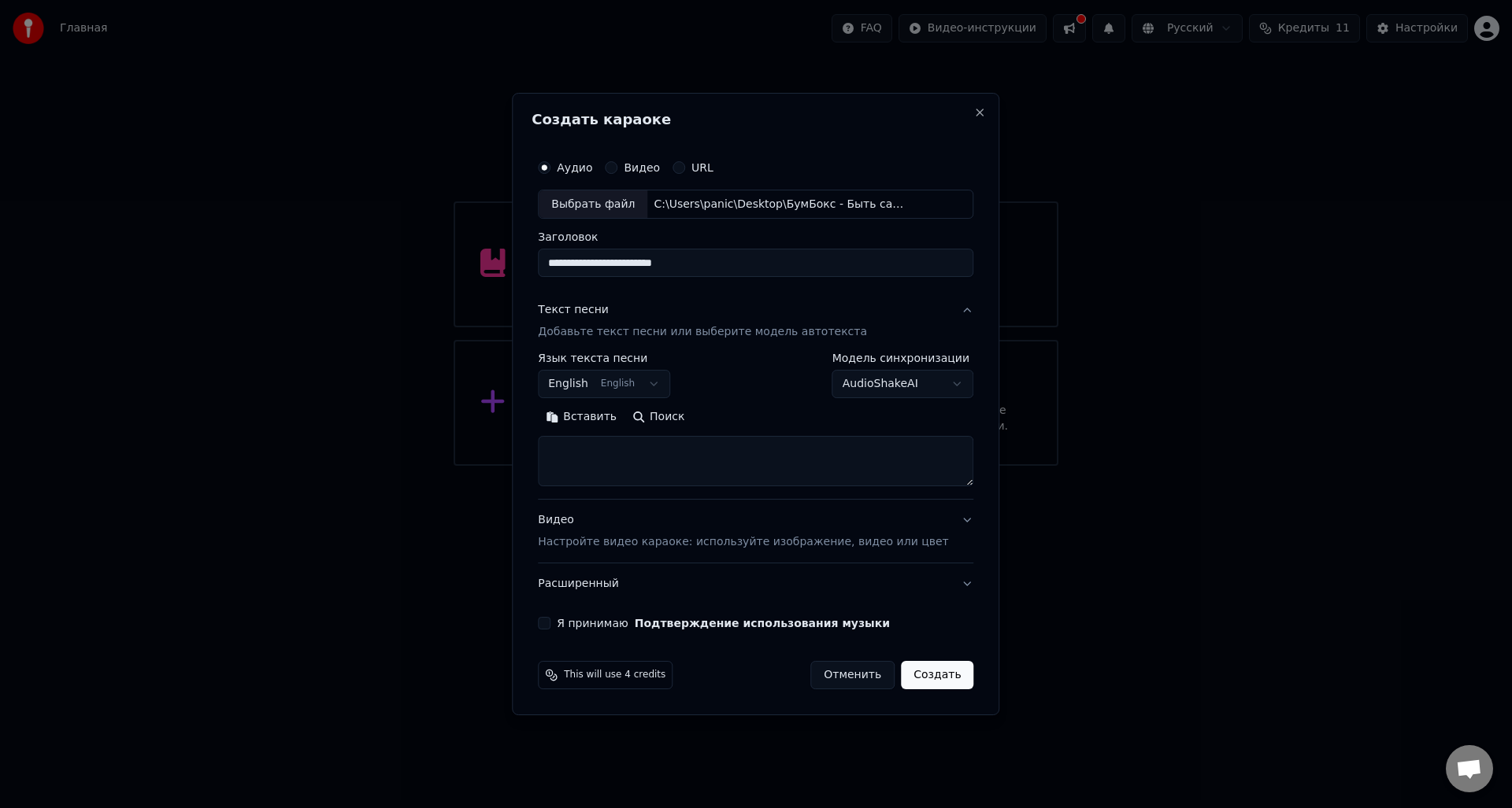
click at [655, 384] on body "**********" at bounding box center [756, 233] width 1512 height 466
select select "**"
click at [643, 467] on textarea at bounding box center [755, 462] width 435 height 51
paste textarea "**********"
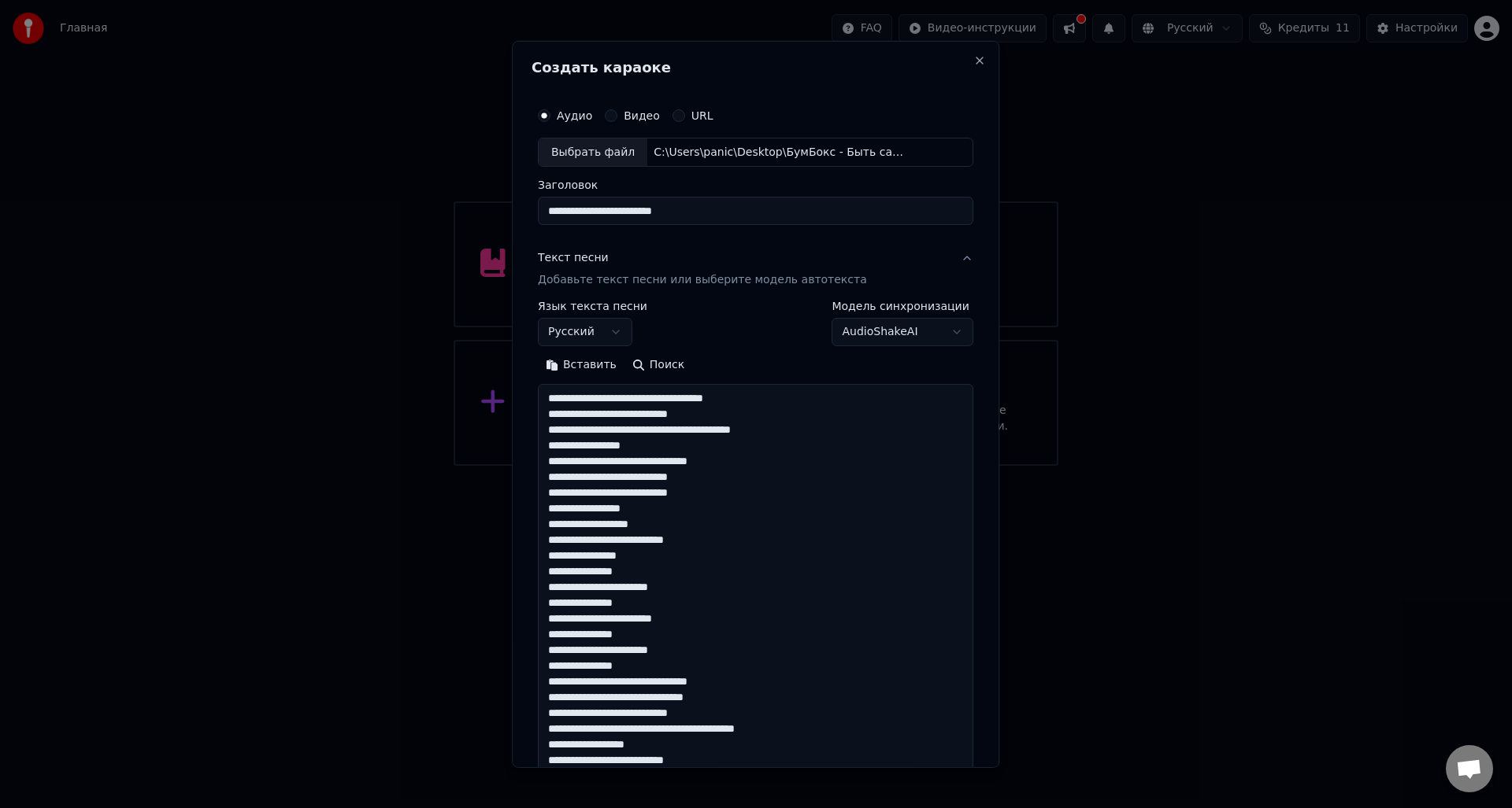
scroll to position [665, 0]
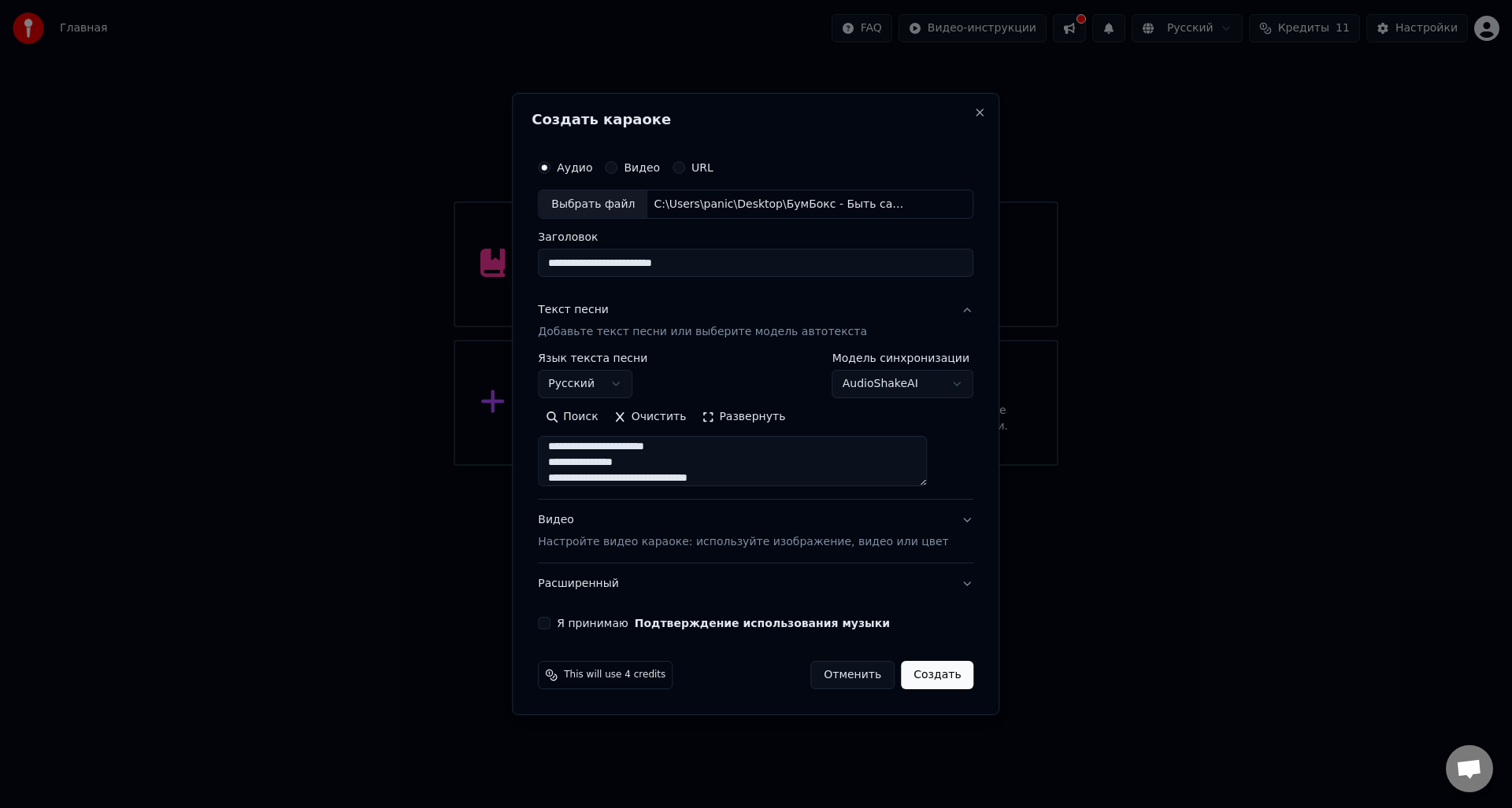
type textarea "**********"
click at [604, 537] on p "Настройте видео караоке: используйте изображение, видео или цвет" at bounding box center [743, 542] width 410 height 16
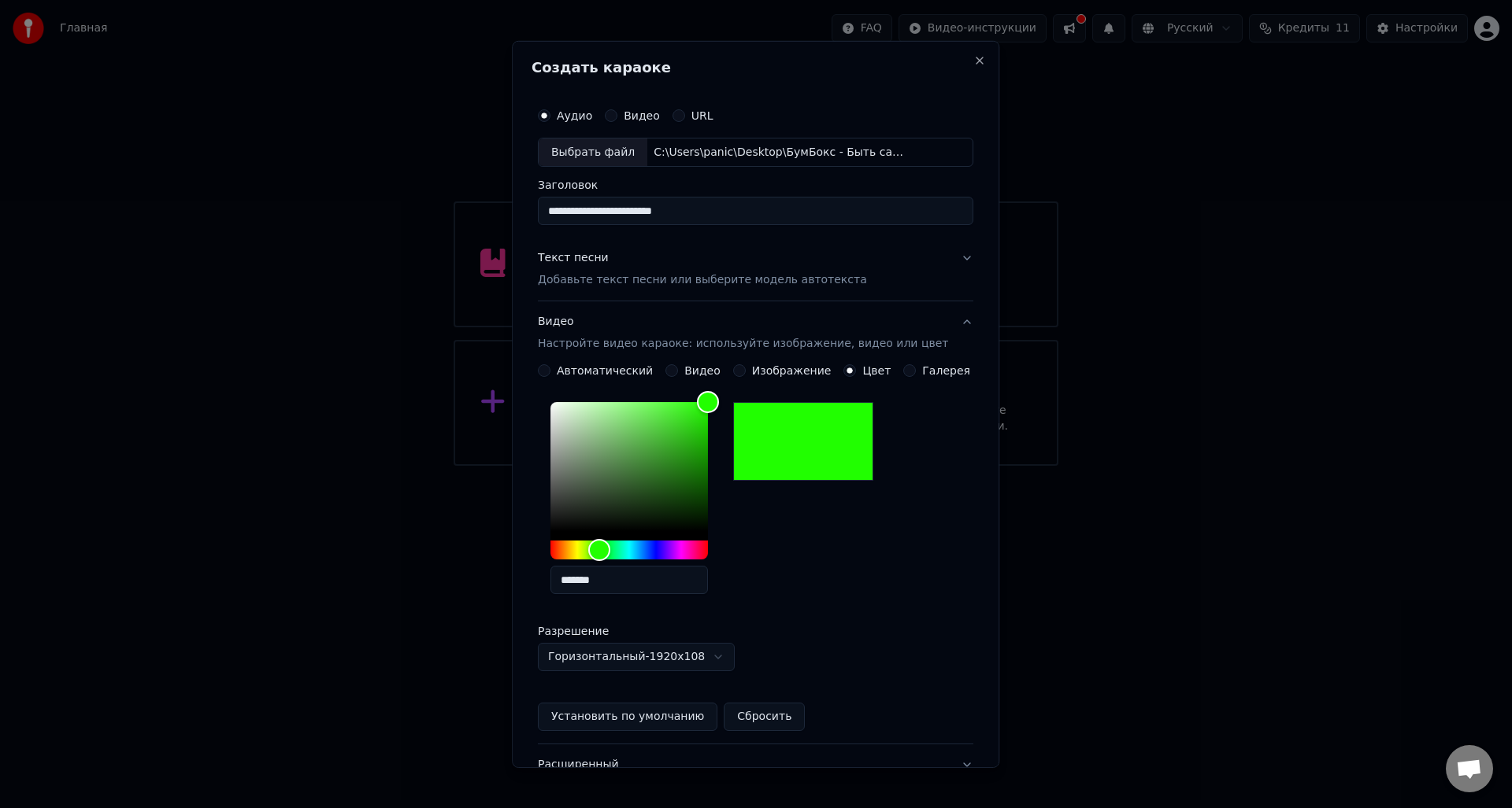
click at [909, 605] on div "*******" at bounding box center [755, 501] width 435 height 211
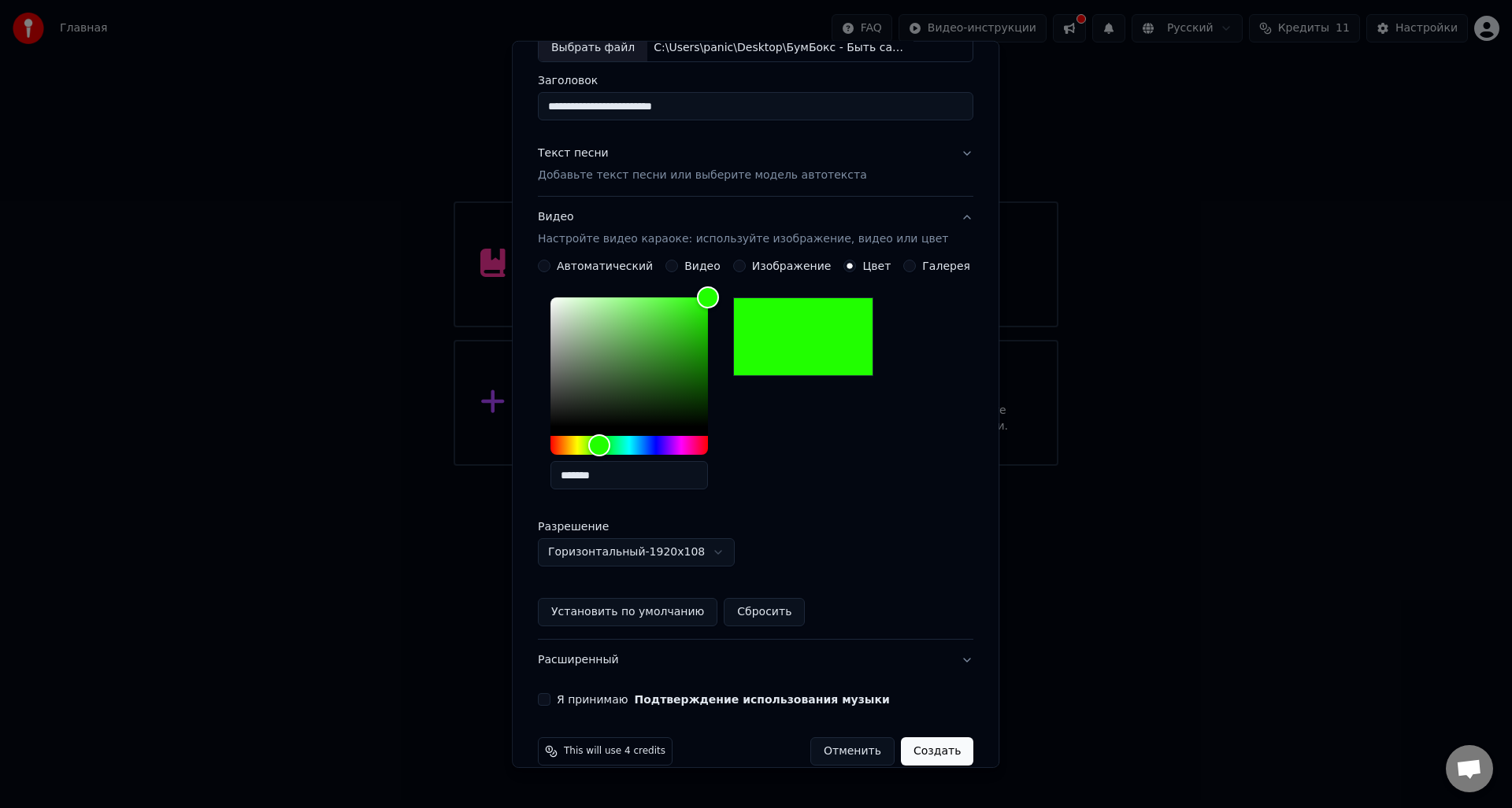
scroll to position [128, 0]
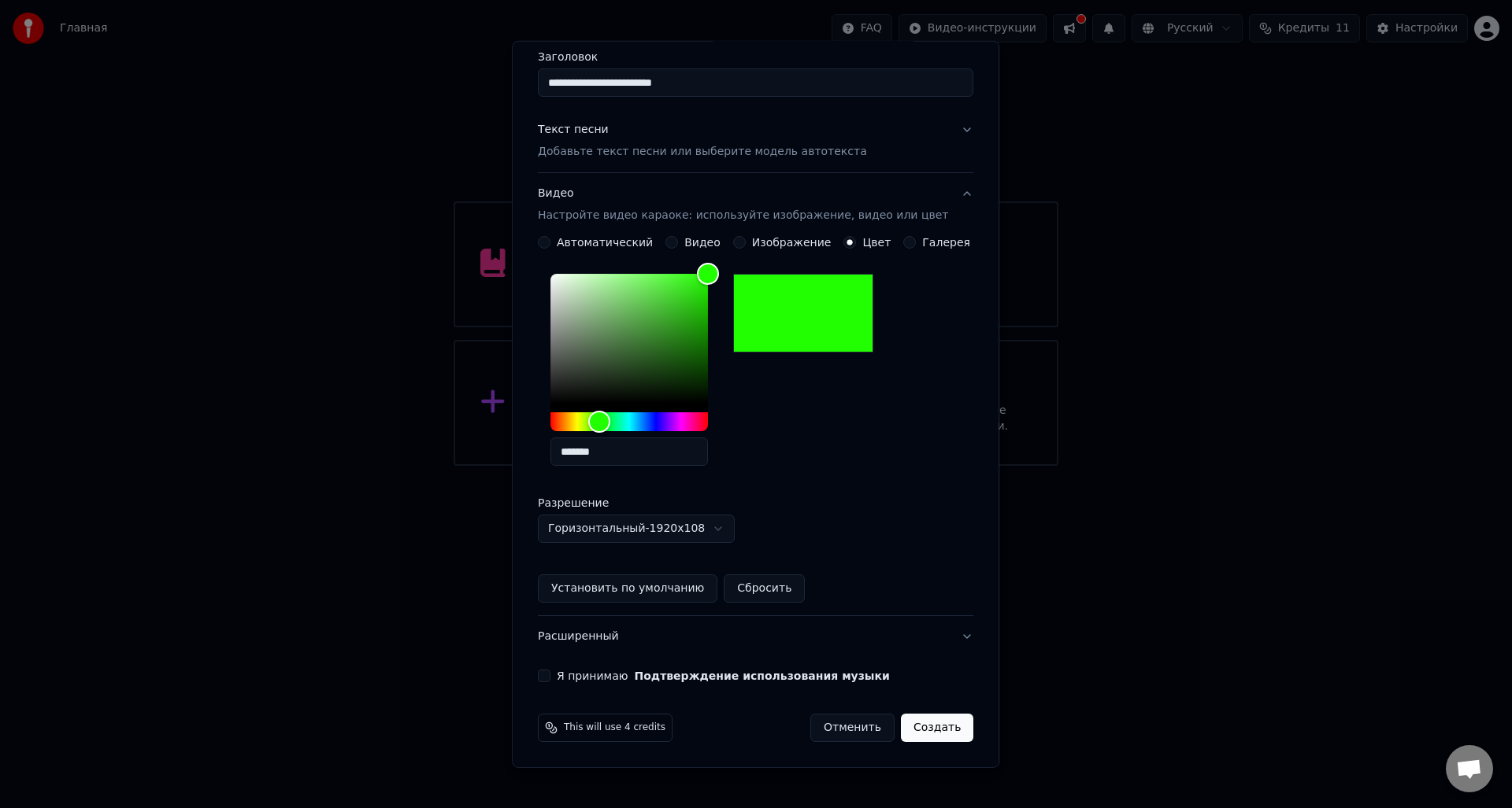
click at [568, 681] on label "Я принимаю Подтверждение использования музыки" at bounding box center [723, 676] width 333 height 11
click at [550, 681] on button "Я принимаю Подтверждение использования музыки" at bounding box center [544, 676] width 13 height 13
click at [615, 592] on button "Установить по умолчанию" at bounding box center [627, 589] width 180 height 28
click at [584, 642] on button "Расширенный" at bounding box center [755, 637] width 435 height 41
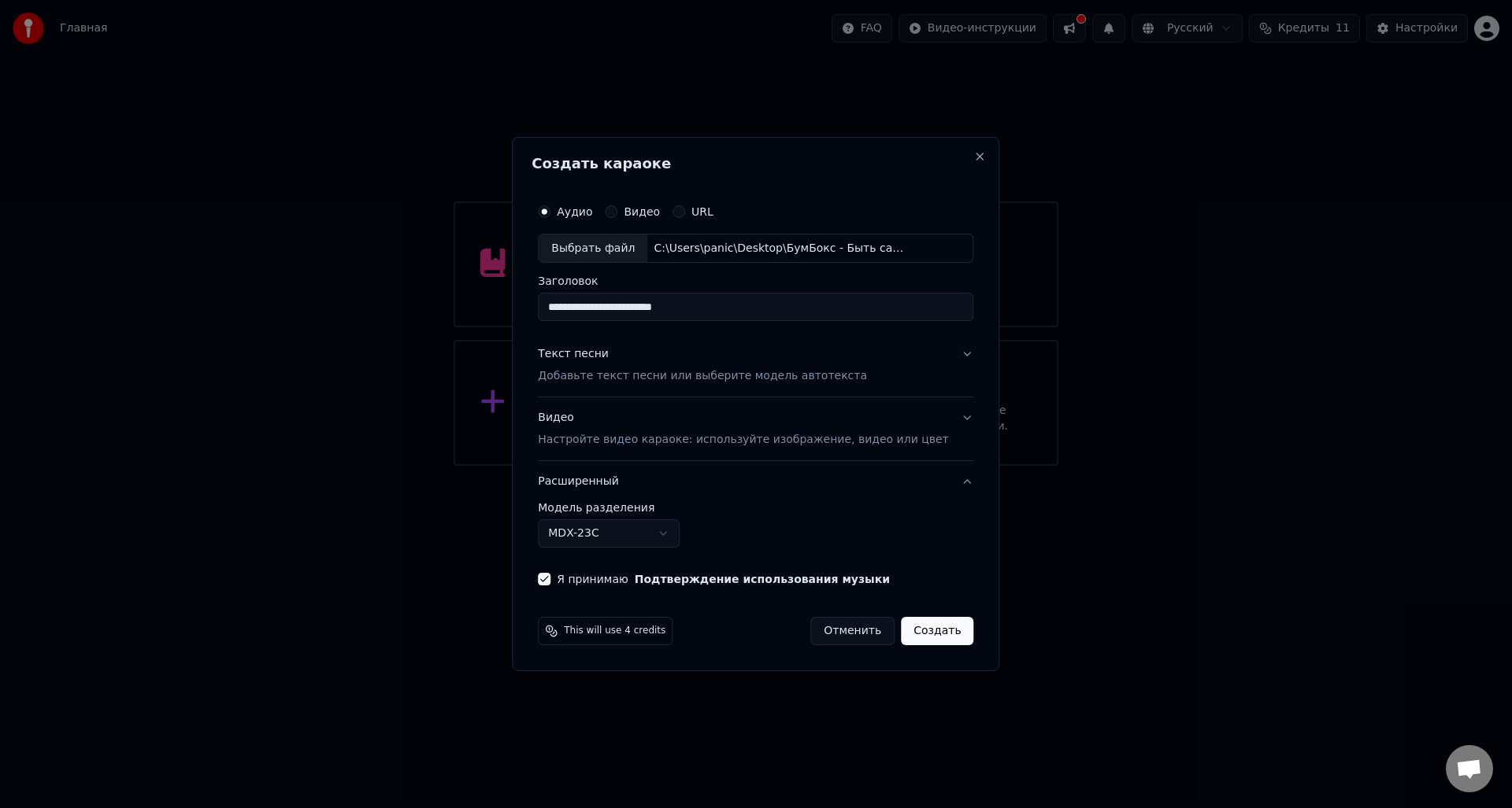
click at [933, 635] on button "Создать" at bounding box center [937, 632] width 73 height 28
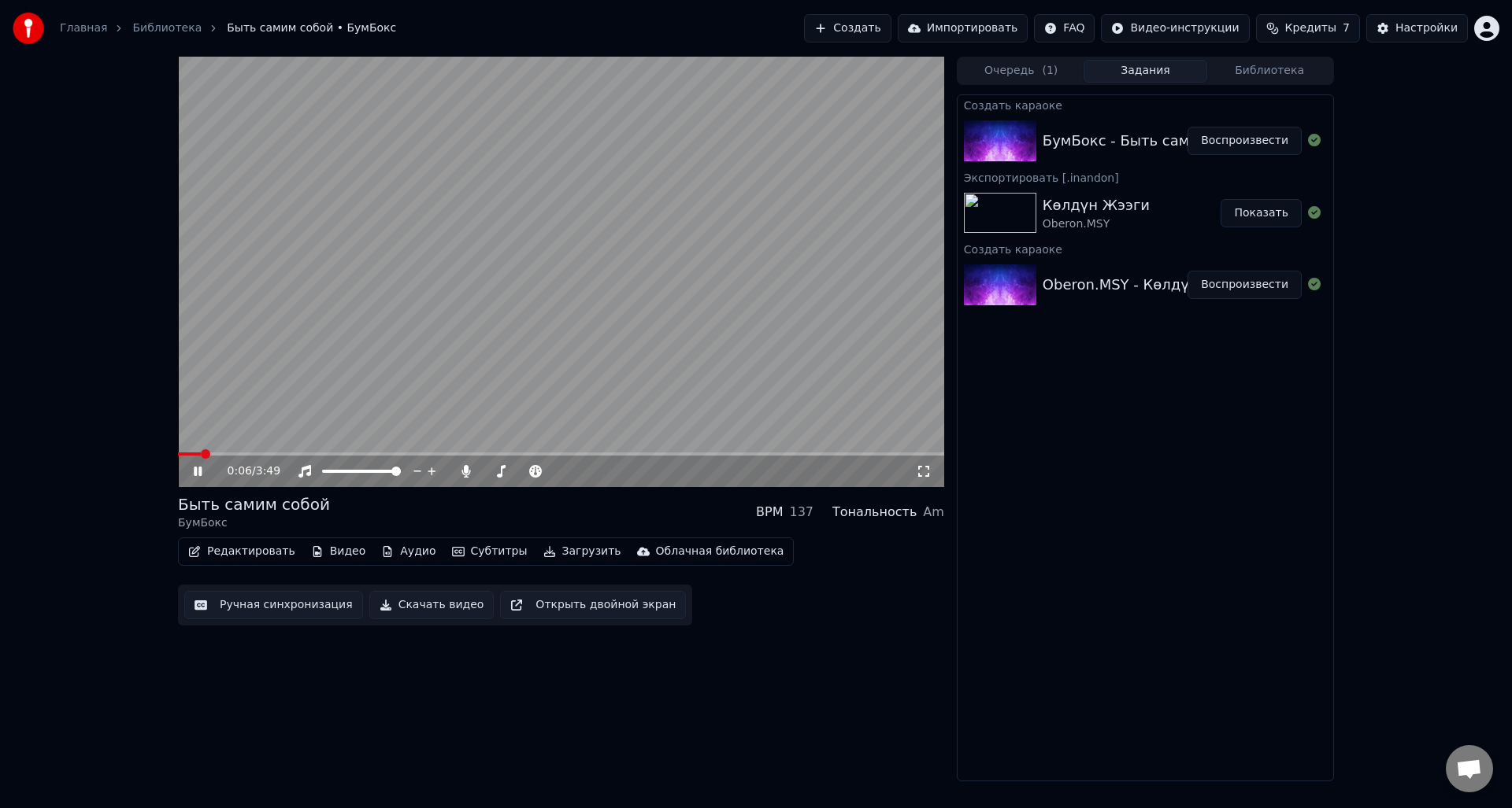
click at [232, 459] on div "0:06 / 3:49" at bounding box center [561, 472] width 766 height 32
click at [236, 452] on video at bounding box center [561, 272] width 766 height 431
click at [245, 457] on div "0:07 / 3:49" at bounding box center [561, 472] width 766 height 32
click at [245, 452] on video at bounding box center [561, 272] width 766 height 431
click at [245, 454] on span at bounding box center [561, 454] width 766 height 3
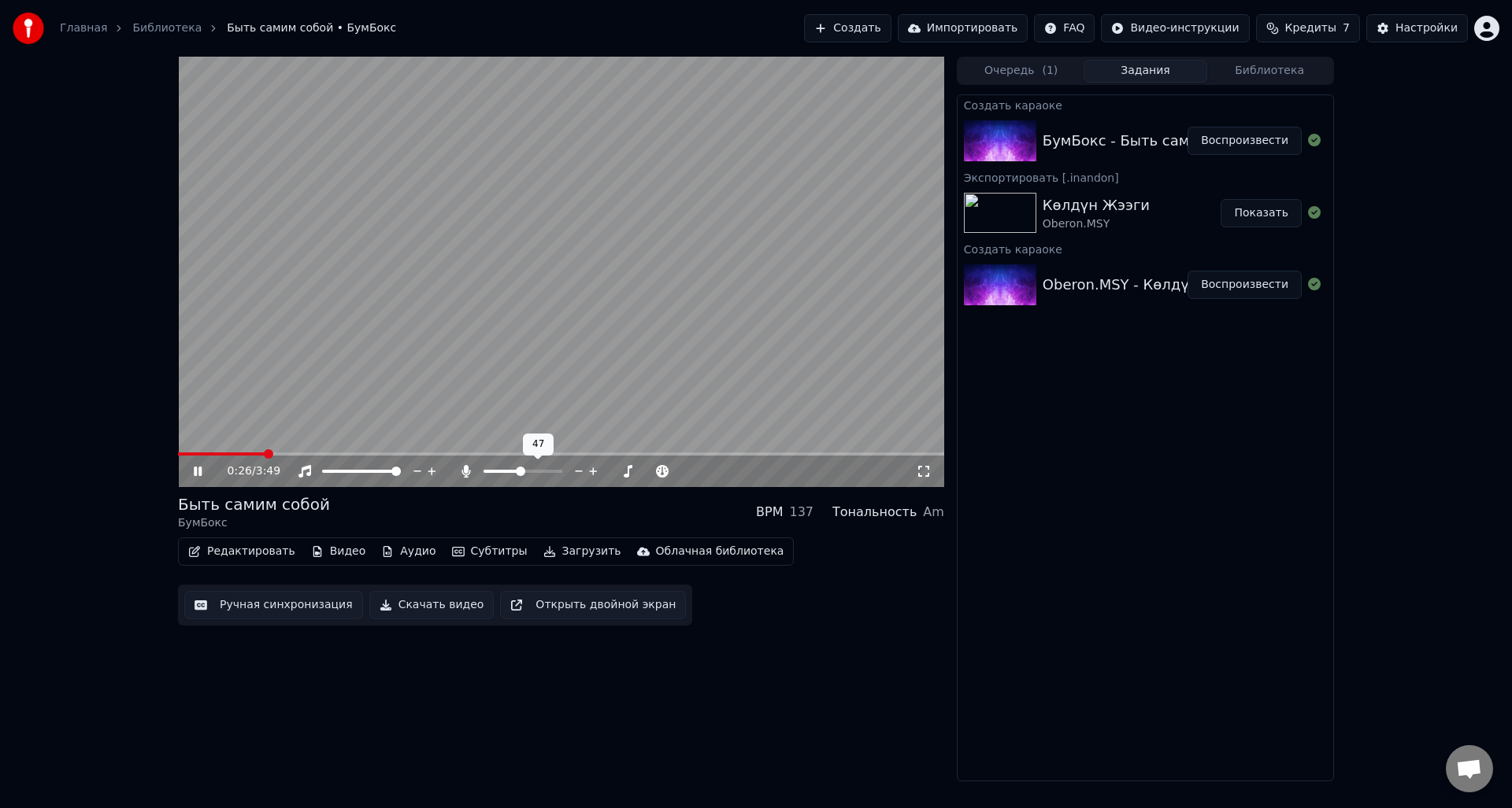
click at [520, 470] on span at bounding box center [522, 472] width 78 height 3
click at [498, 467] on span at bounding box center [500, 472] width 9 height 9
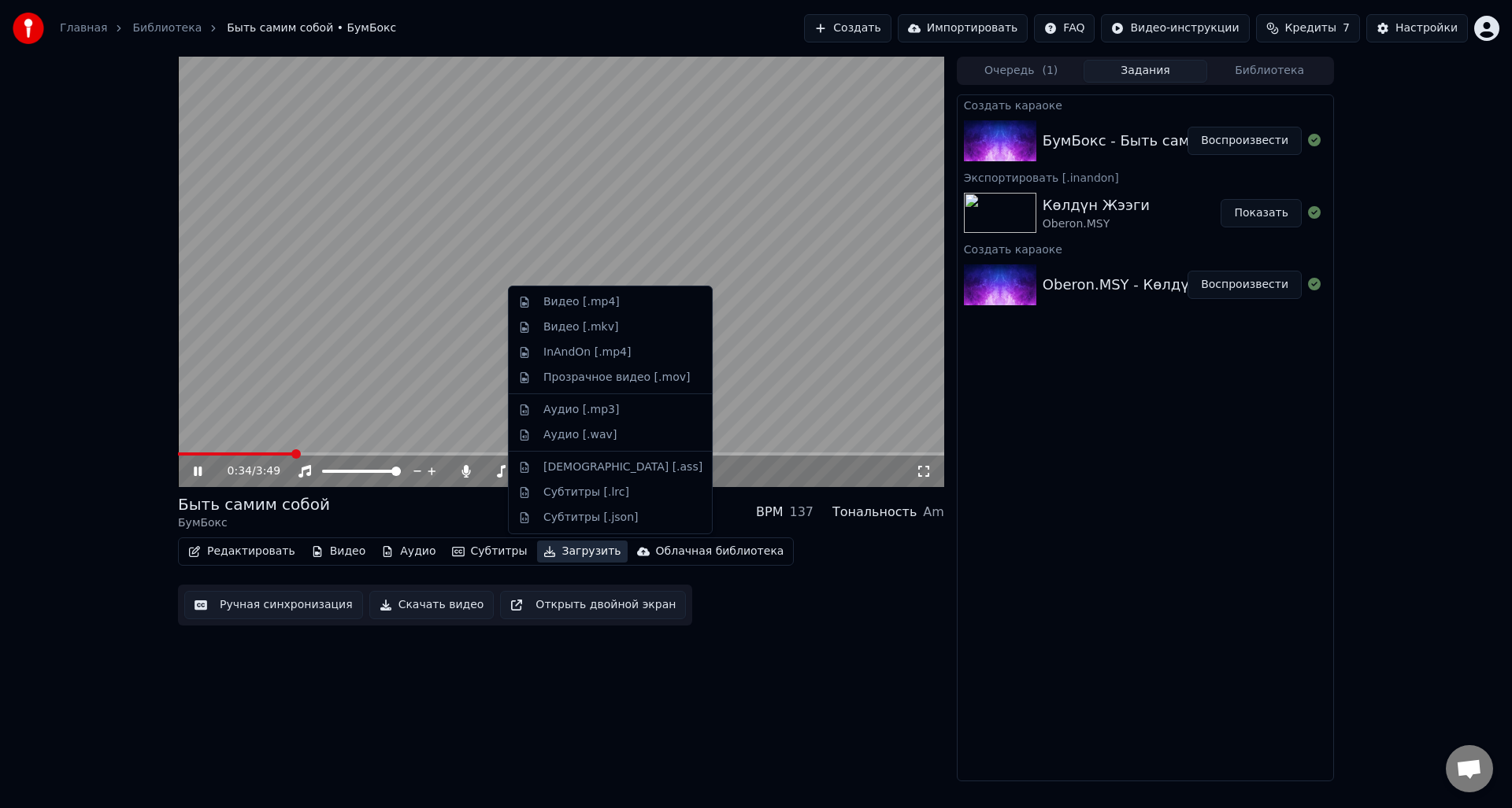
click at [552, 551] on button "Загрузить" at bounding box center [582, 552] width 90 height 22
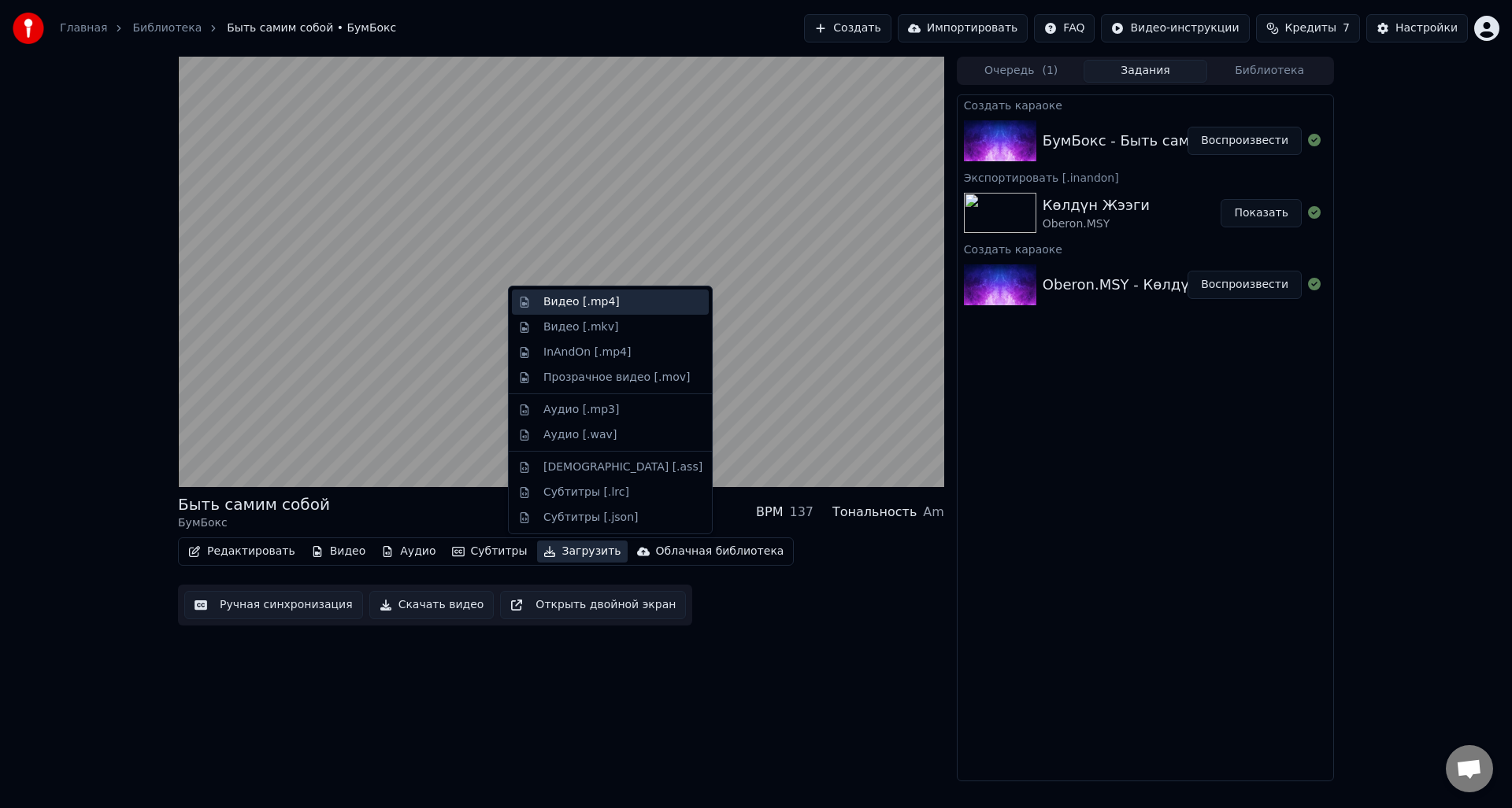
click at [570, 298] on div "Видео [.mp4]" at bounding box center [581, 302] width 76 height 16
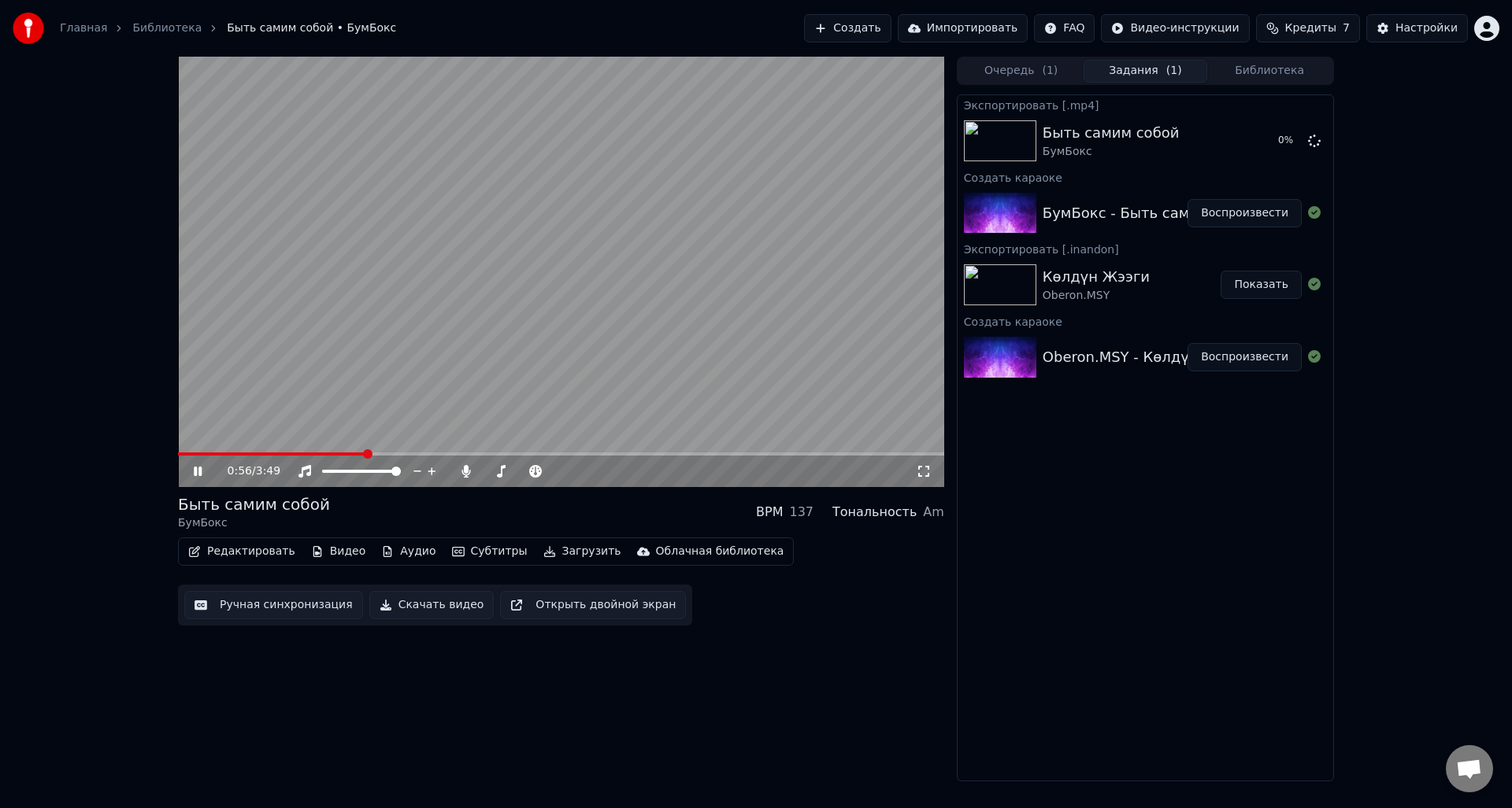
click at [194, 476] on icon at bounding box center [209, 472] width 37 height 13
click at [1291, 143] on button "Показать" at bounding box center [1261, 141] width 81 height 28
